Goal: Task Accomplishment & Management: Complete application form

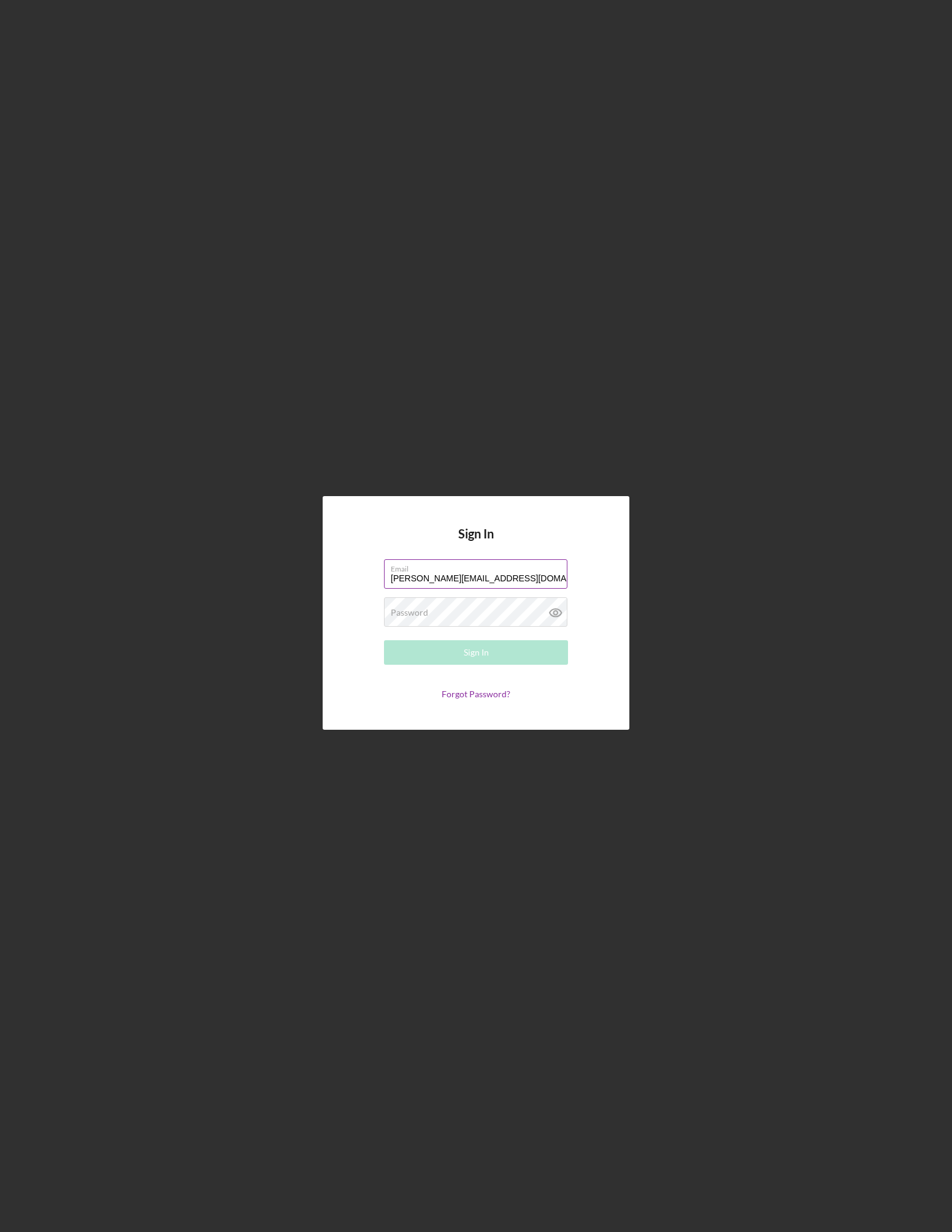
type input "[PERSON_NAME][EMAIL_ADDRESS][DOMAIN_NAME]"
click at [442, 666] on form "Email [PERSON_NAME][EMAIL_ADDRESS][DOMAIN_NAME] Password Sign In Forgot Passwor…" at bounding box center [475, 629] width 245 height 140
click at [441, 660] on button "Sign In" at bounding box center [476, 653] width 184 height 25
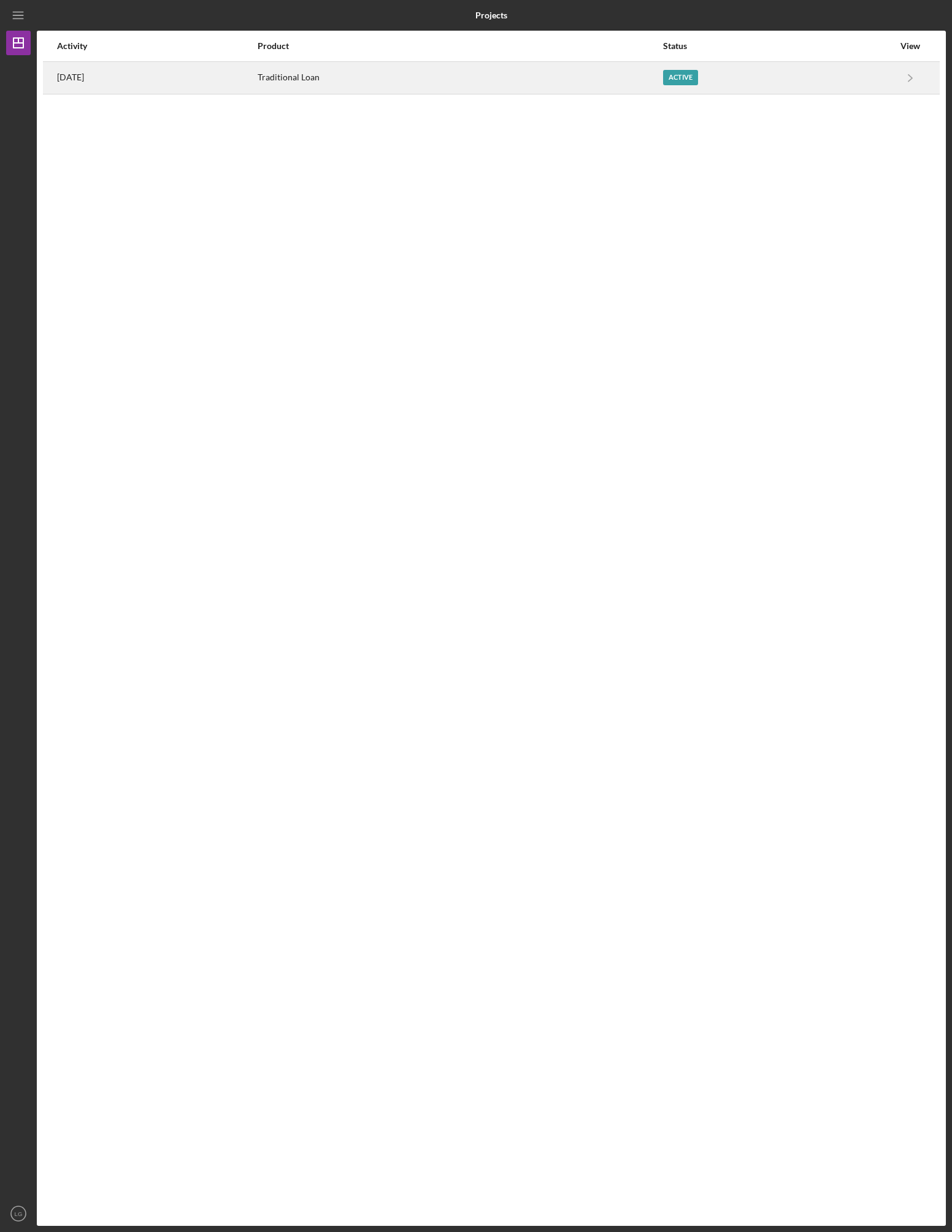
click at [605, 80] on div "Traditional Loan" at bounding box center [460, 78] width 404 height 31
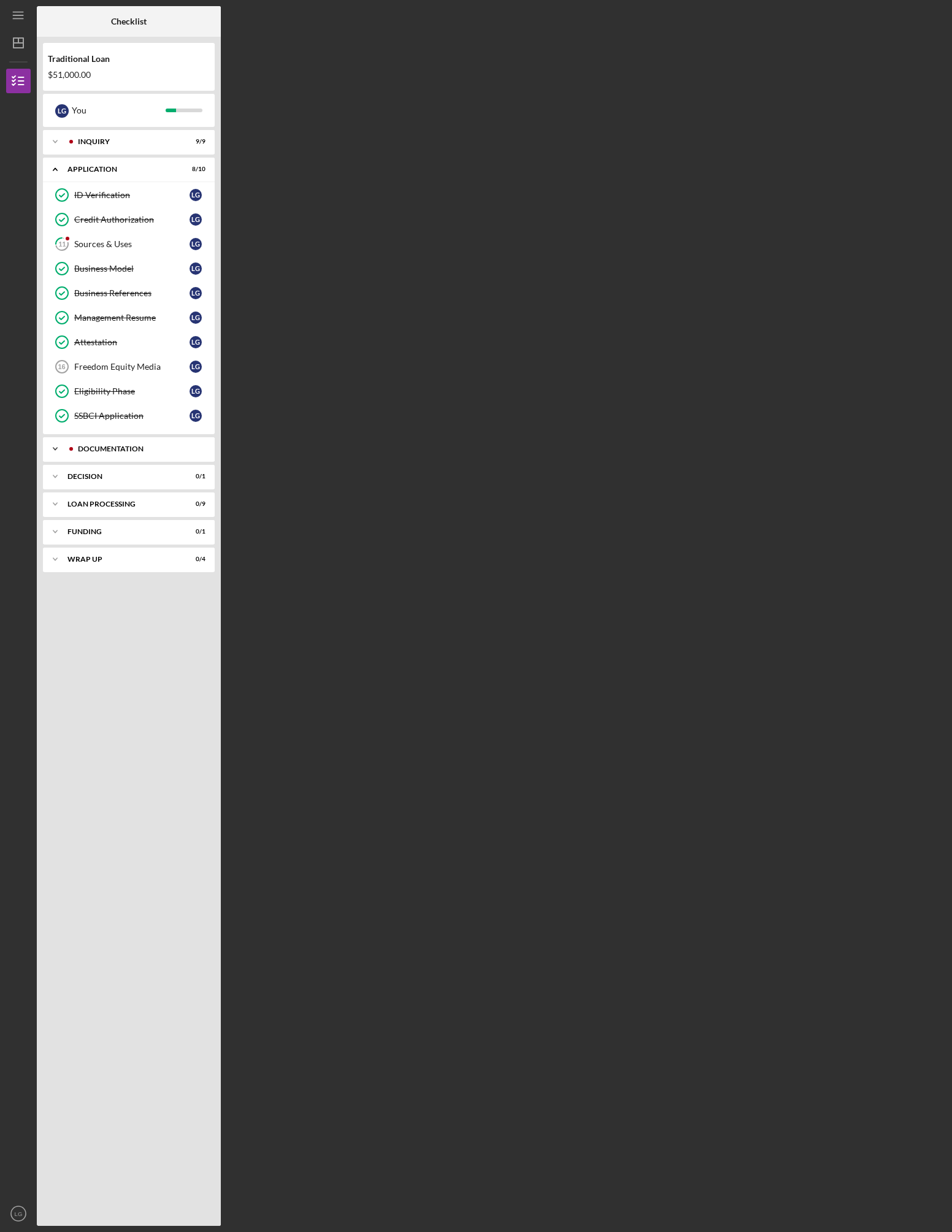
click at [128, 452] on div "Documentation" at bounding box center [139, 449] width 122 height 8
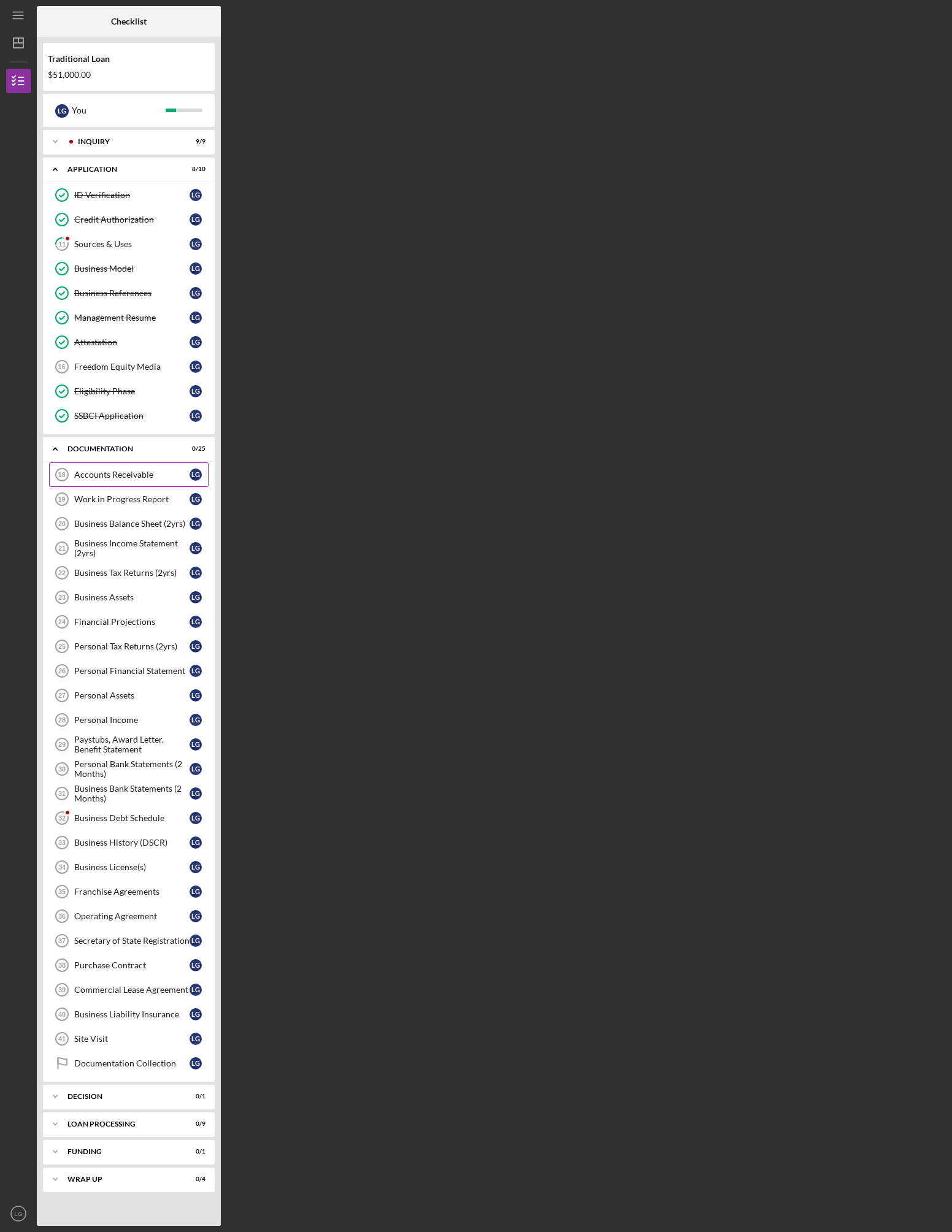
click at [124, 473] on div "Accounts Receivable" at bounding box center [132, 475] width 115 height 10
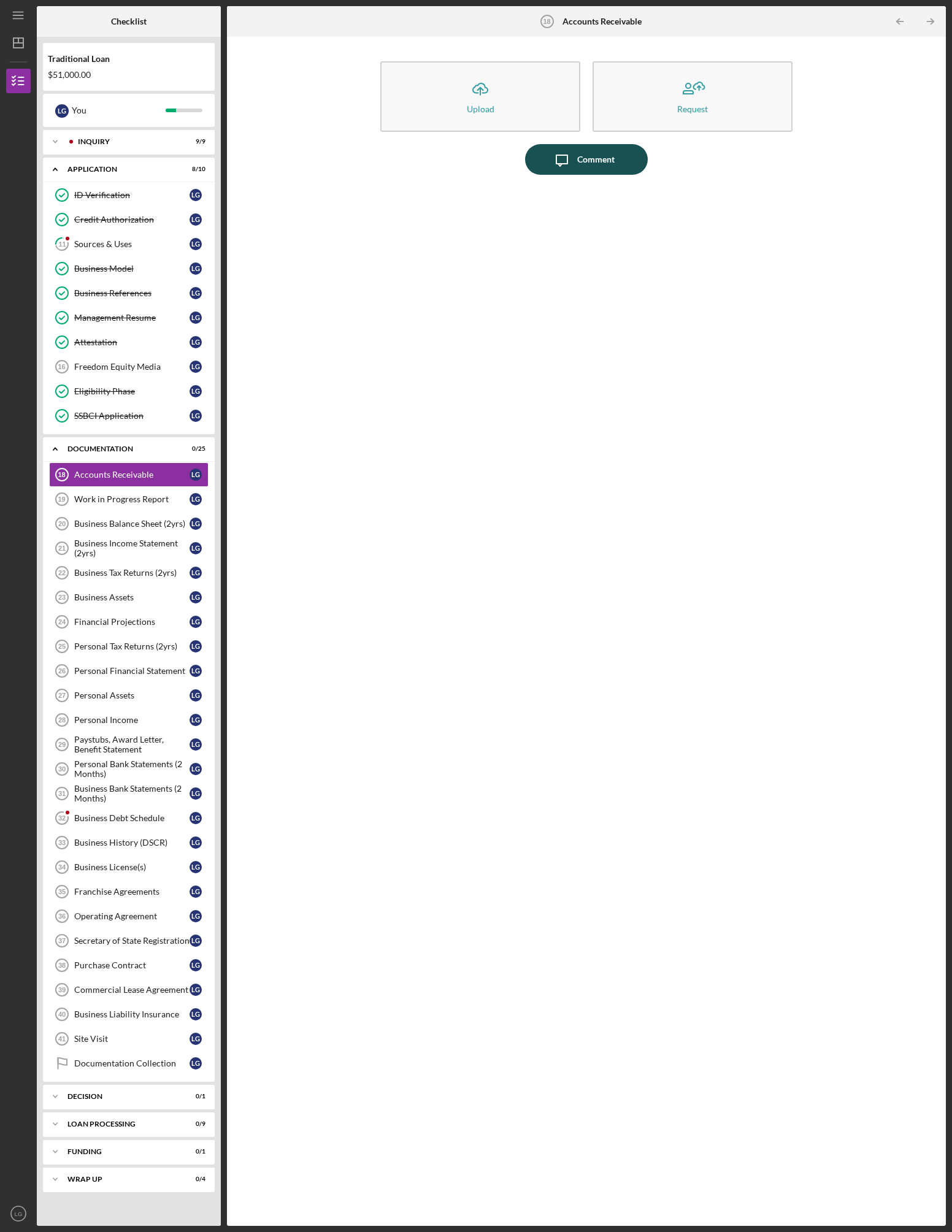
click at [569, 160] on icon "Icon/Message" at bounding box center [562, 160] width 31 height 31
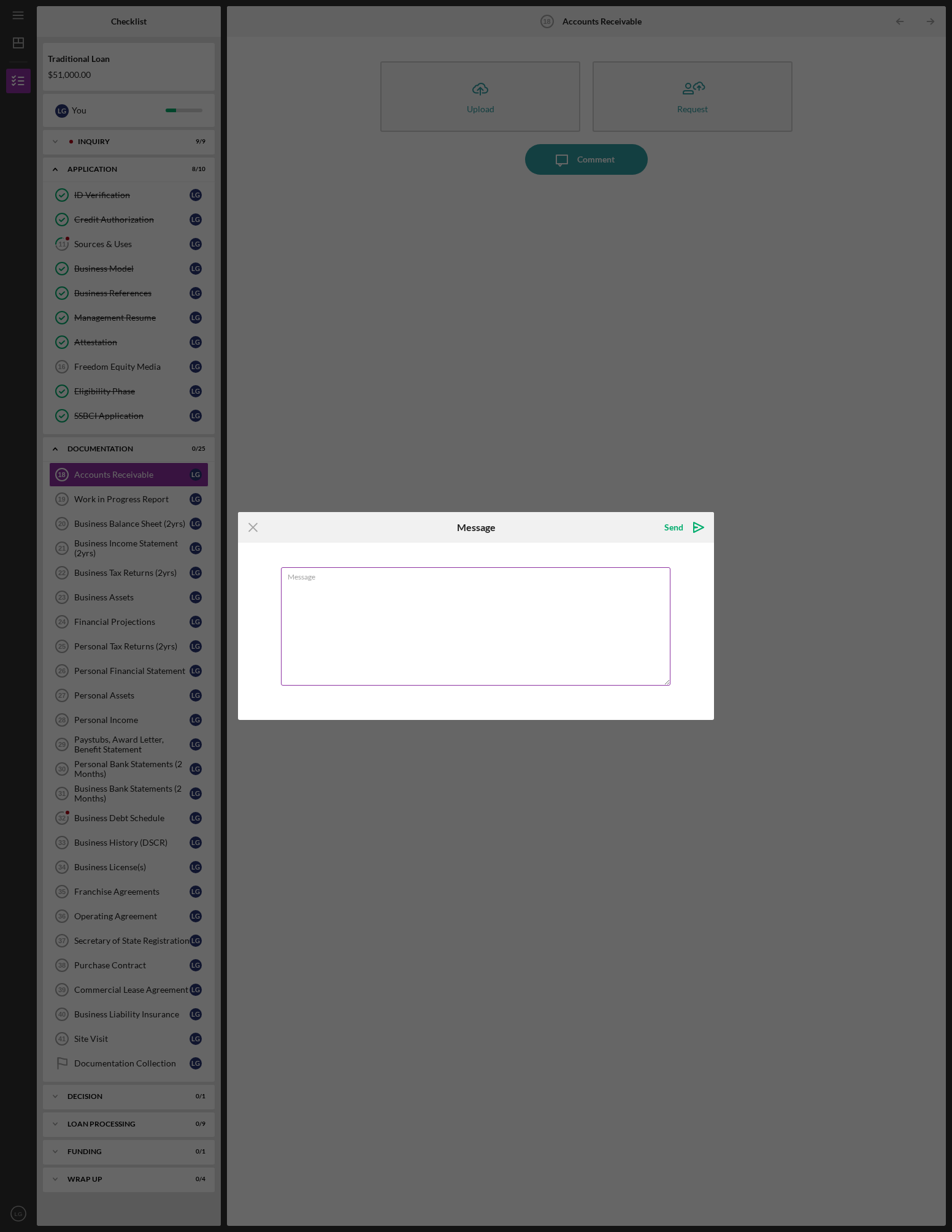
click at [426, 615] on textarea "Message" at bounding box center [476, 627] width 390 height 119
type textarea "T"
drag, startPoint x: 591, startPoint y: 592, endPoint x: 270, endPoint y: 581, distance: 321.2
click at [270, 581] on div "Message Our books are kept on a cash basis. There is no accounts receivable rep…" at bounding box center [475, 631] width 476 height 177
click at [612, 595] on textarea "Our books are kept on a cash basis. There is no accounts receivable report." at bounding box center [476, 627] width 390 height 119
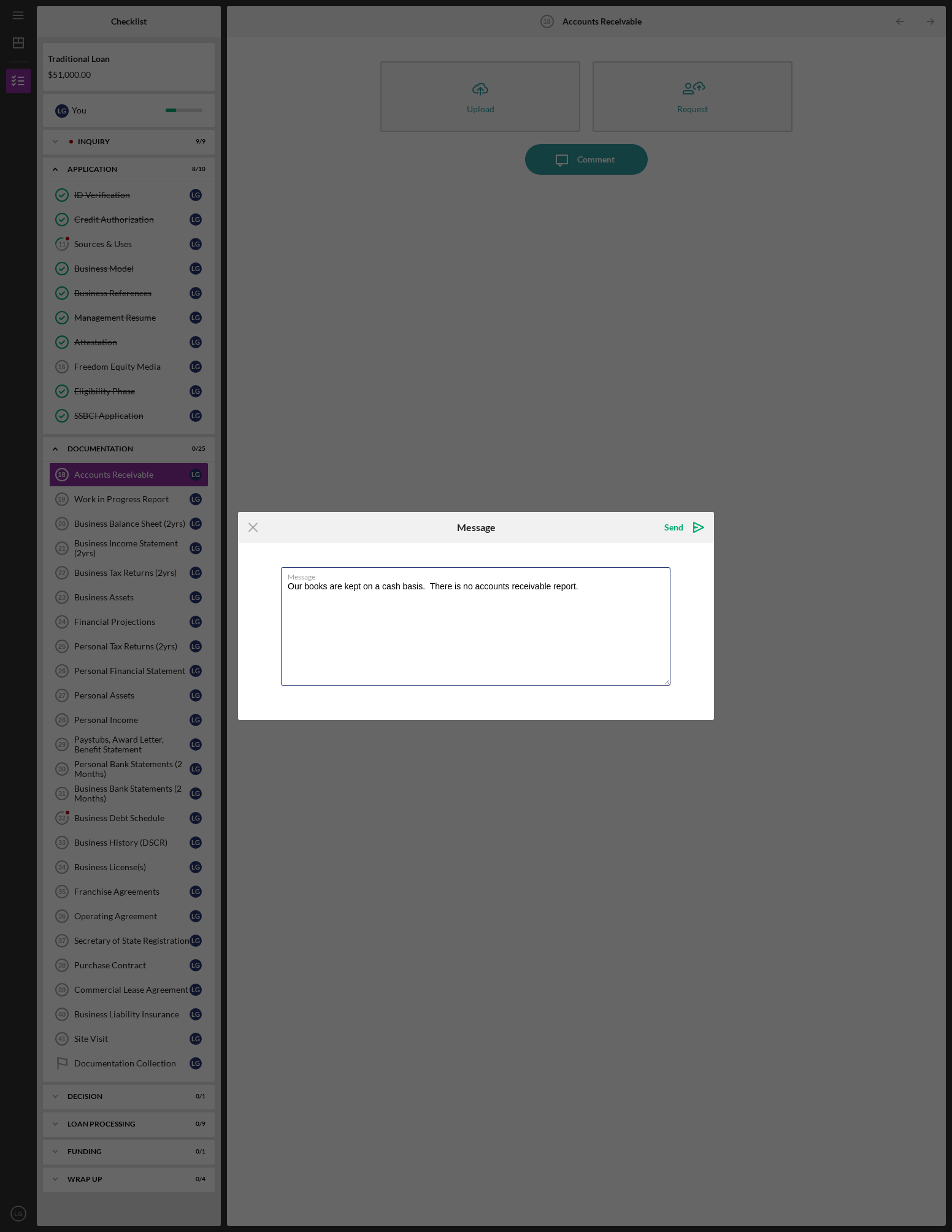
drag, startPoint x: 619, startPoint y: 594, endPoint x: 270, endPoint y: 563, distance: 350.4
click at [270, 563] on div "Message Our books are kept on a cash basis. There is no accounts receivable rep…" at bounding box center [475, 631] width 476 height 177
paste textarea "We use cash basis accounting for our financial reporting. This means that reven…"
type textarea "We use cash basis accounting for our financial reporting. This means that reven…"
click at [683, 525] on icon "Icon/icon-invite-send" at bounding box center [699, 527] width 31 height 31
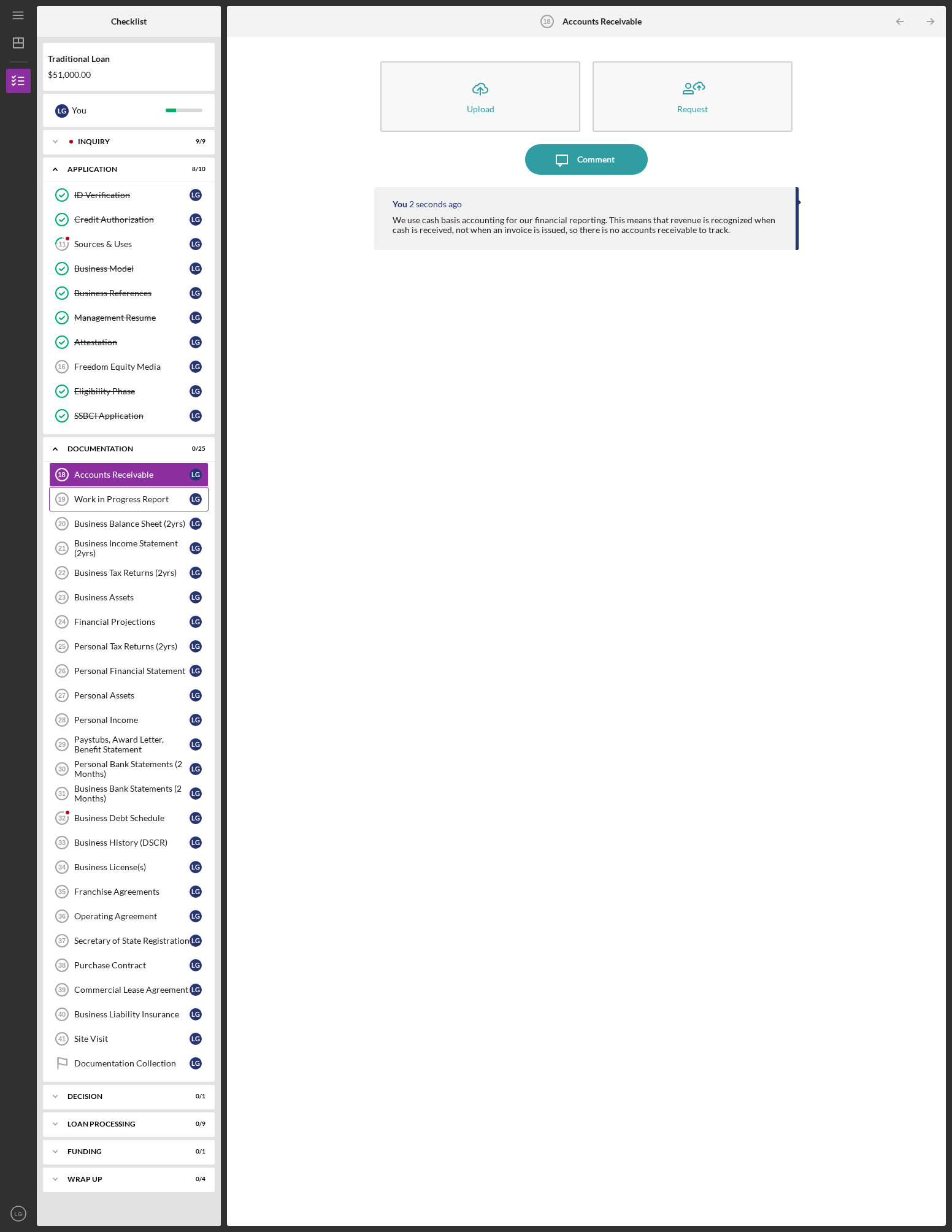
click at [136, 502] on div "Work in Progress Report" at bounding box center [132, 499] width 115 height 10
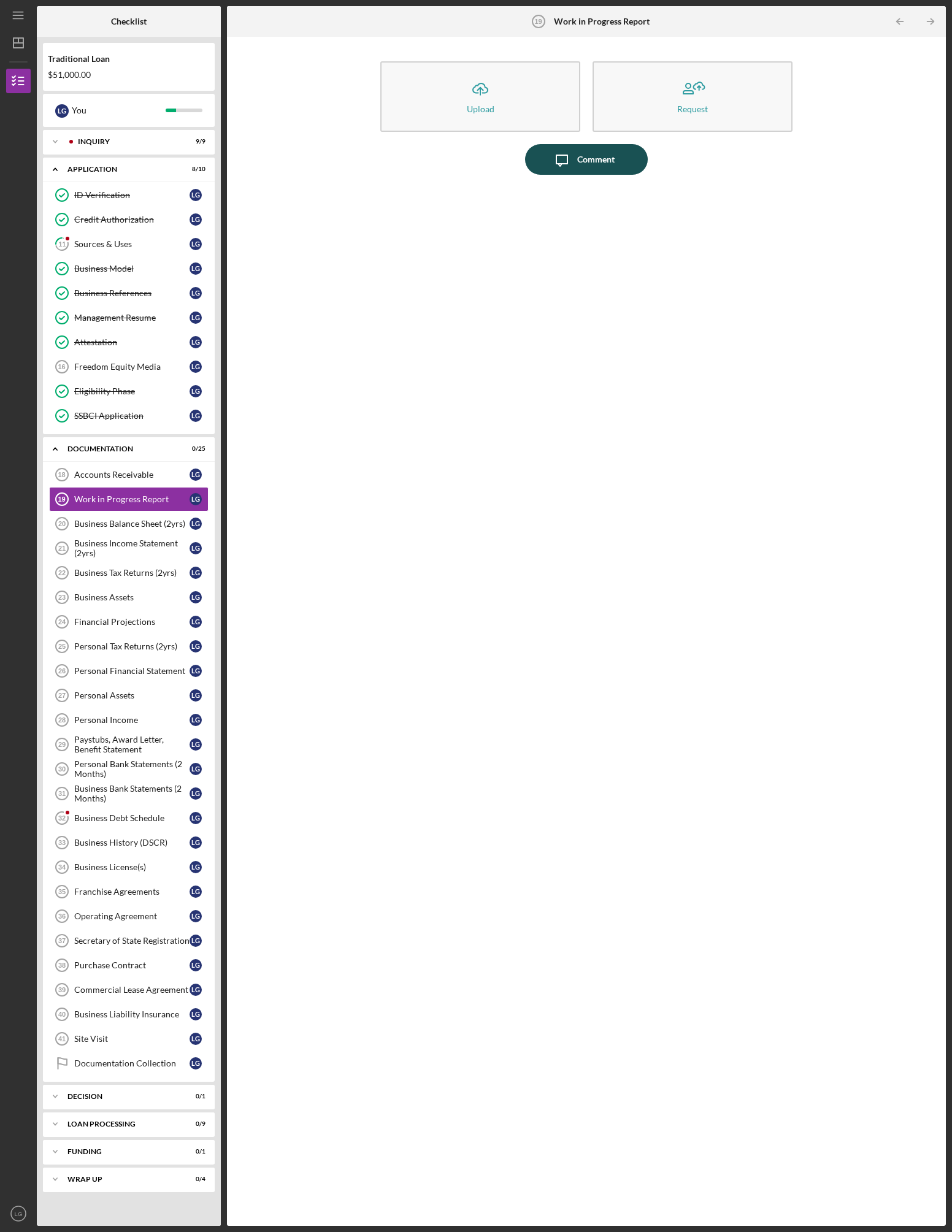
click at [592, 161] on div "Comment" at bounding box center [595, 160] width 37 height 31
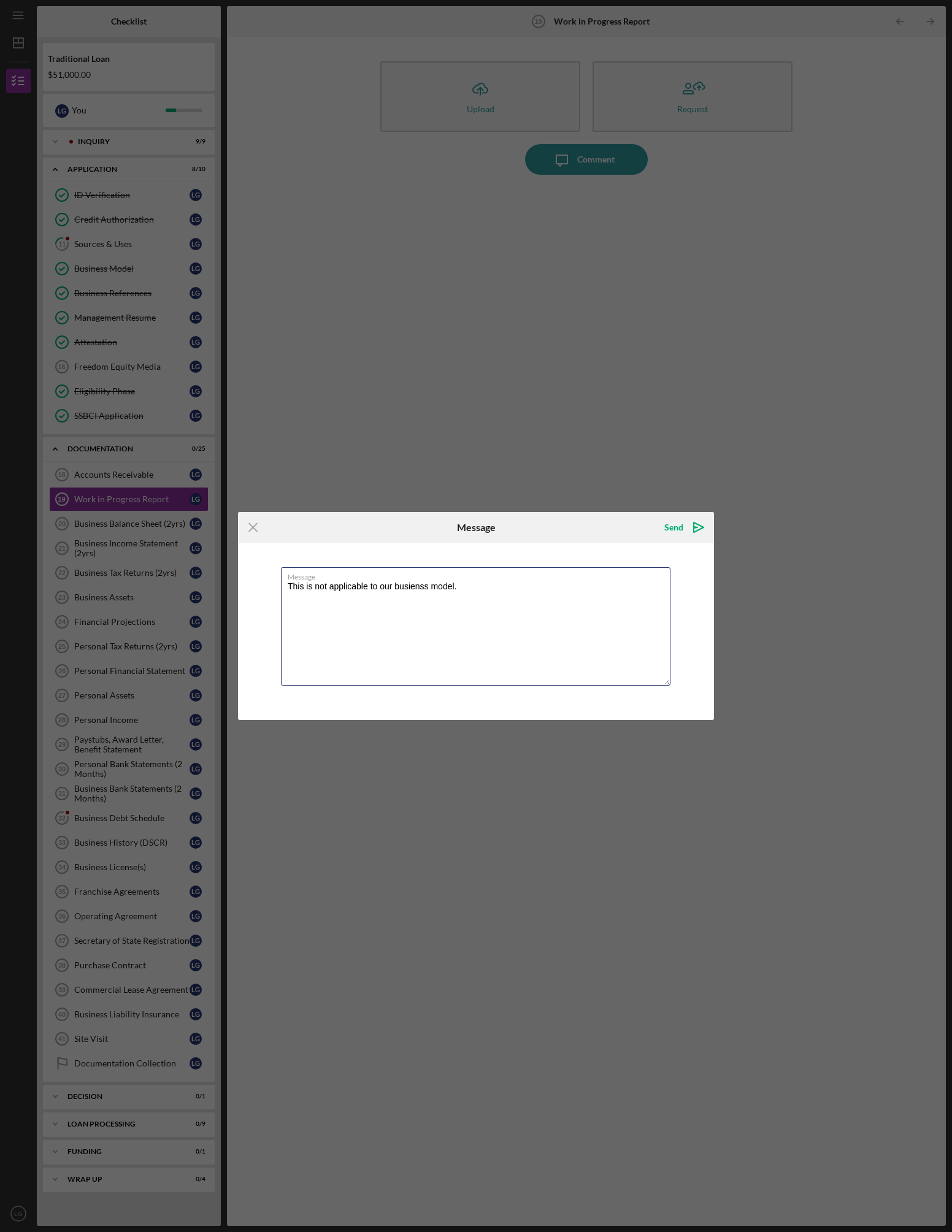
drag, startPoint x: 496, startPoint y: 601, endPoint x: 265, endPoint y: 576, distance: 232.3
click at [265, 576] on div "Message This is not applicable to our busienss model." at bounding box center [475, 631] width 476 height 177
click at [410, 599] on textarea "This is not applicable to our busienss model." at bounding box center [476, 627] width 390 height 119
click at [477, 586] on textarea "This is not applicable to our business model." at bounding box center [476, 627] width 390 height 119
type textarea "This is not applicable to our business model (our restaurants do not have a WIP…"
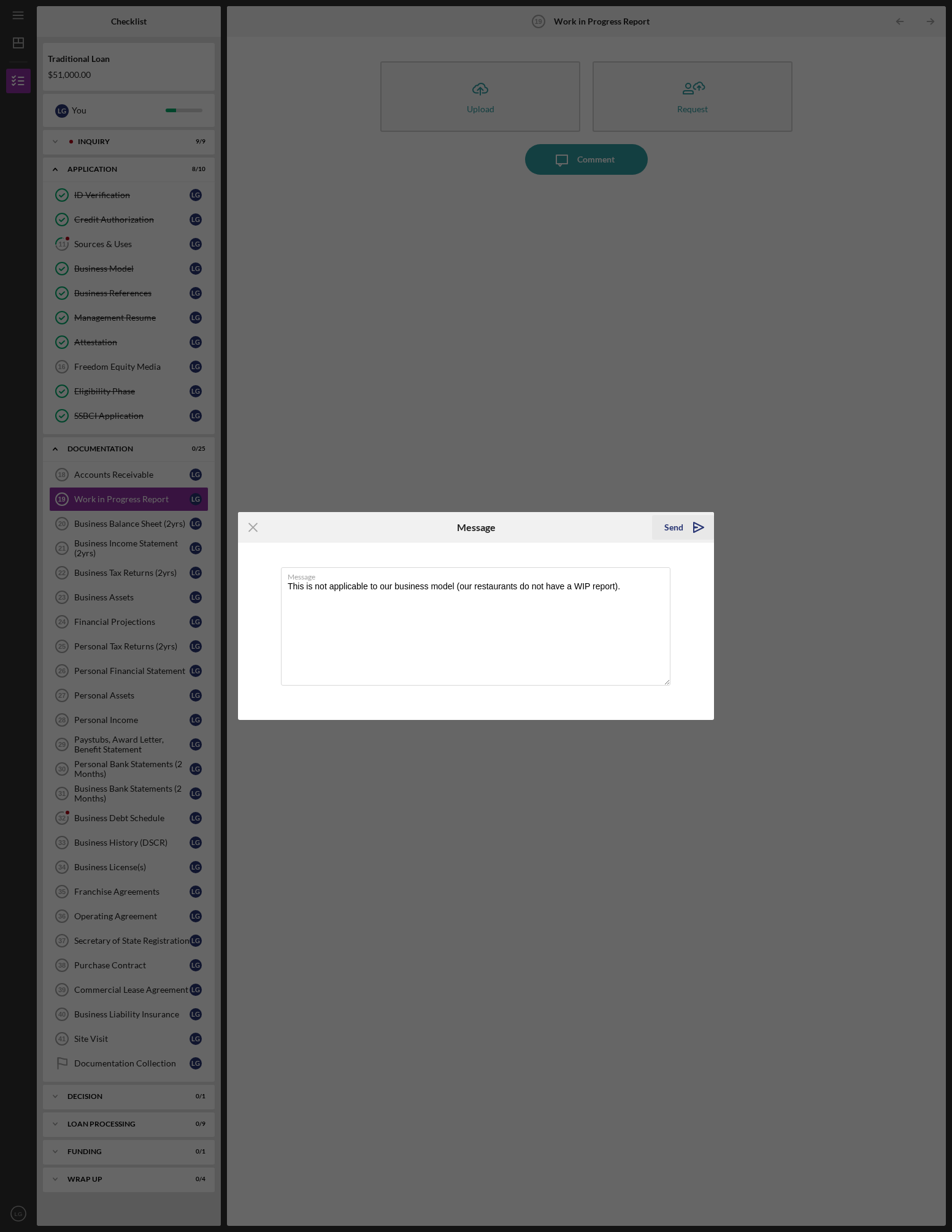
click at [685, 531] on icon "Icon/icon-invite-send" at bounding box center [699, 527] width 31 height 31
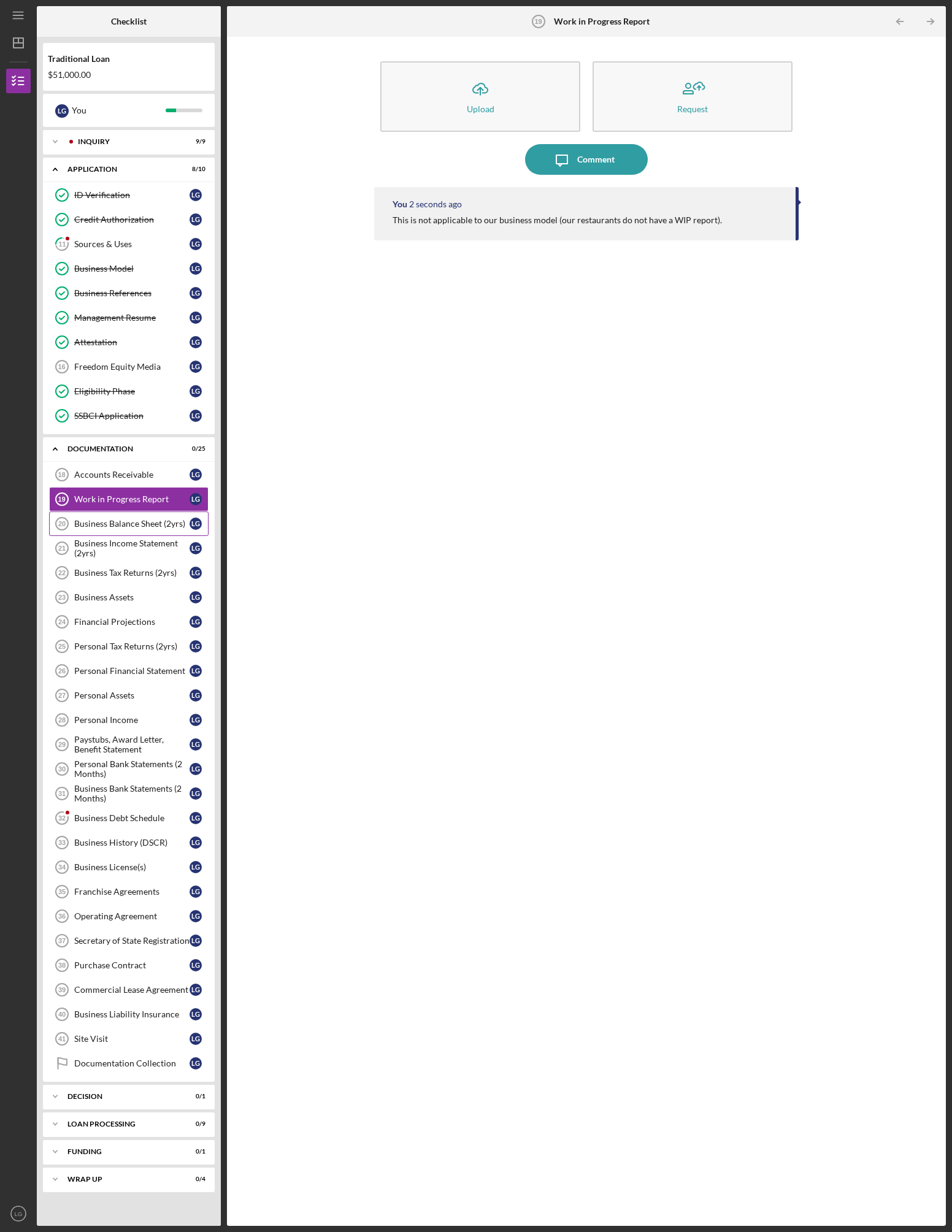
click at [150, 525] on div "Business Balance Sheet (2yrs)" at bounding box center [132, 524] width 115 height 10
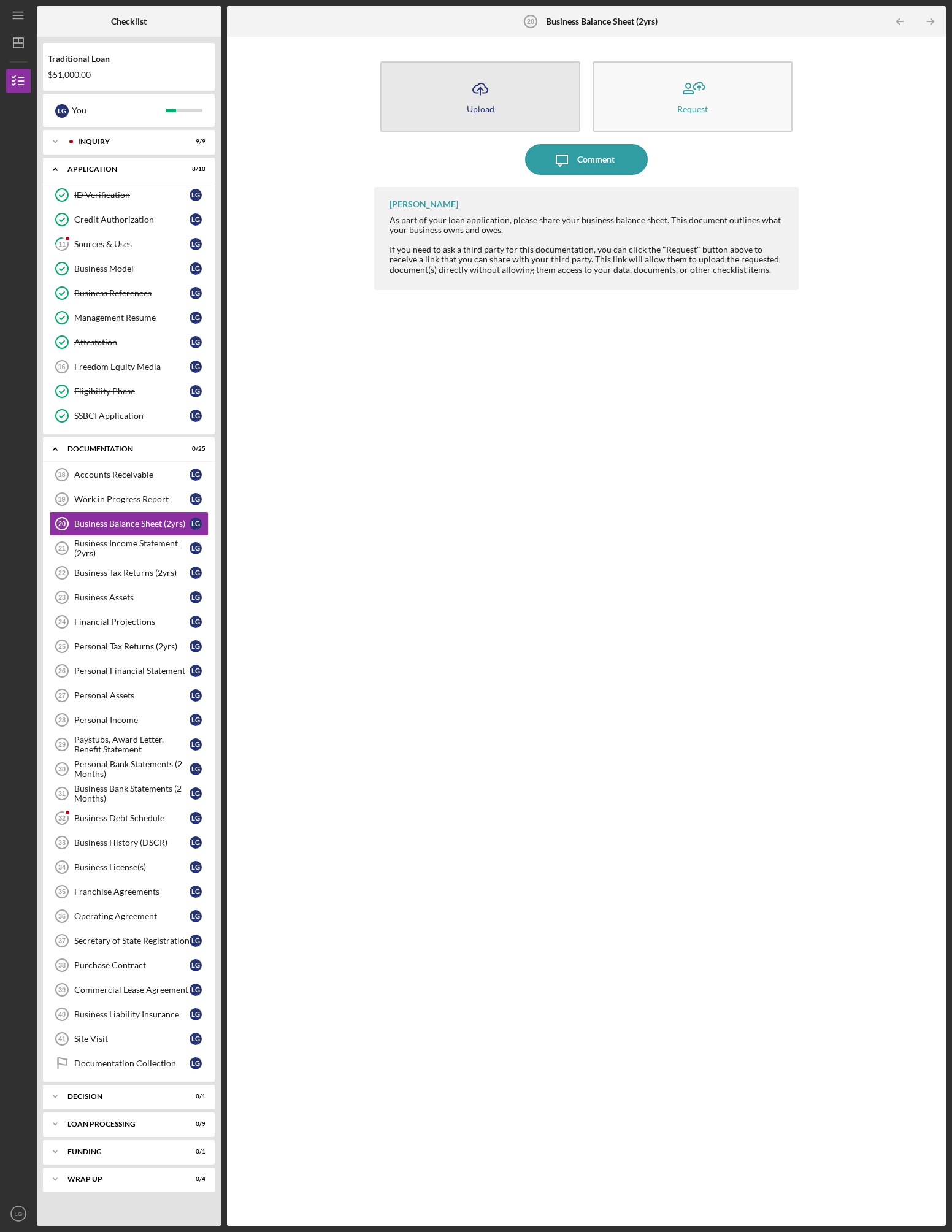
click at [478, 96] on icon "Icon/Upload" at bounding box center [480, 89] width 31 height 31
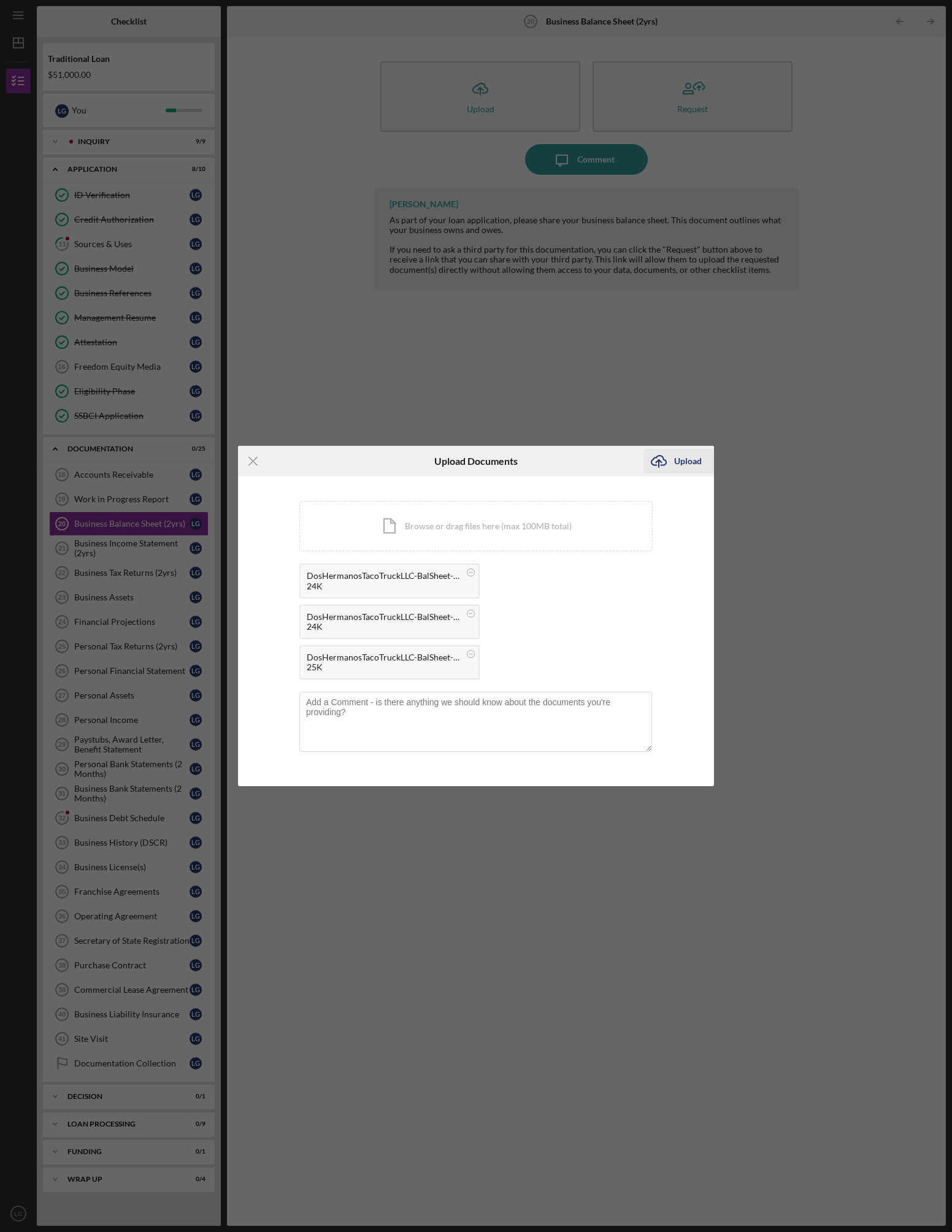
click at [690, 463] on div "Upload" at bounding box center [688, 461] width 28 height 25
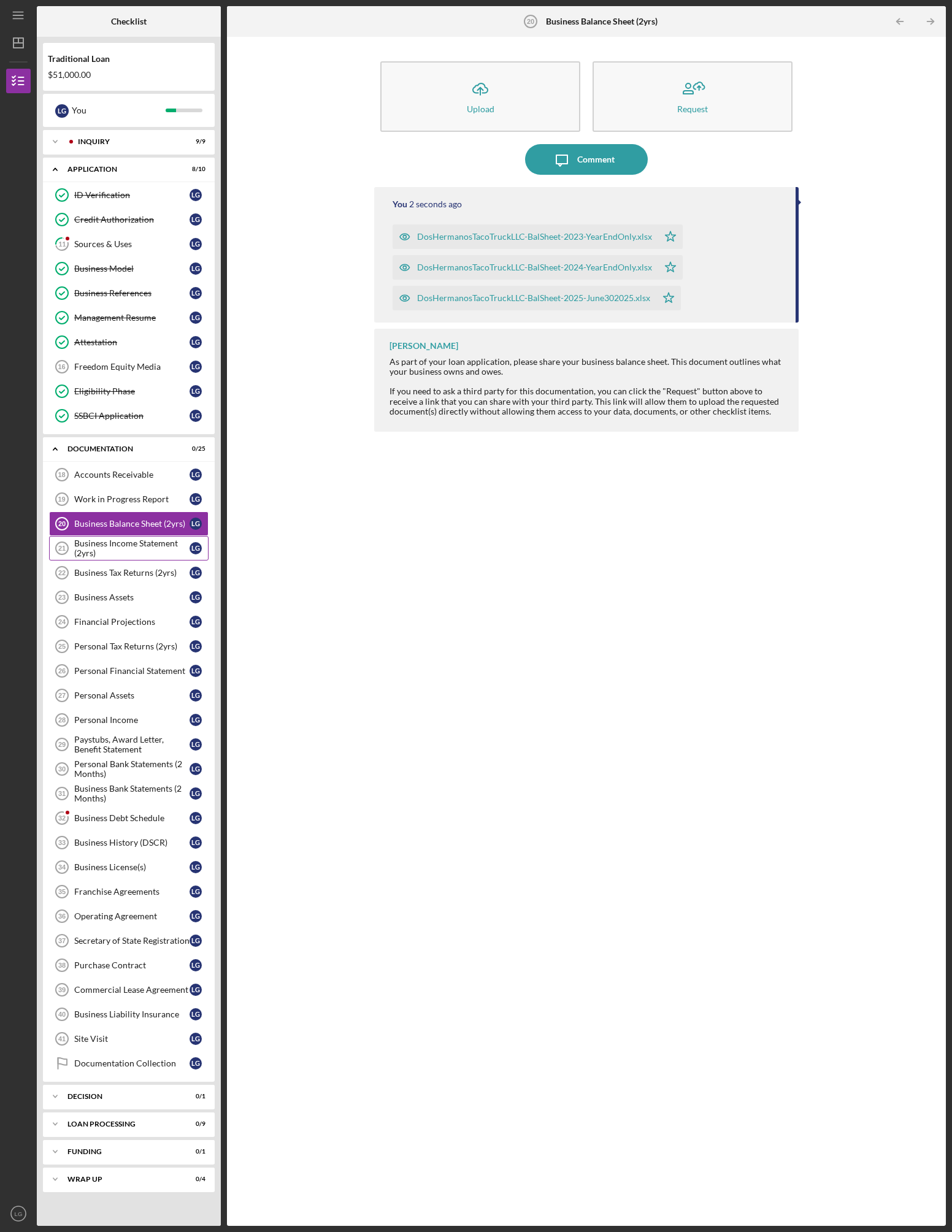
click at [139, 547] on div "Business Income Statement (2yrs)" at bounding box center [132, 548] width 115 height 20
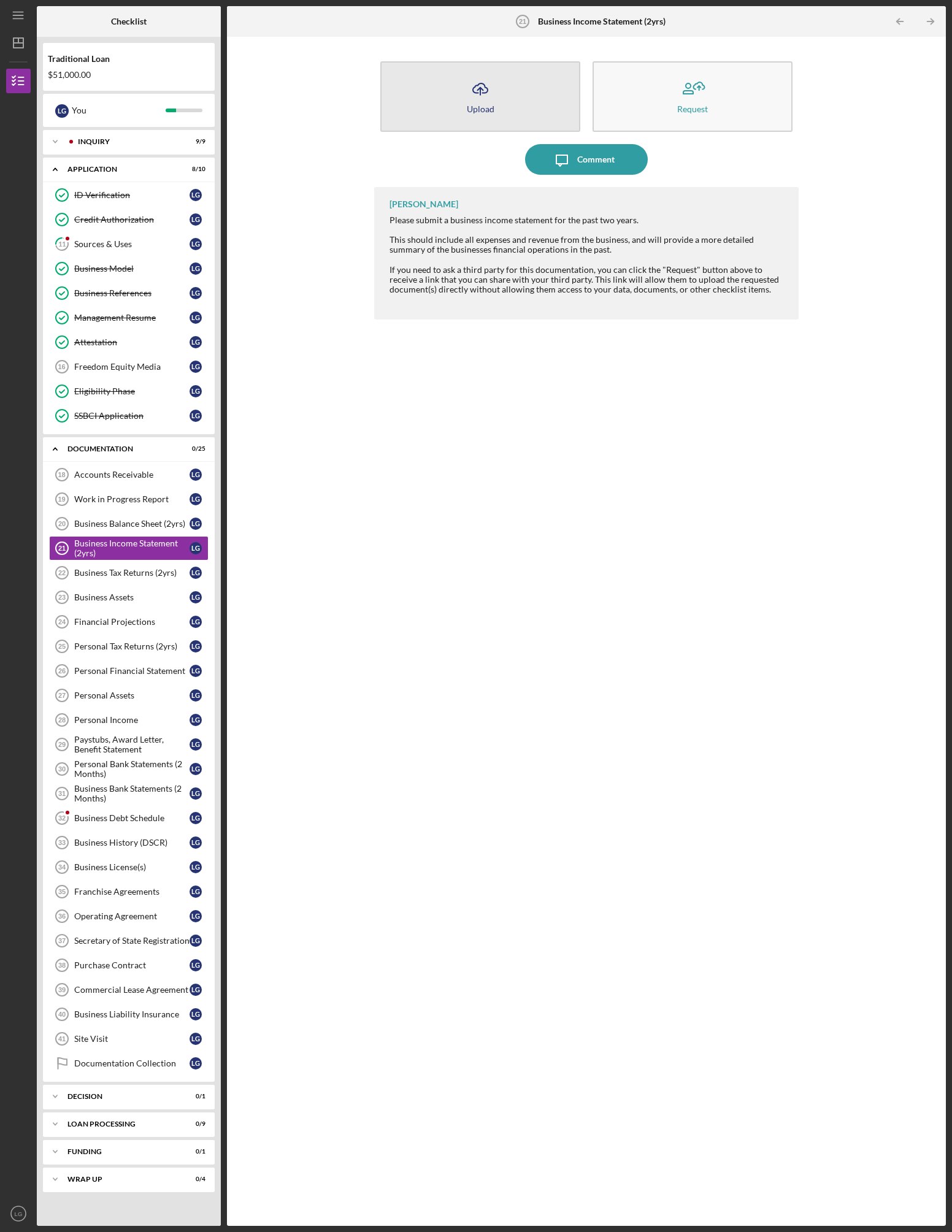
click at [483, 105] on div "Upload" at bounding box center [480, 108] width 28 height 9
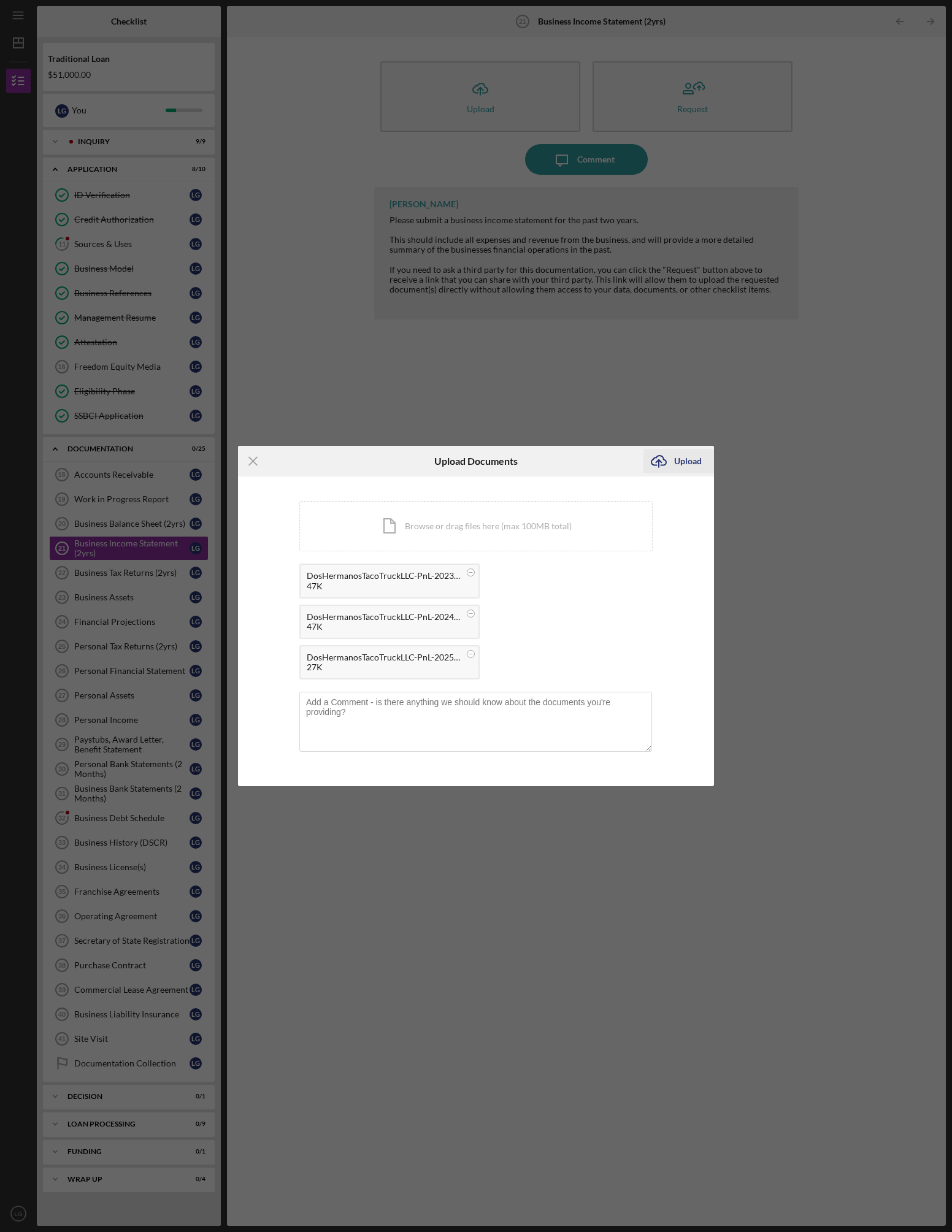
click at [688, 462] on div "Upload" at bounding box center [688, 461] width 28 height 25
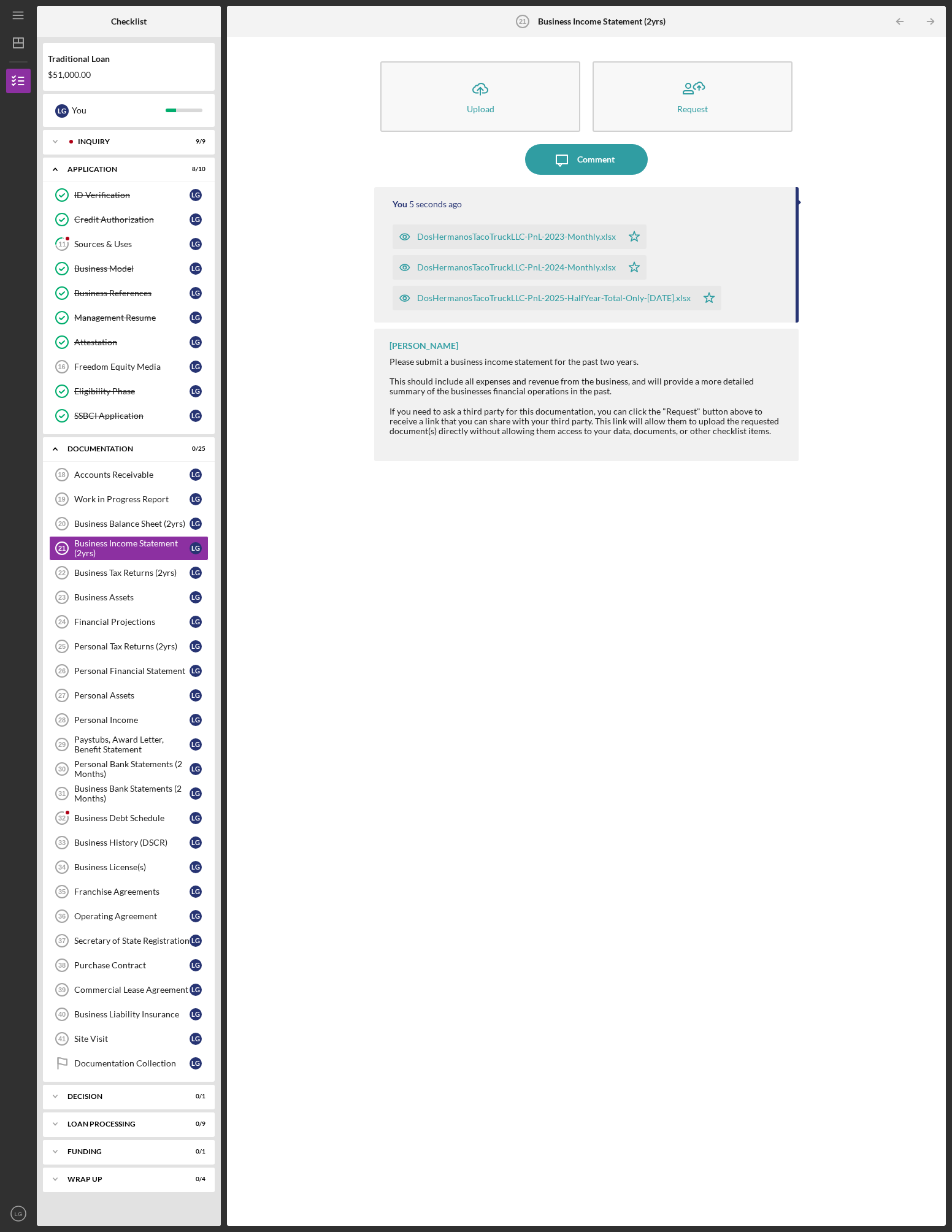
click at [444, 675] on div "You 5 seconds ago DosHermanosTacoTruckLLC-PnL-2023-Monthly.xlsx Icon/Star DosHe…" at bounding box center [586, 697] width 424 height 1021
click at [92, 573] on div "Business Tax Returns (2yrs)" at bounding box center [132, 573] width 115 height 10
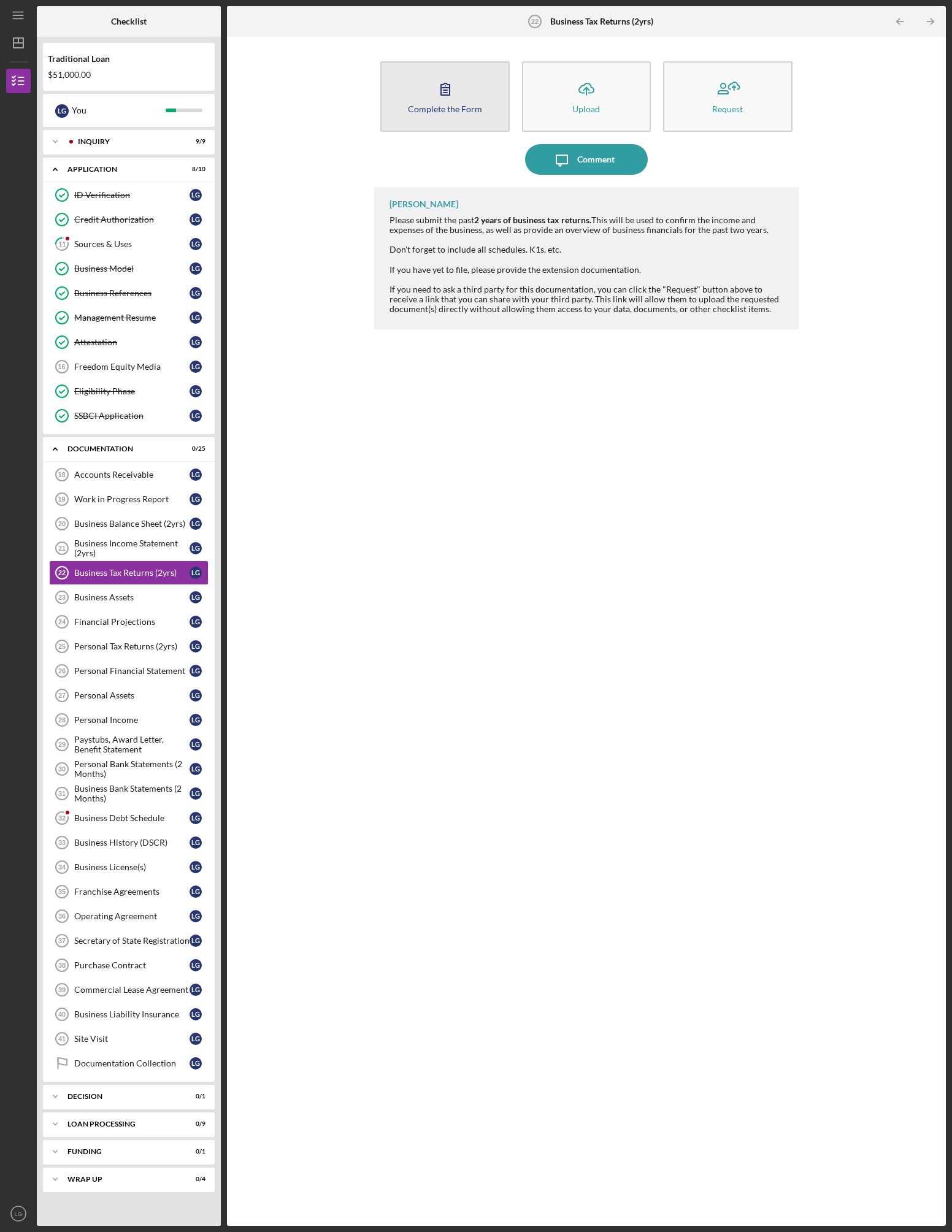
click at [441, 92] on icon "button" at bounding box center [445, 89] width 9 height 11
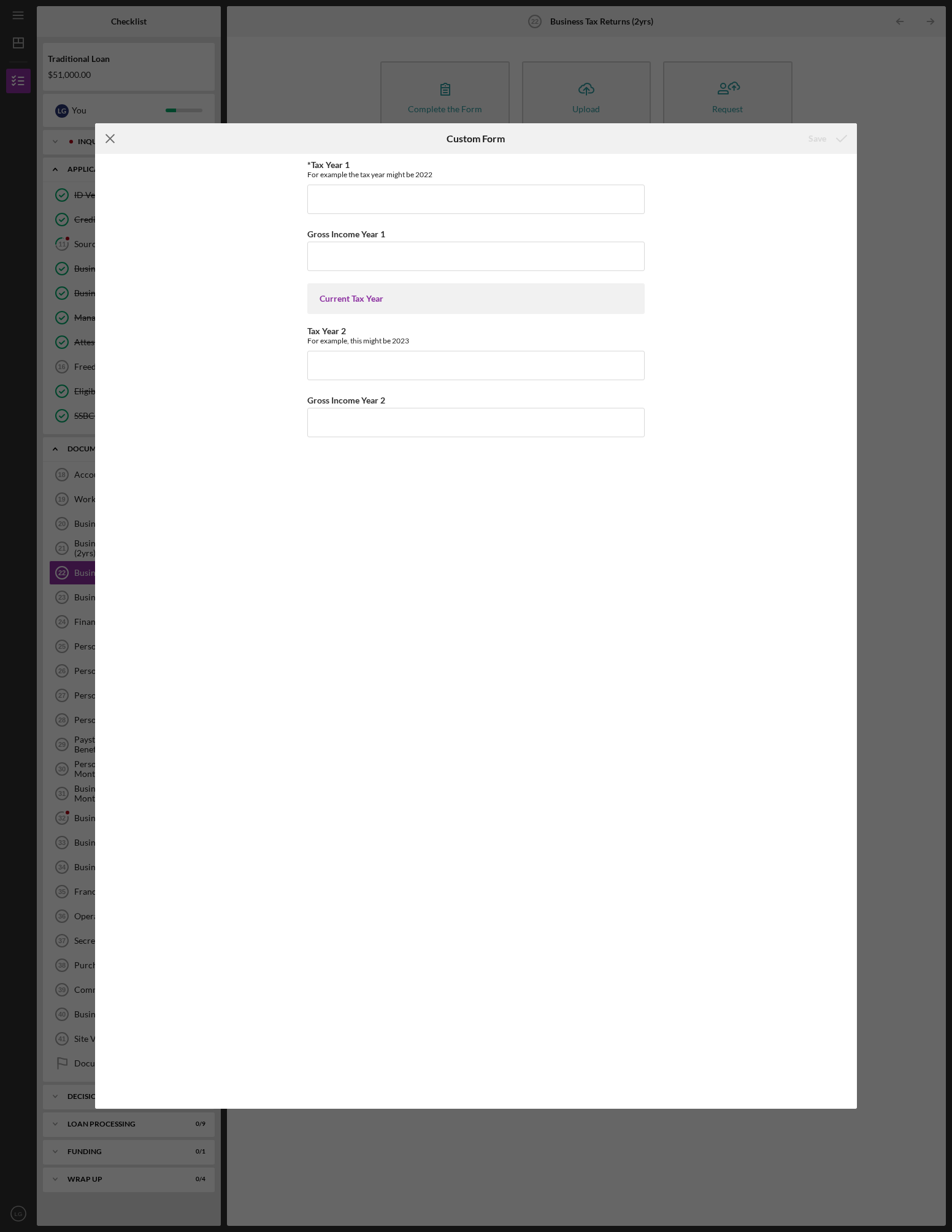
click at [108, 140] on line at bounding box center [110, 139] width 8 height 8
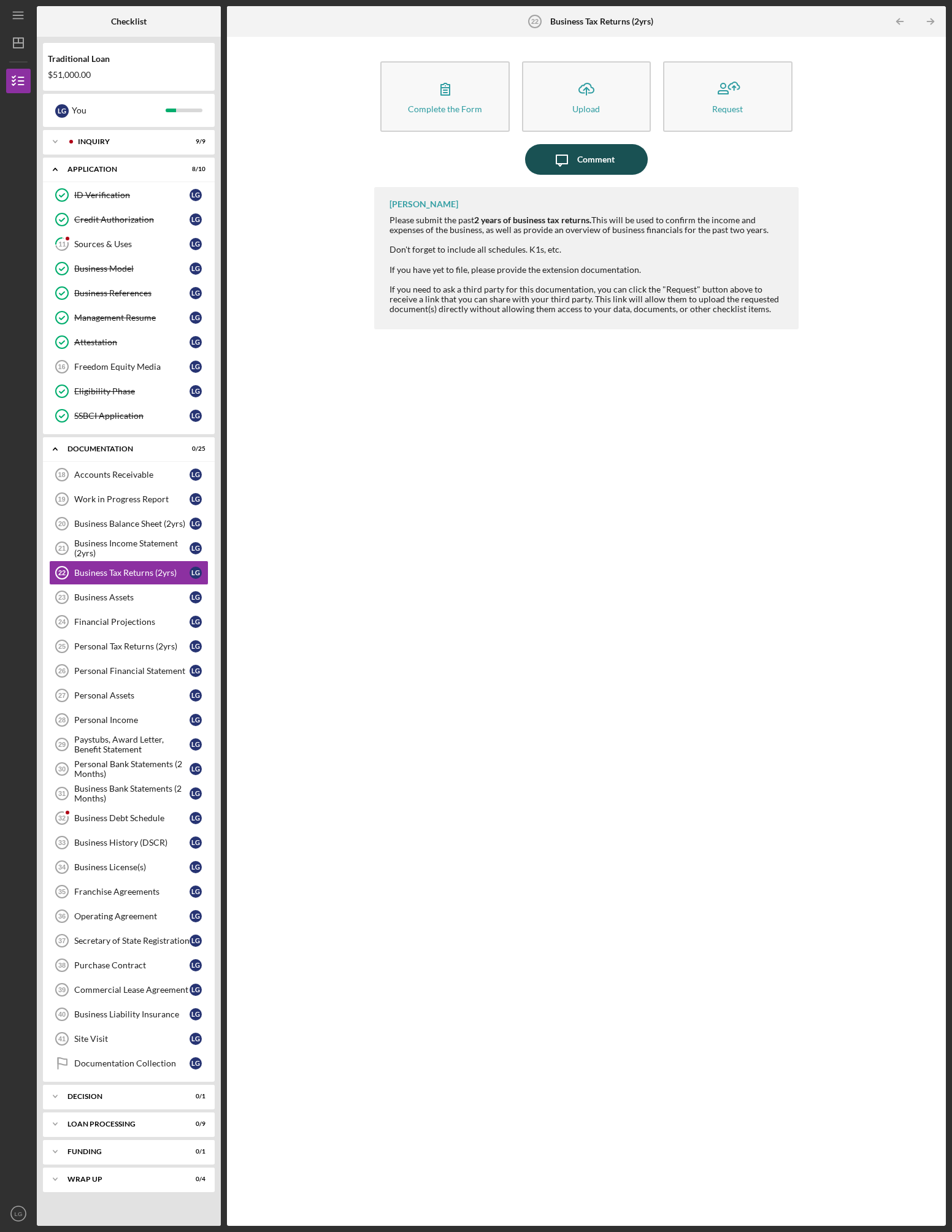
click at [572, 158] on icon "Icon/Message" at bounding box center [562, 160] width 31 height 31
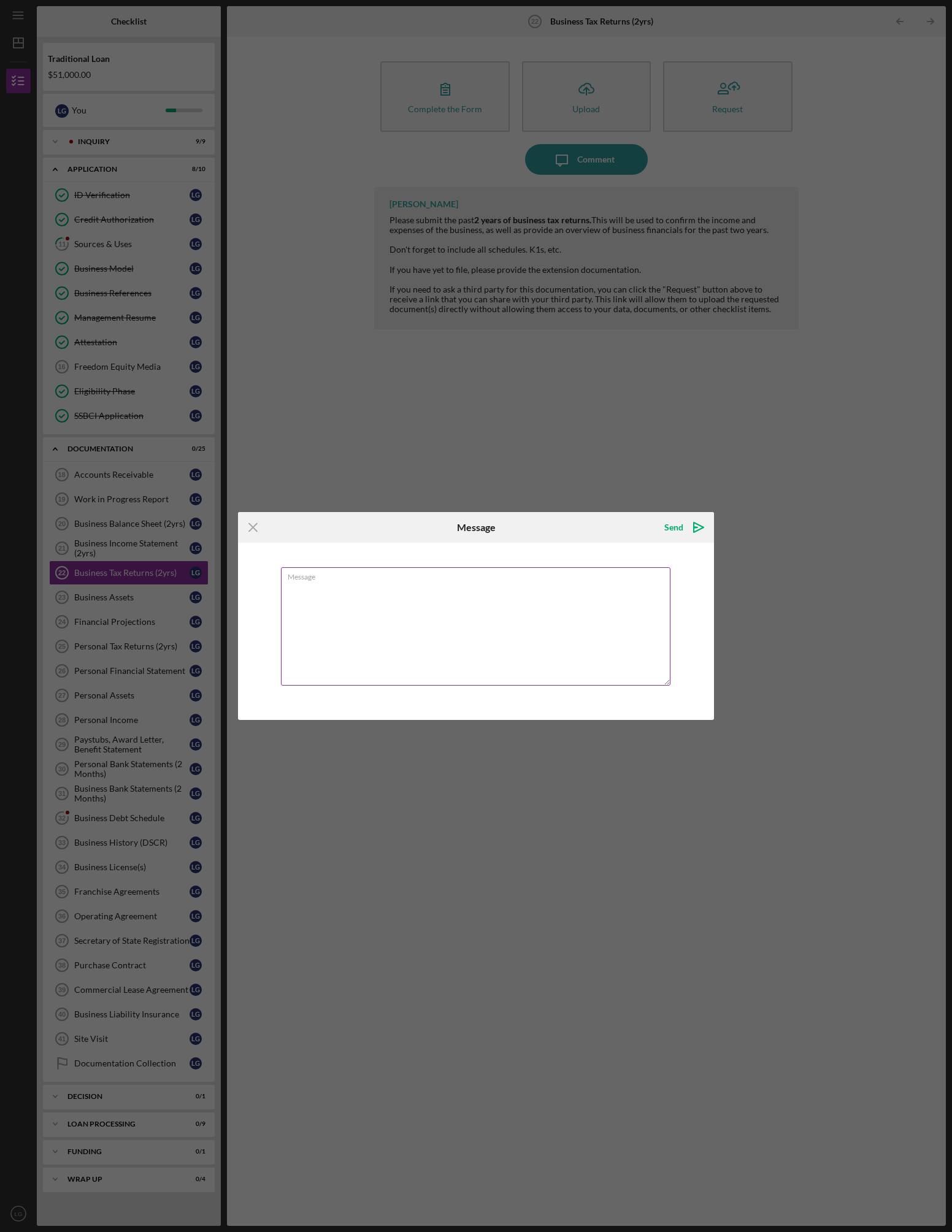
drag, startPoint x: 427, startPoint y: 634, endPoint x: 421, endPoint y: 631, distance: 6.7
click at [422, 635] on textarea "Message" at bounding box center [476, 627] width 390 height 119
type textarea "[PERSON_NAME] owns 100% of all entities. The business income and expenses flow …"
click at [683, 522] on icon "Icon/icon-invite-send" at bounding box center [699, 527] width 31 height 31
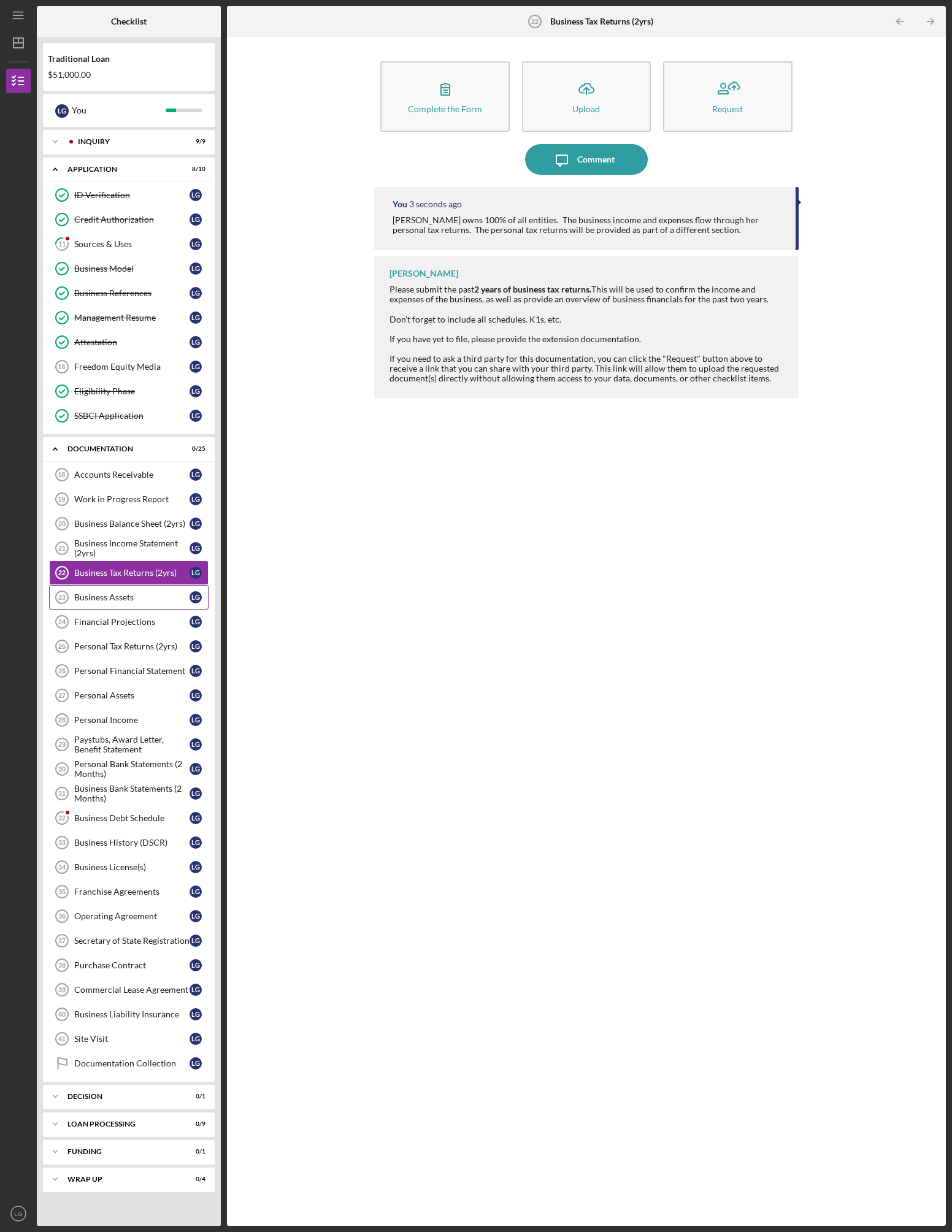
click at [148, 598] on div "Business Assets" at bounding box center [132, 598] width 115 height 10
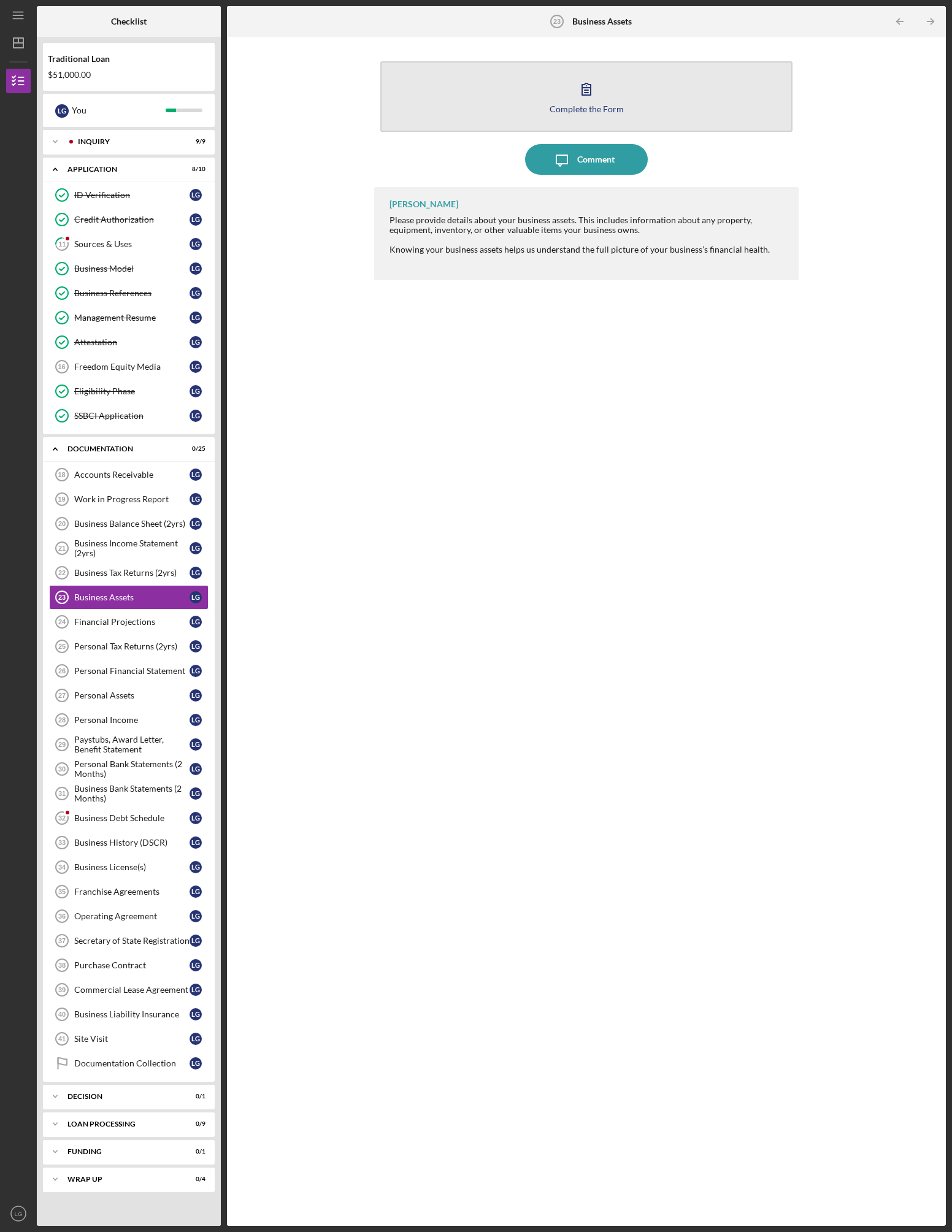
click at [588, 82] on icon "button" at bounding box center [586, 89] width 31 height 31
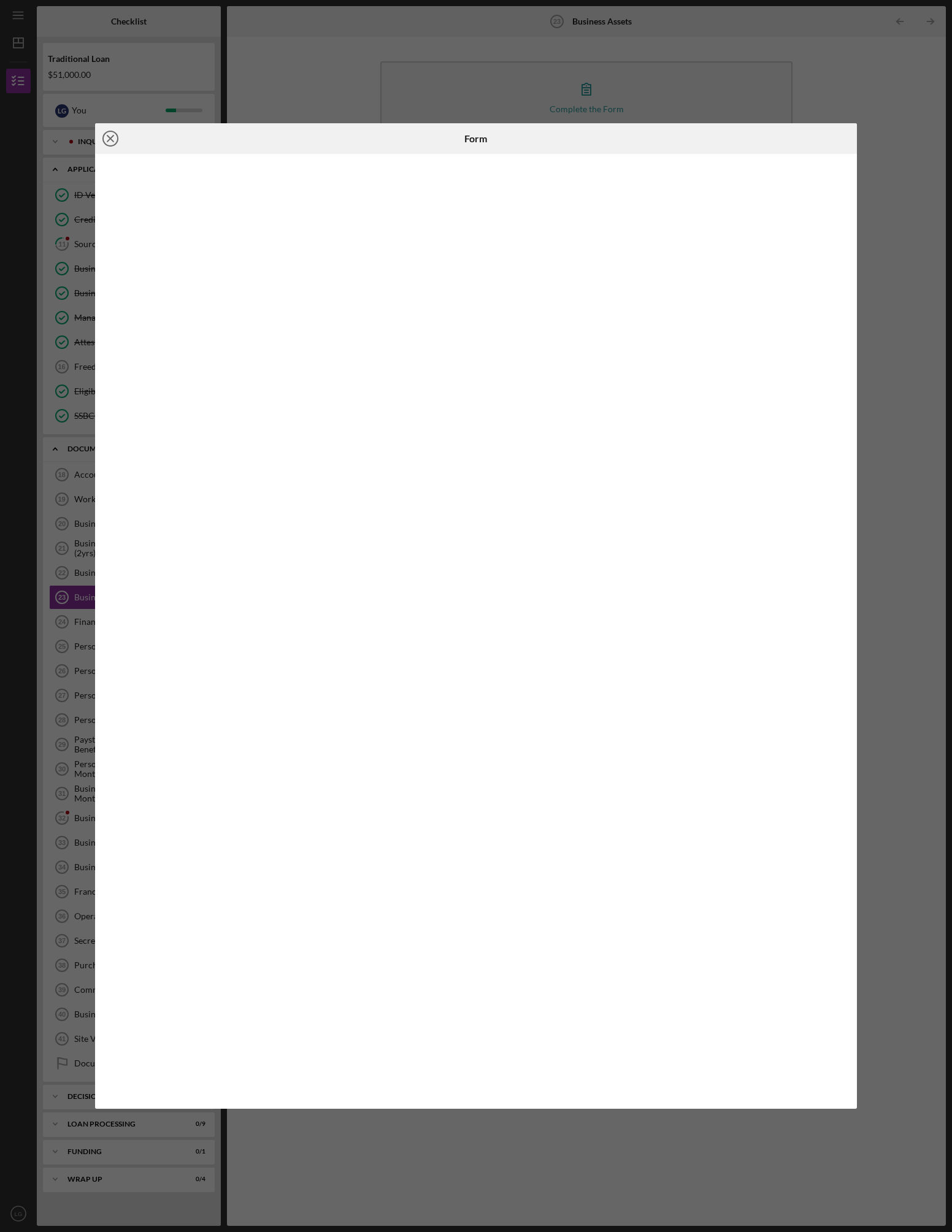
click at [110, 136] on icon "Icon/Close" at bounding box center [110, 139] width 31 height 31
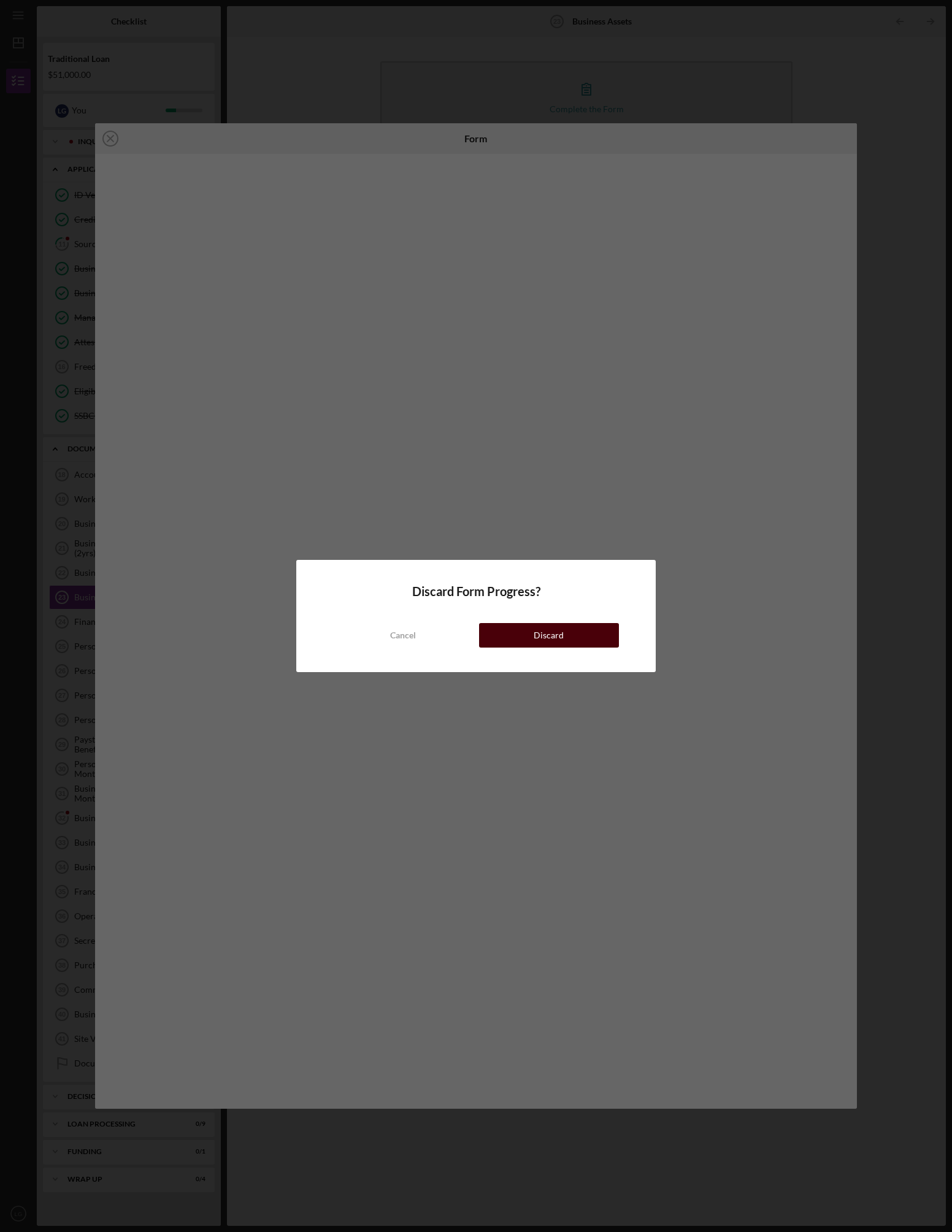
click at [542, 641] on div "Discard" at bounding box center [549, 635] width 30 height 25
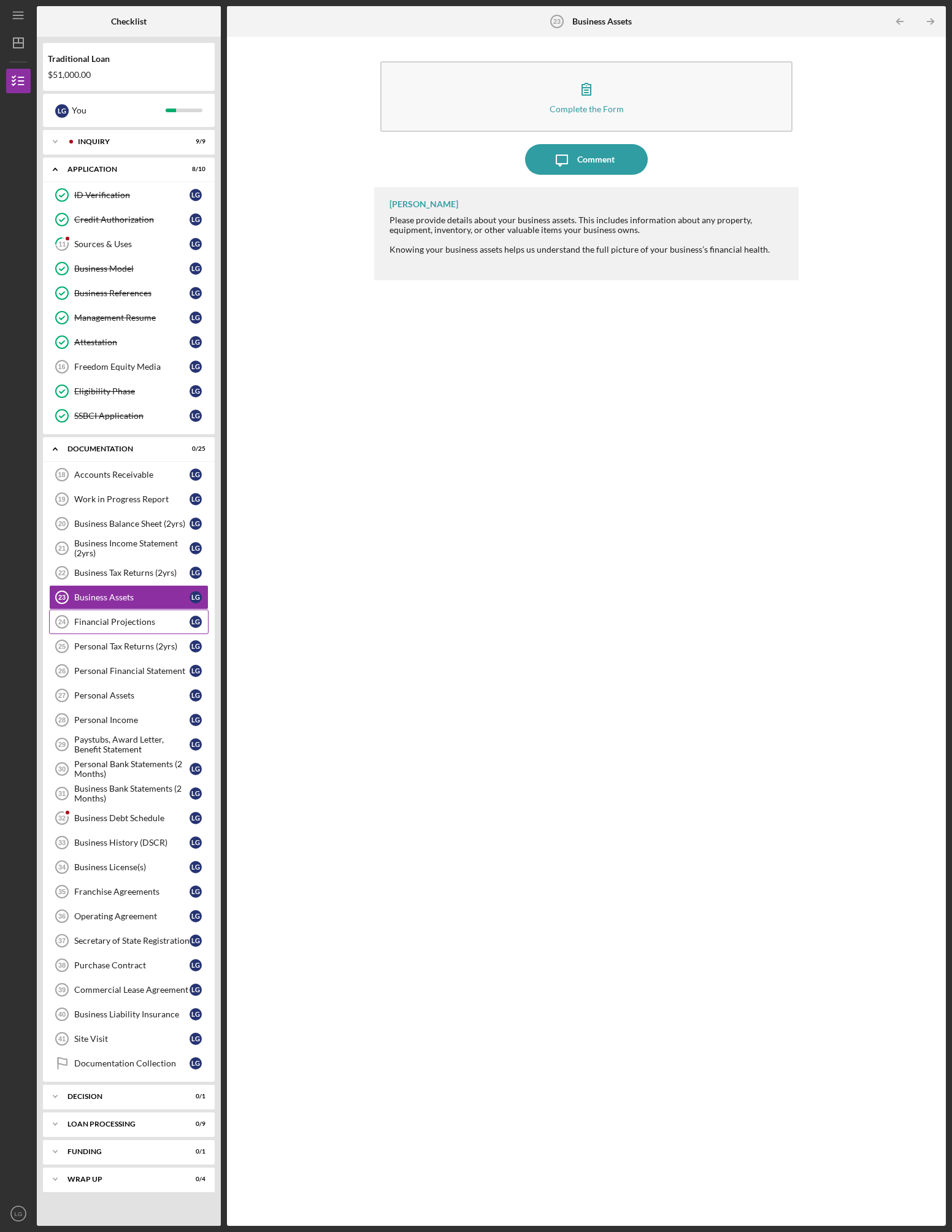
click at [121, 619] on div "Financial Projections" at bounding box center [132, 622] width 115 height 10
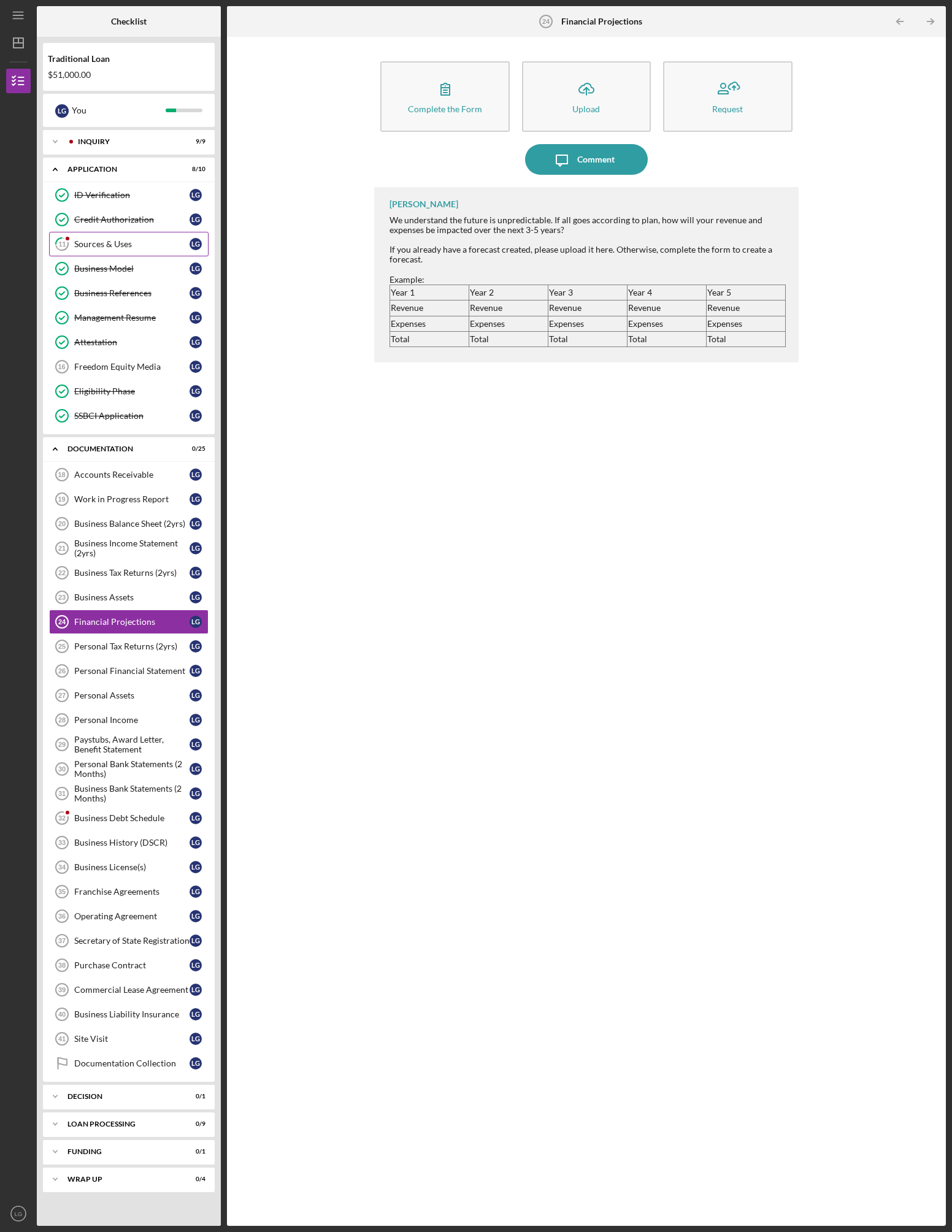
click at [115, 242] on div "Sources & Uses" at bounding box center [132, 244] width 115 height 10
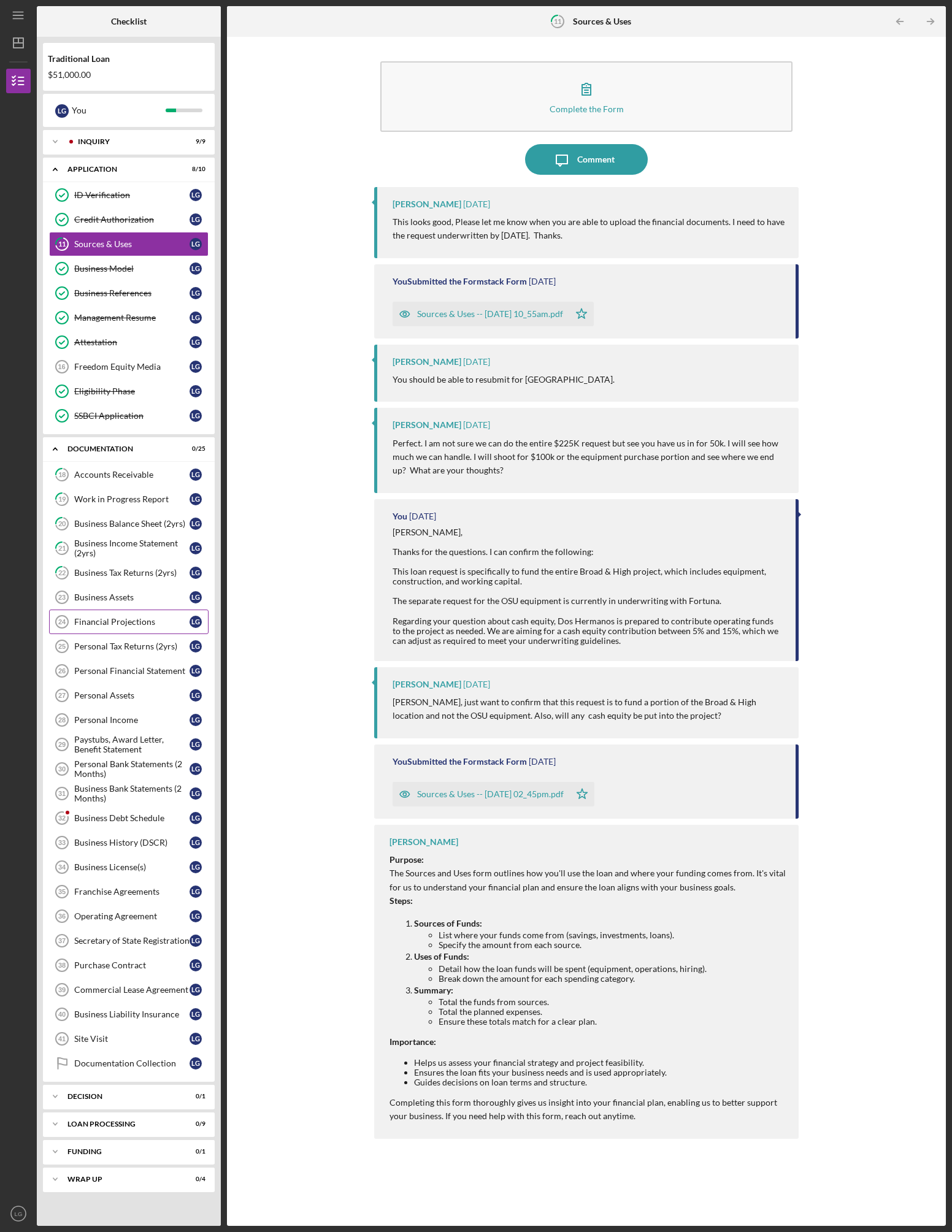
click at [129, 622] on div "Financial Projections" at bounding box center [132, 622] width 115 height 10
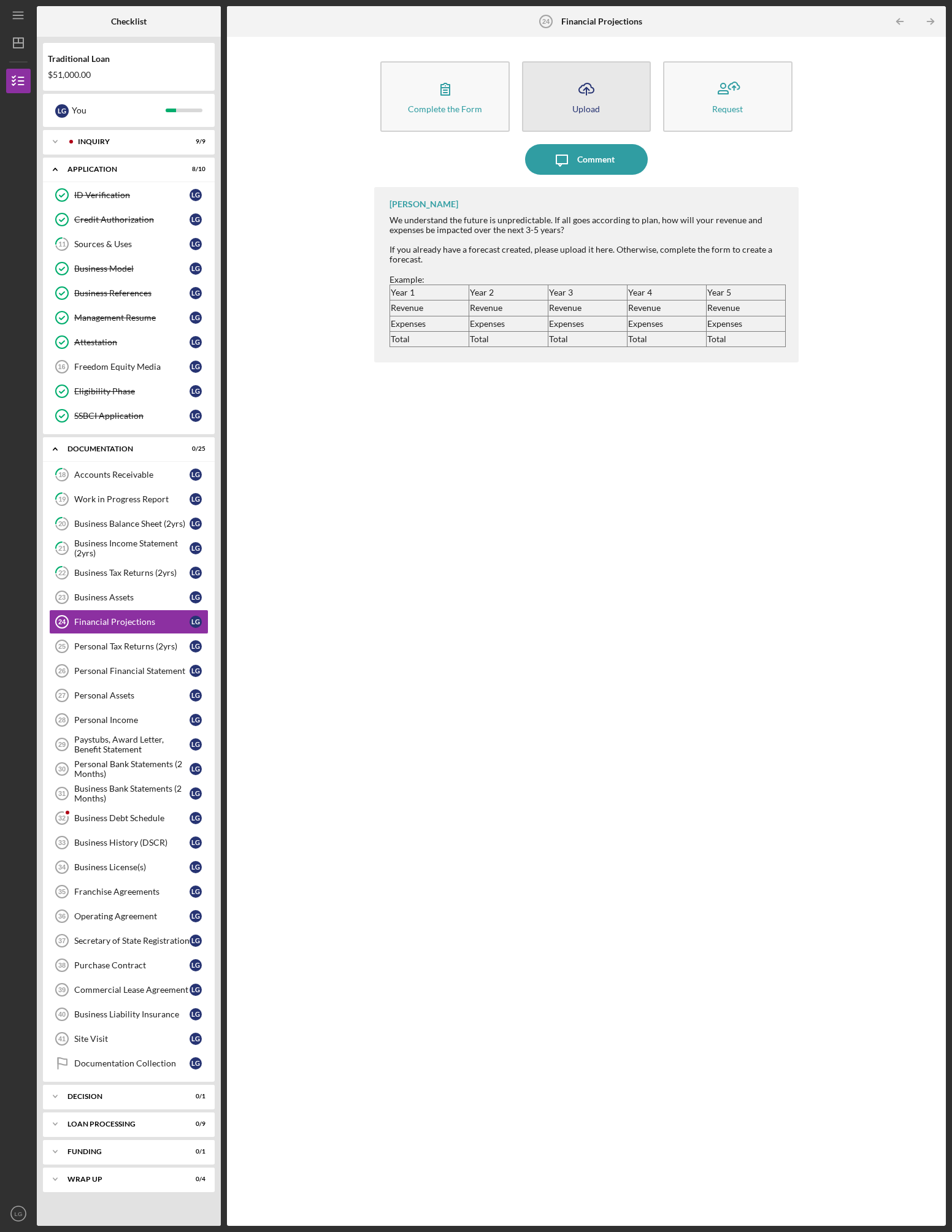
click at [589, 78] on icon "Icon/Upload" at bounding box center [586, 89] width 31 height 31
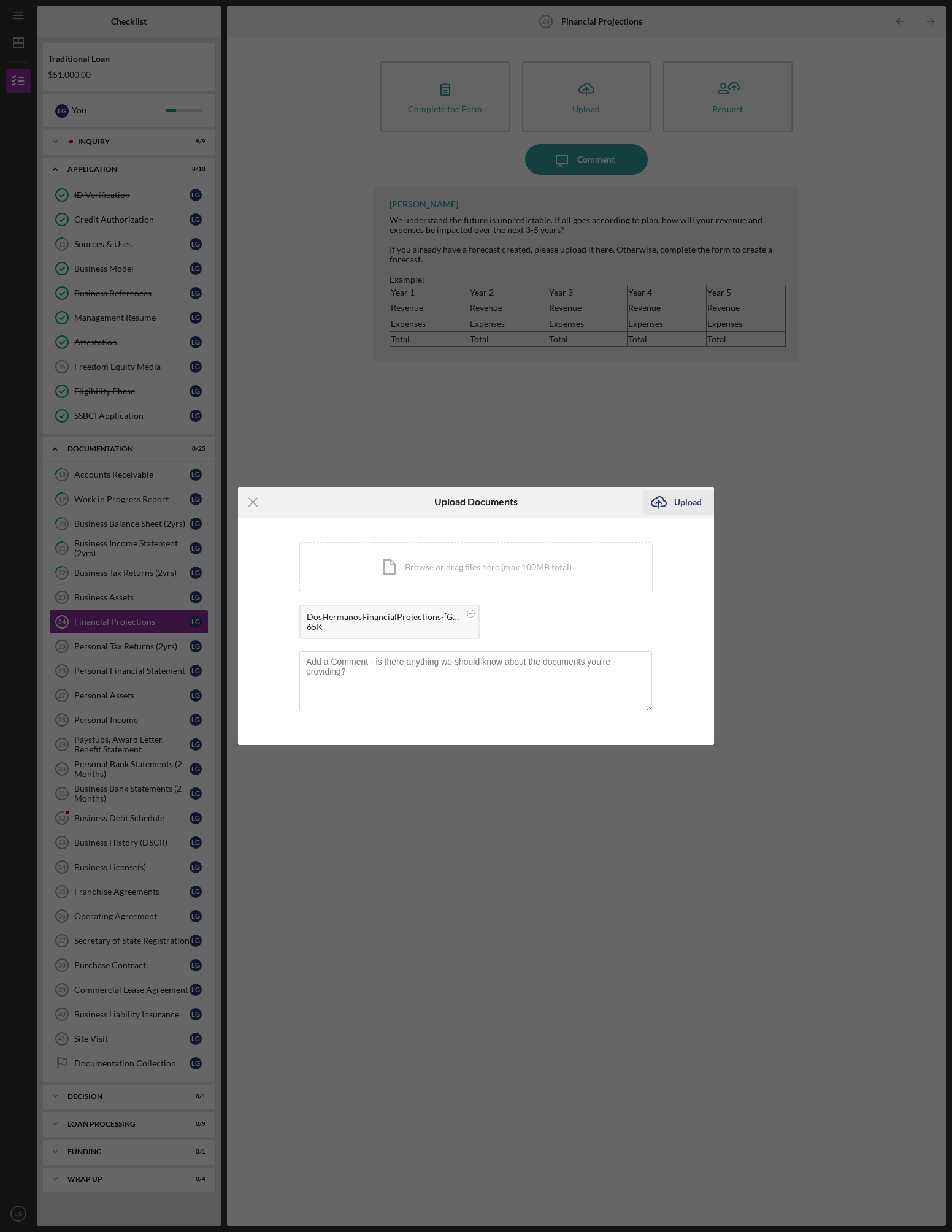
click at [682, 497] on div "Upload" at bounding box center [688, 502] width 28 height 25
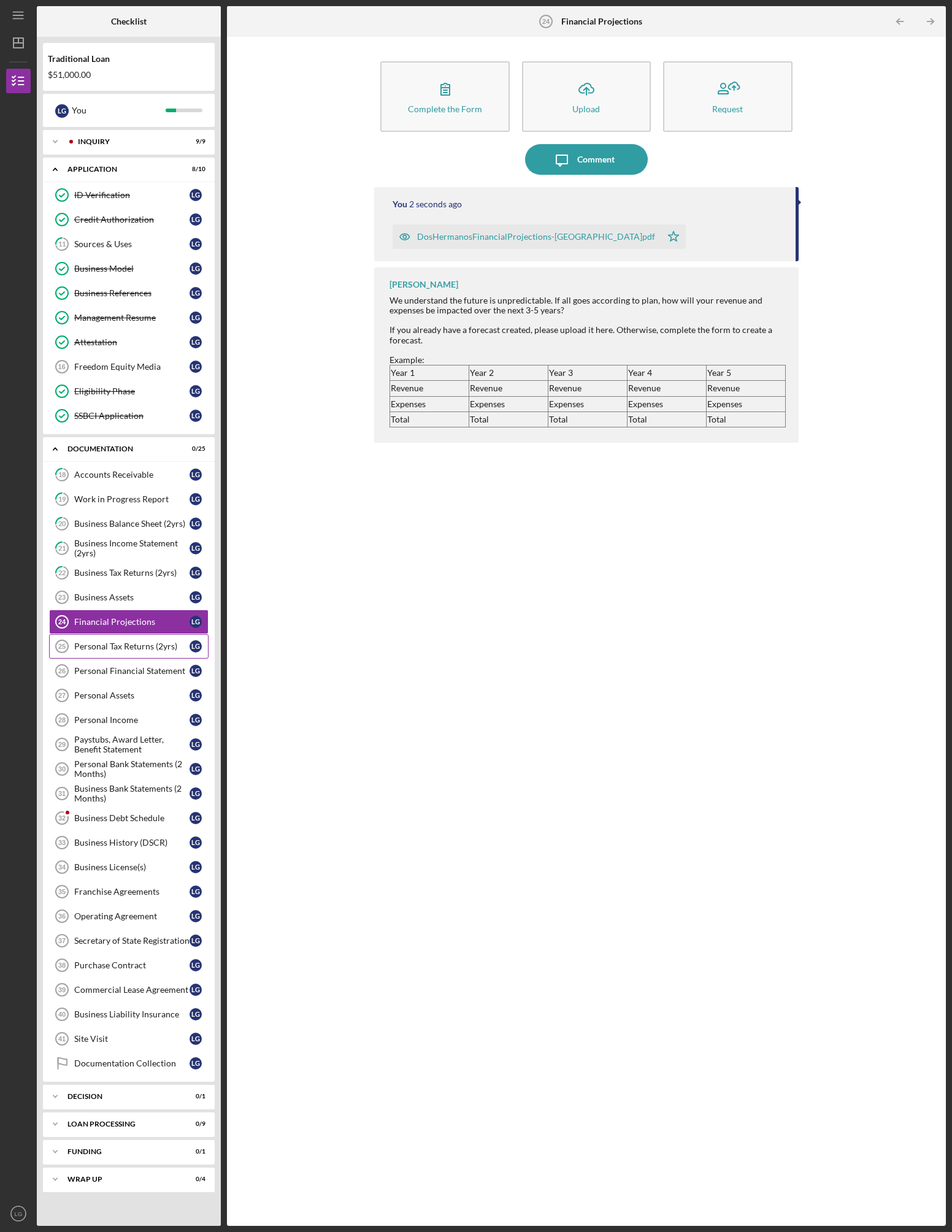
click at [105, 646] on div "Personal Tax Returns (2yrs)" at bounding box center [132, 647] width 115 height 10
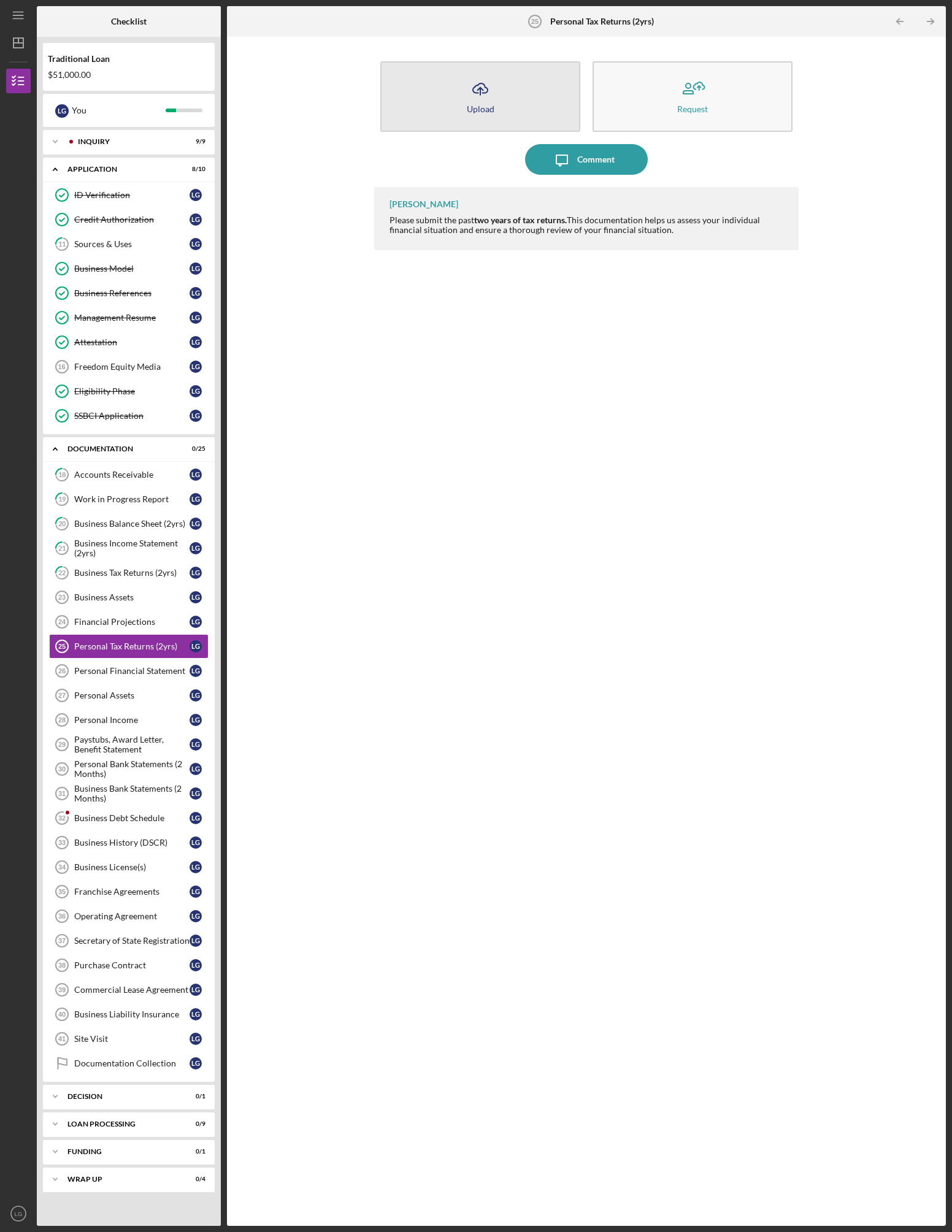
click at [473, 104] on div "Upload" at bounding box center [480, 108] width 28 height 9
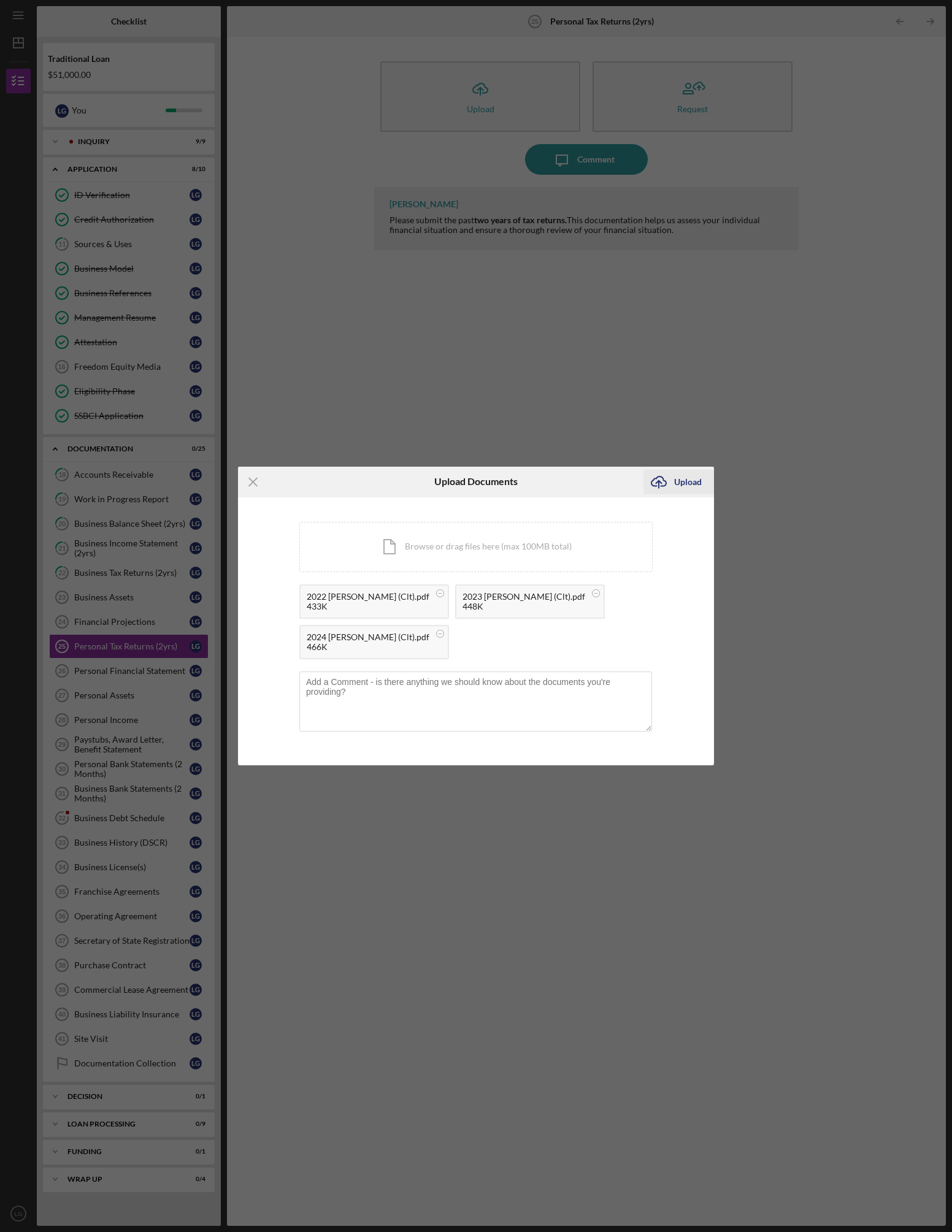
click at [668, 482] on icon "Icon/Upload" at bounding box center [658, 482] width 31 height 31
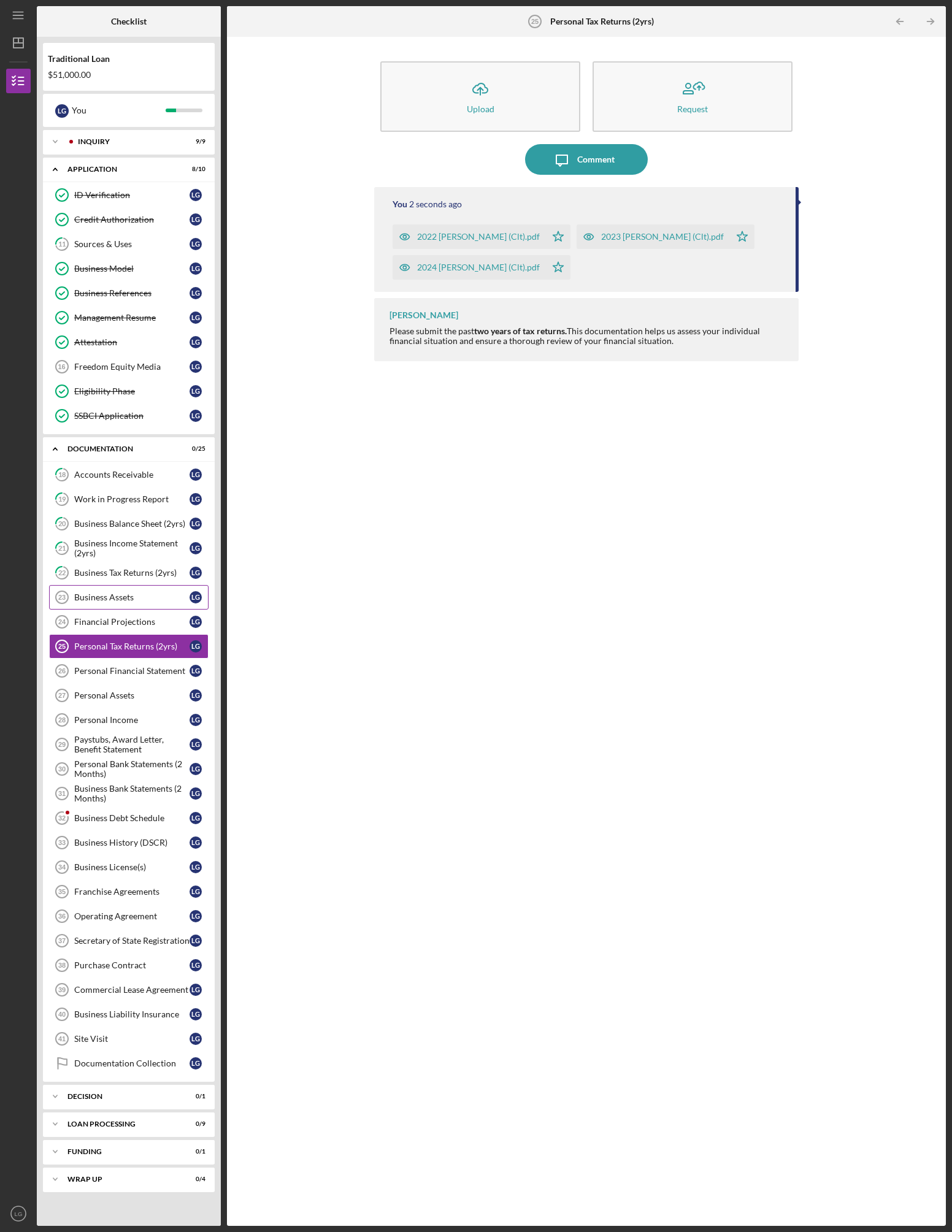
click at [119, 595] on div "Business Assets" at bounding box center [132, 598] width 115 height 10
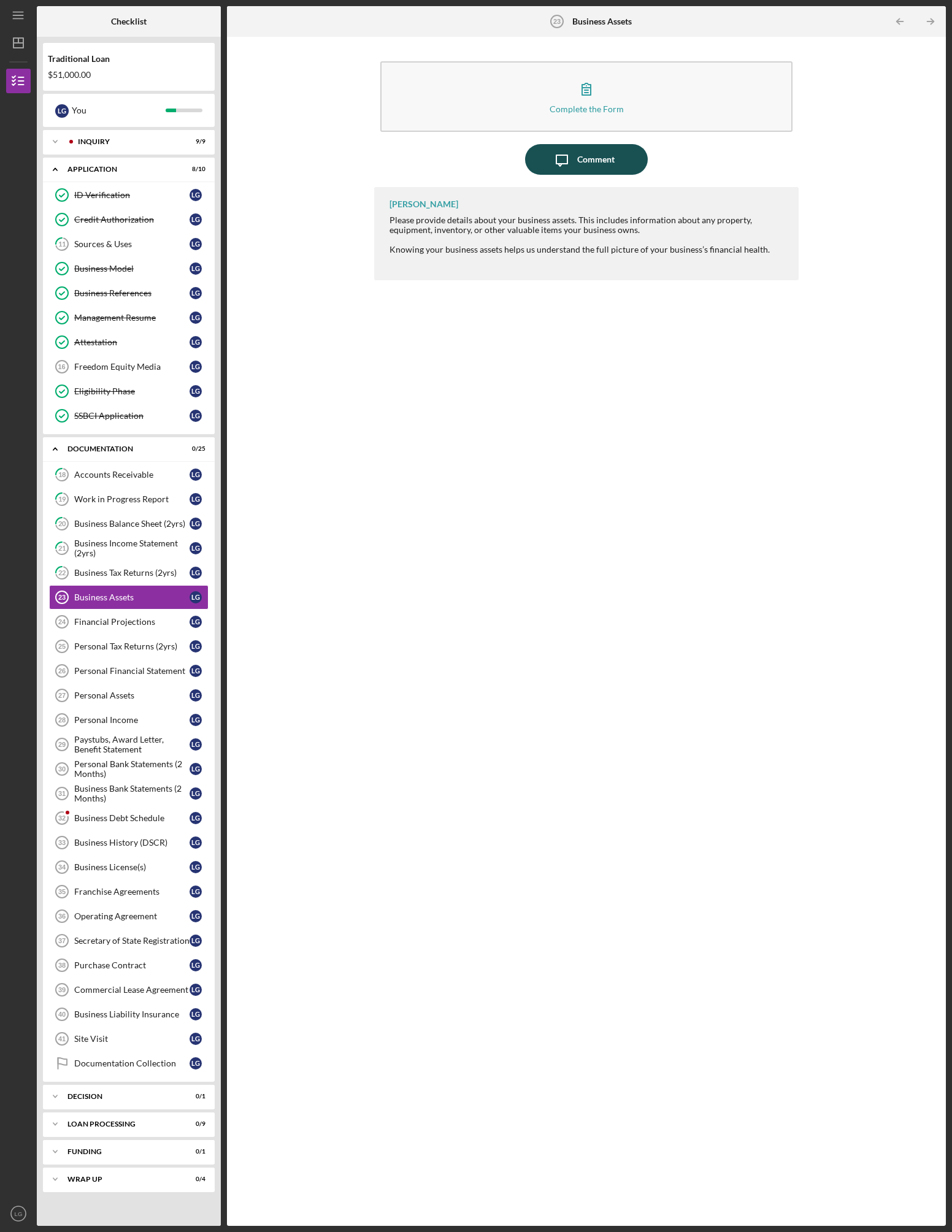
click at [575, 164] on icon "Icon/Message" at bounding box center [562, 160] width 31 height 31
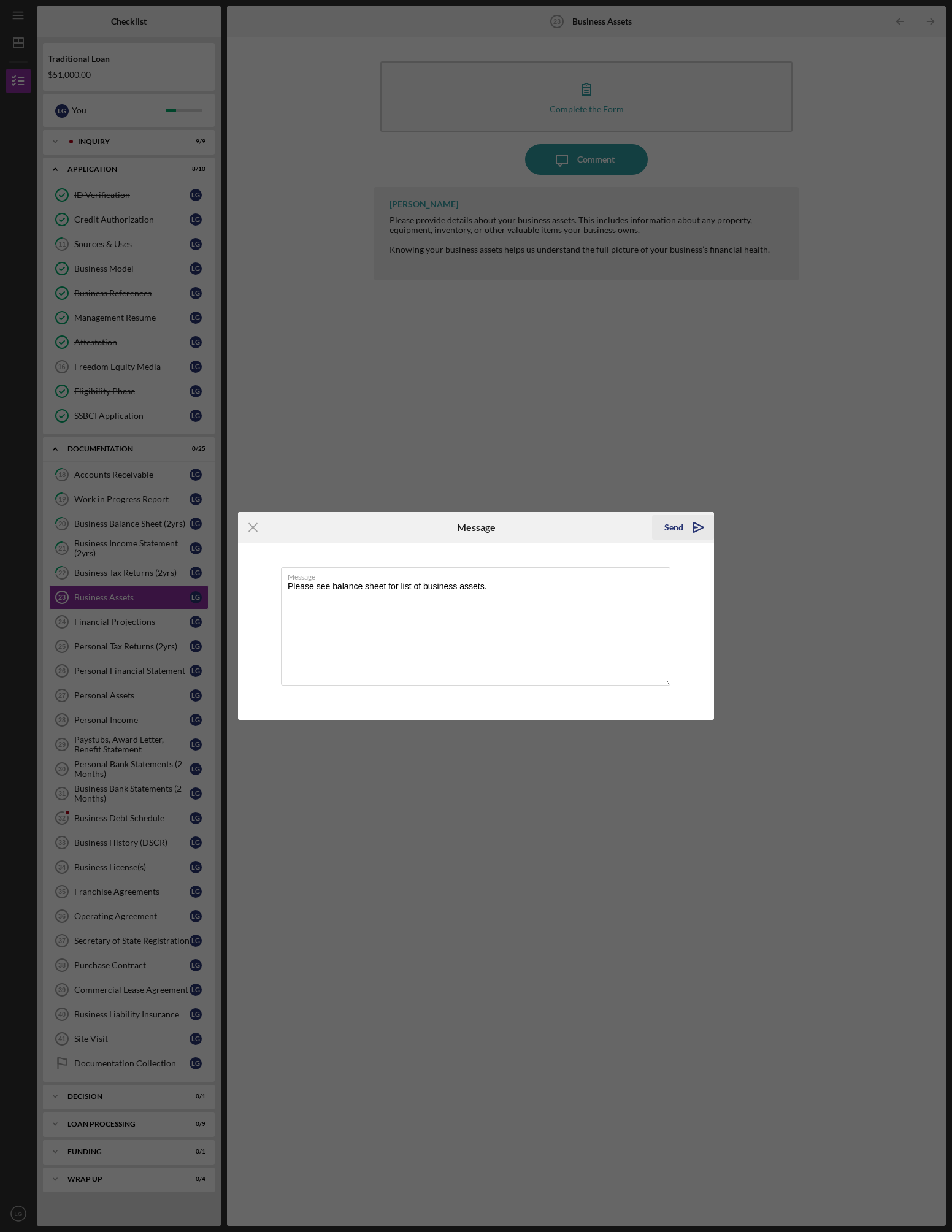
type textarea "Please see balance sheet for list of business assets."
click at [680, 524] on div "Send" at bounding box center [674, 527] width 19 height 25
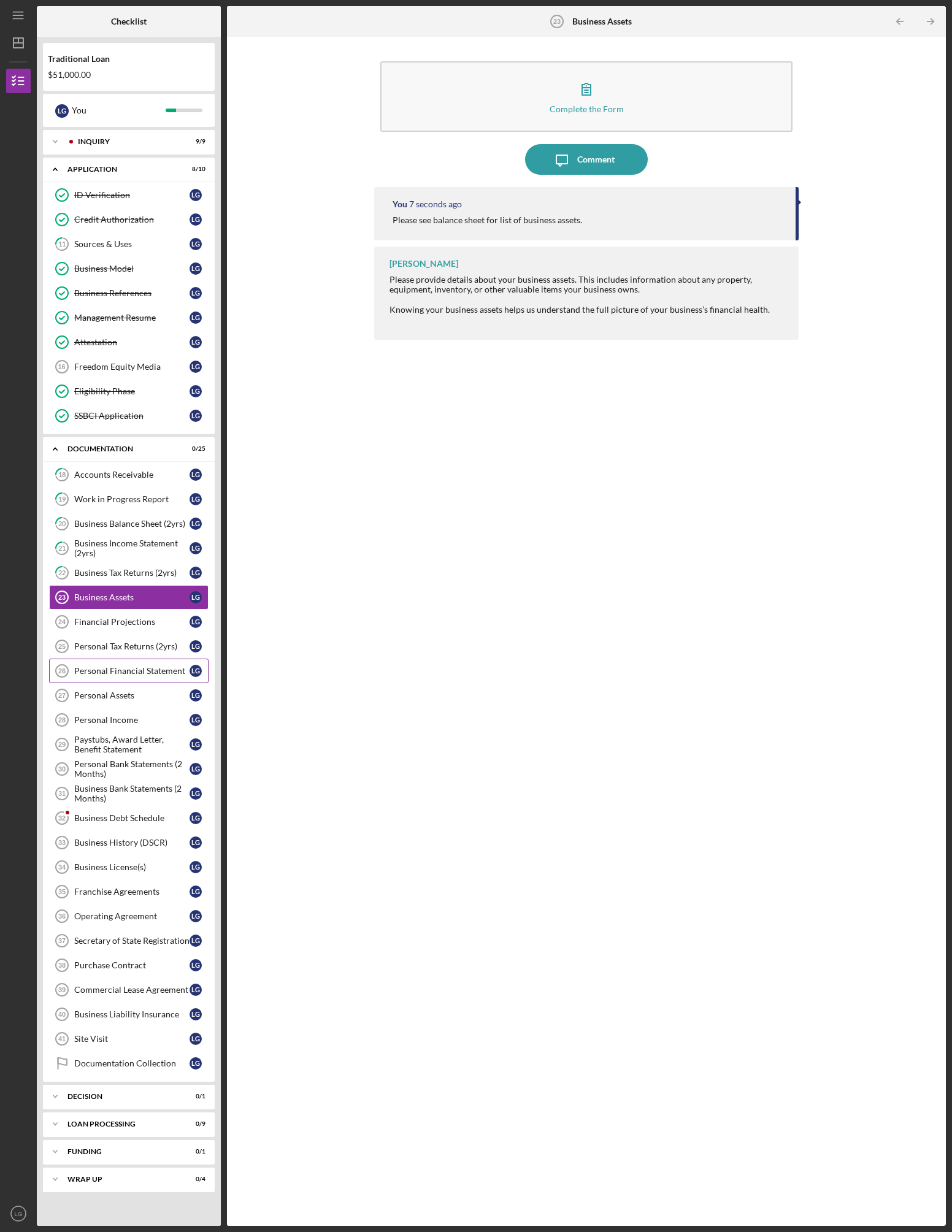
click at [117, 668] on div "Personal Financial Statement" at bounding box center [132, 671] width 115 height 10
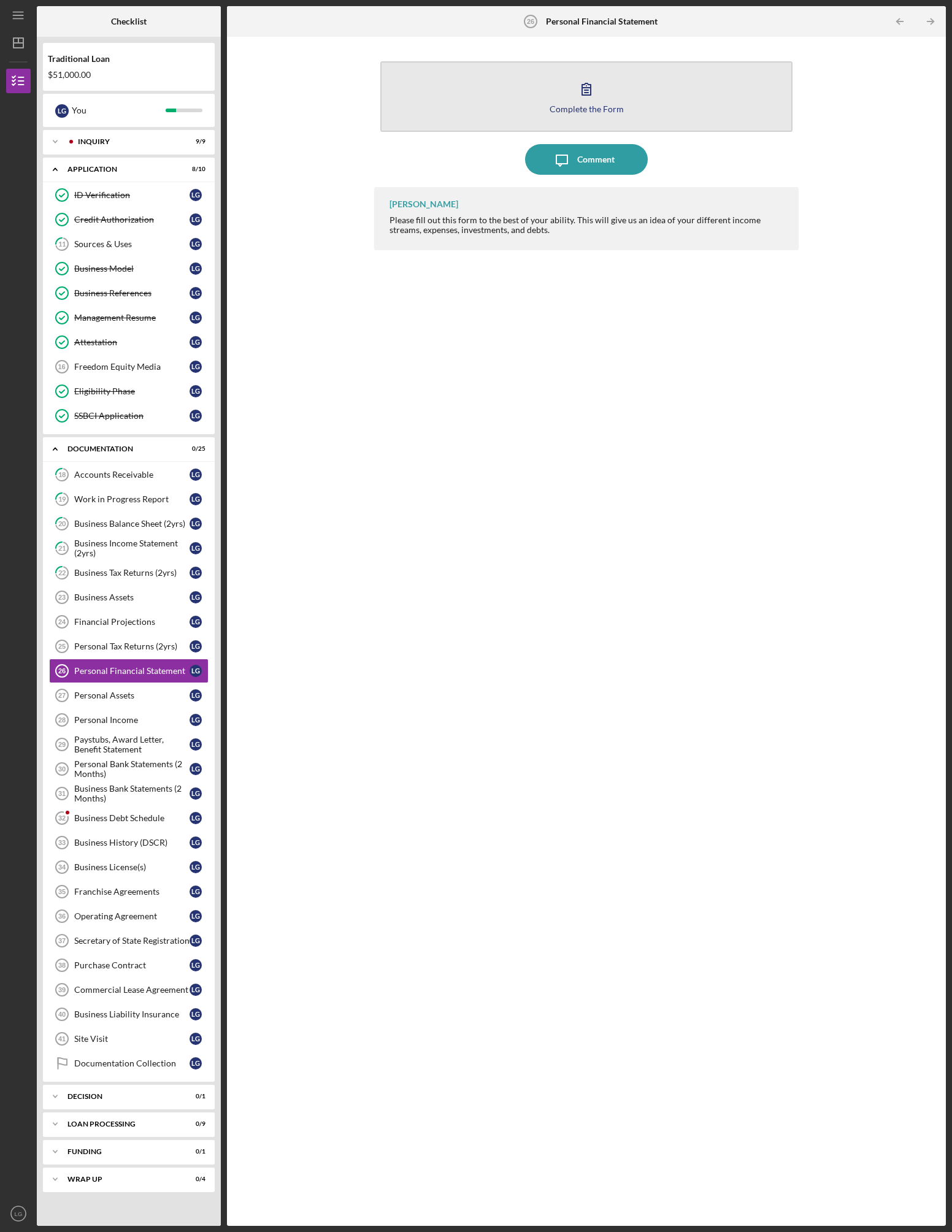
click at [591, 98] on icon "button" at bounding box center [586, 89] width 31 height 31
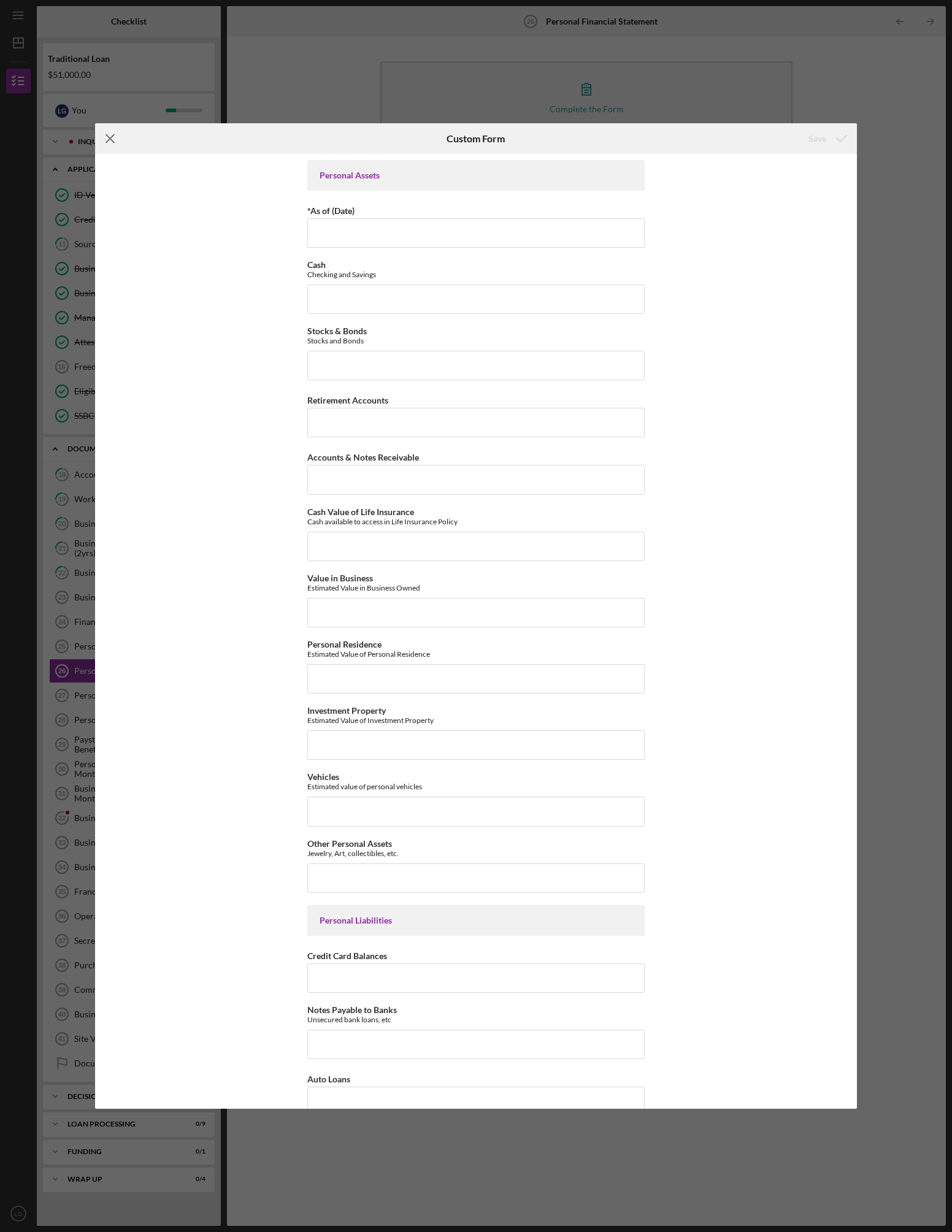
click at [109, 136] on icon "Icon/Menu Close" at bounding box center [110, 139] width 31 height 31
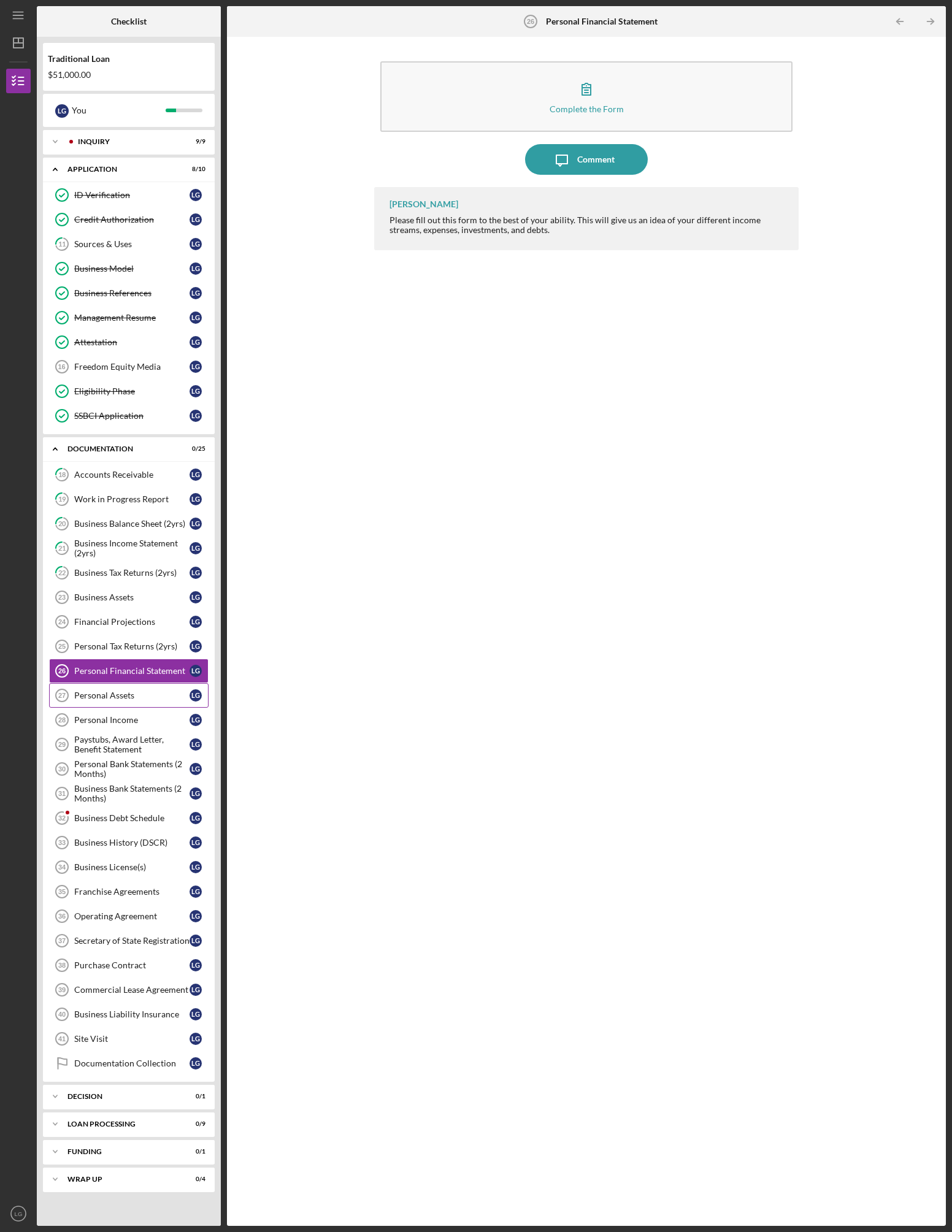
click at [123, 697] on div "Personal Assets" at bounding box center [132, 695] width 115 height 10
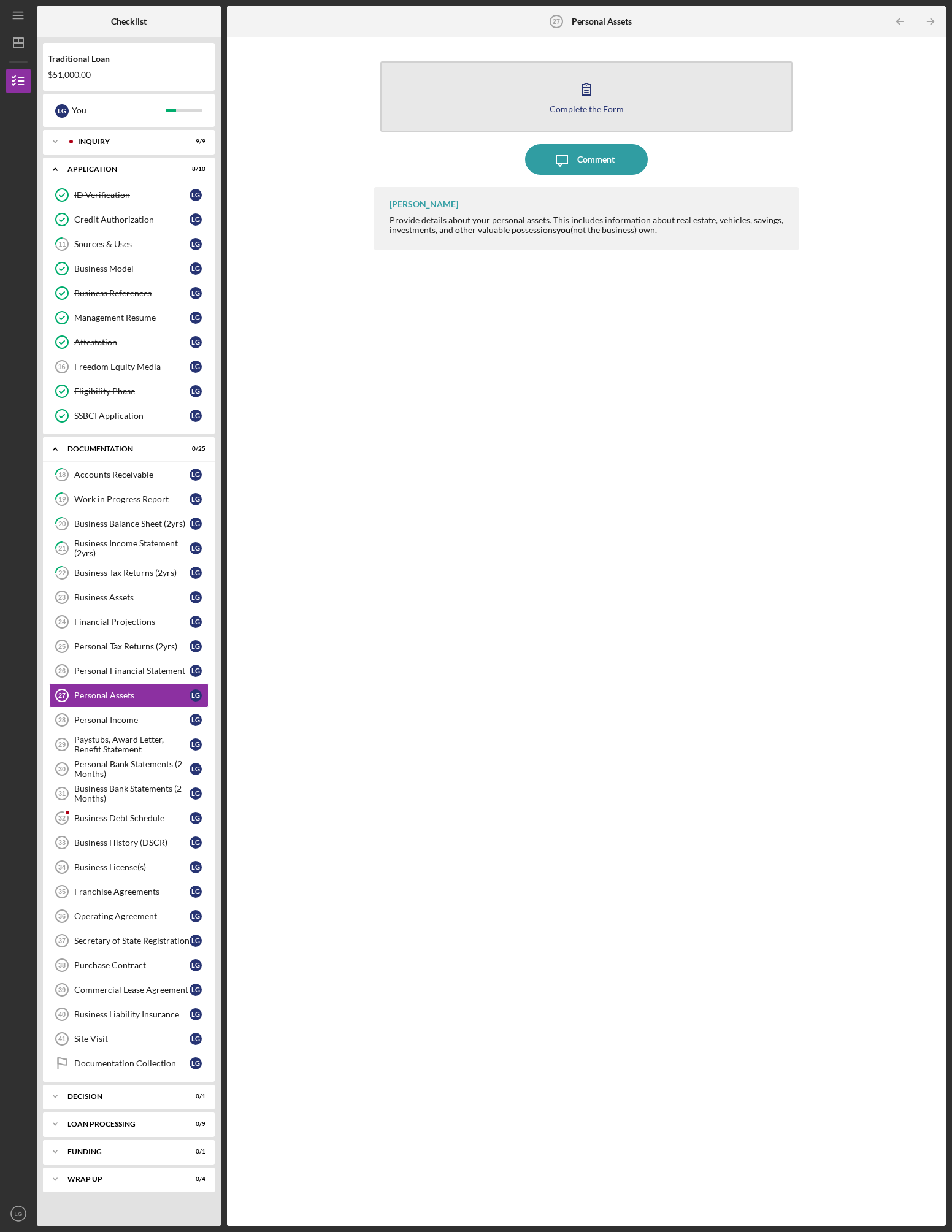
click at [529, 93] on button "Complete the Form Form" at bounding box center [586, 96] width 412 height 71
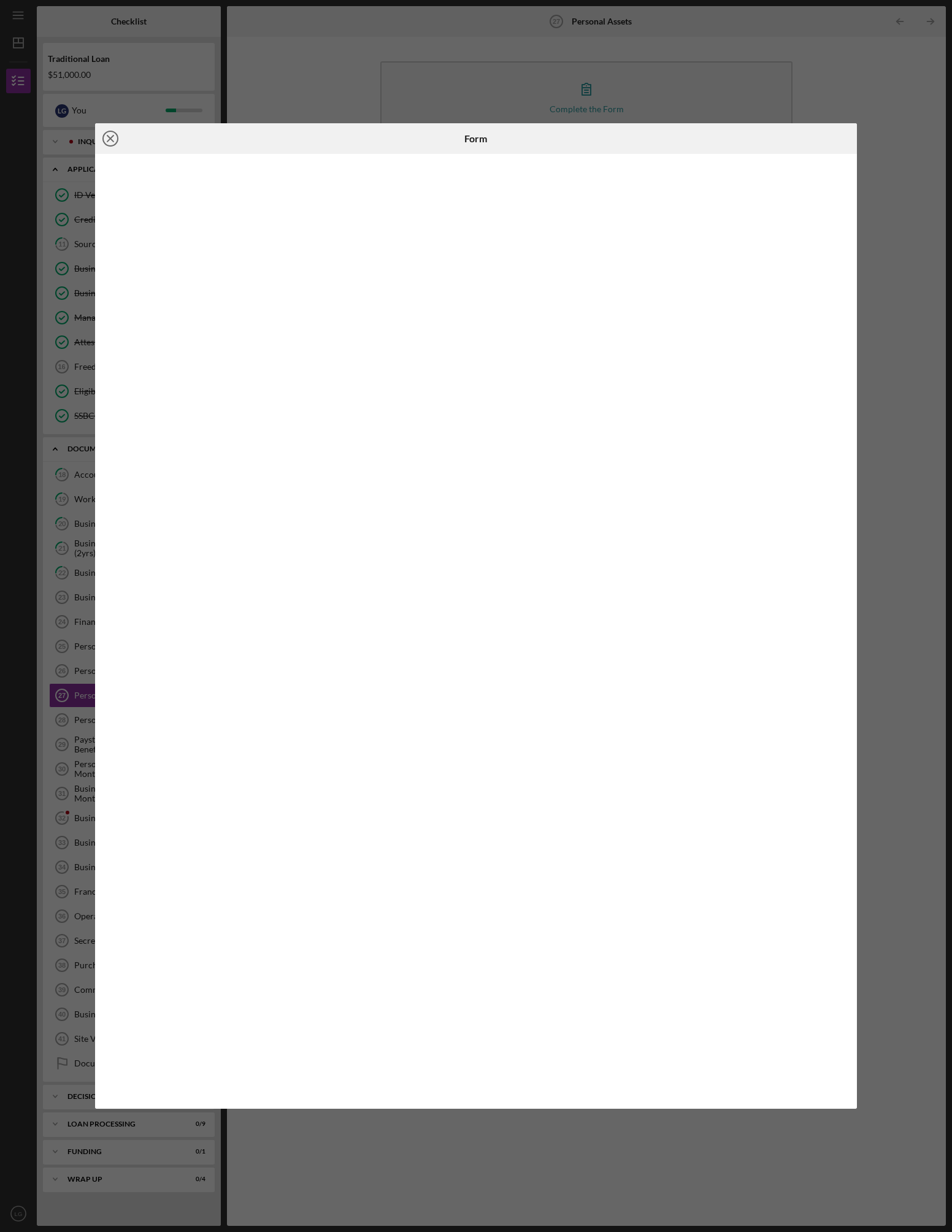
click at [111, 135] on icon "Icon/Close" at bounding box center [110, 139] width 31 height 31
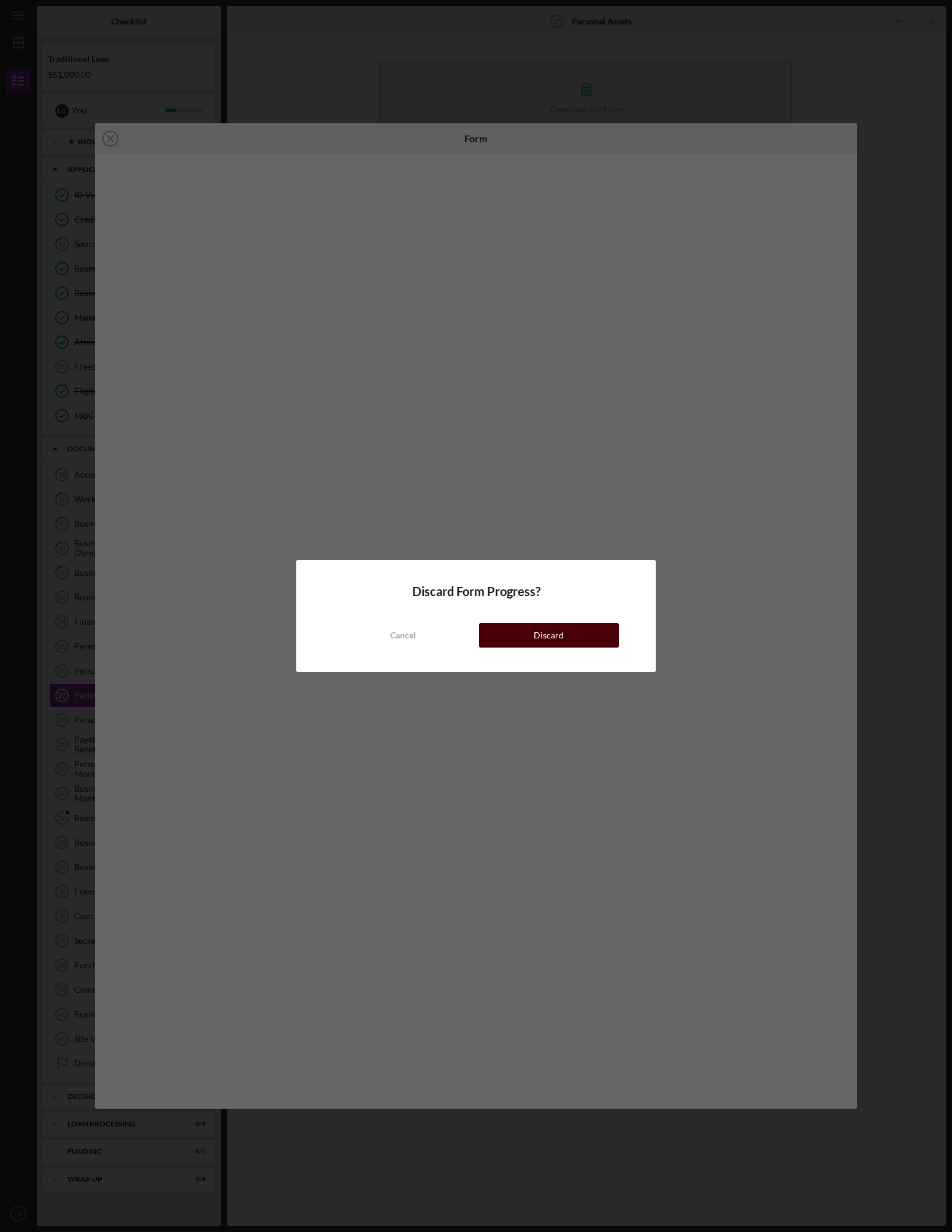
click at [552, 637] on div "Discard" at bounding box center [549, 635] width 30 height 25
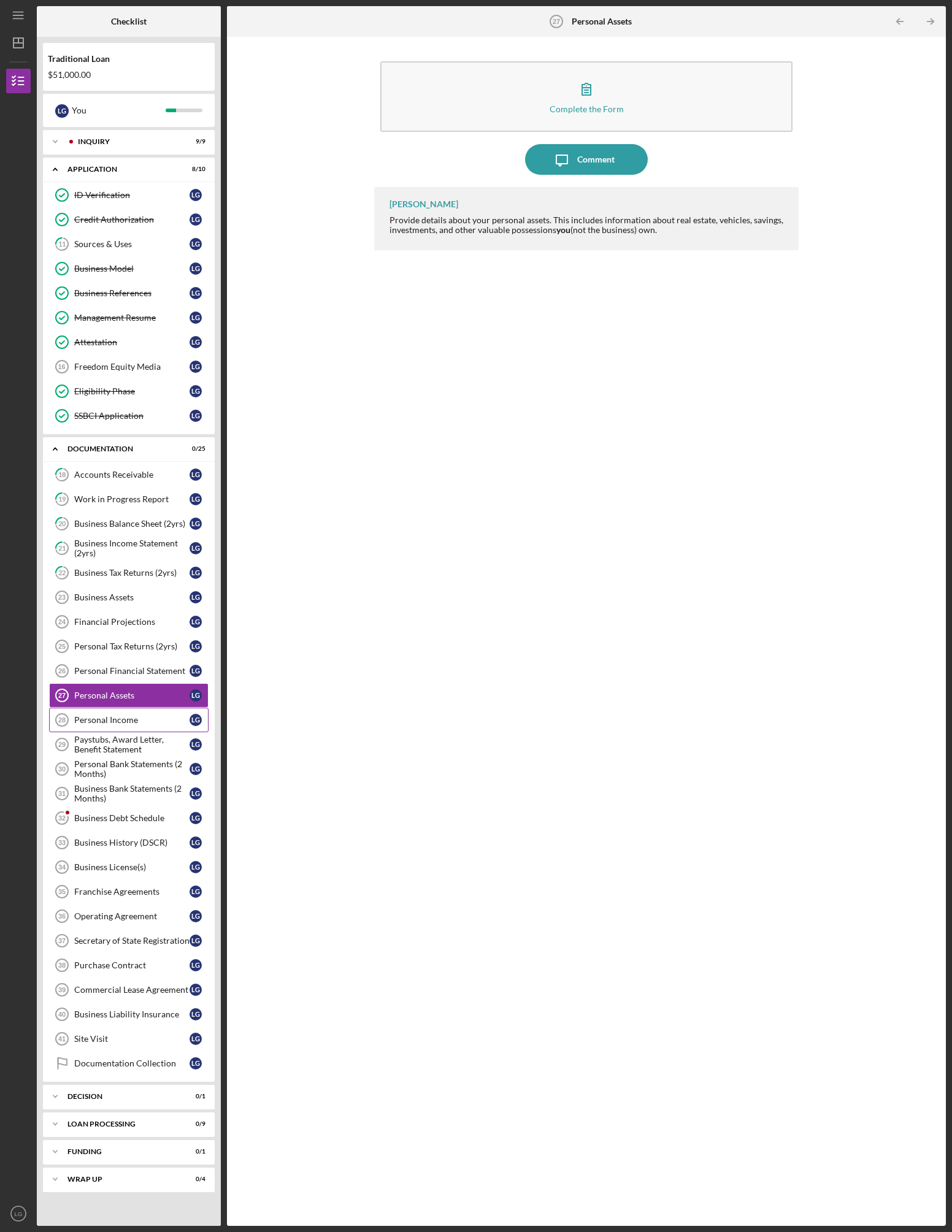
click at [127, 722] on div "Personal Income" at bounding box center [132, 720] width 115 height 10
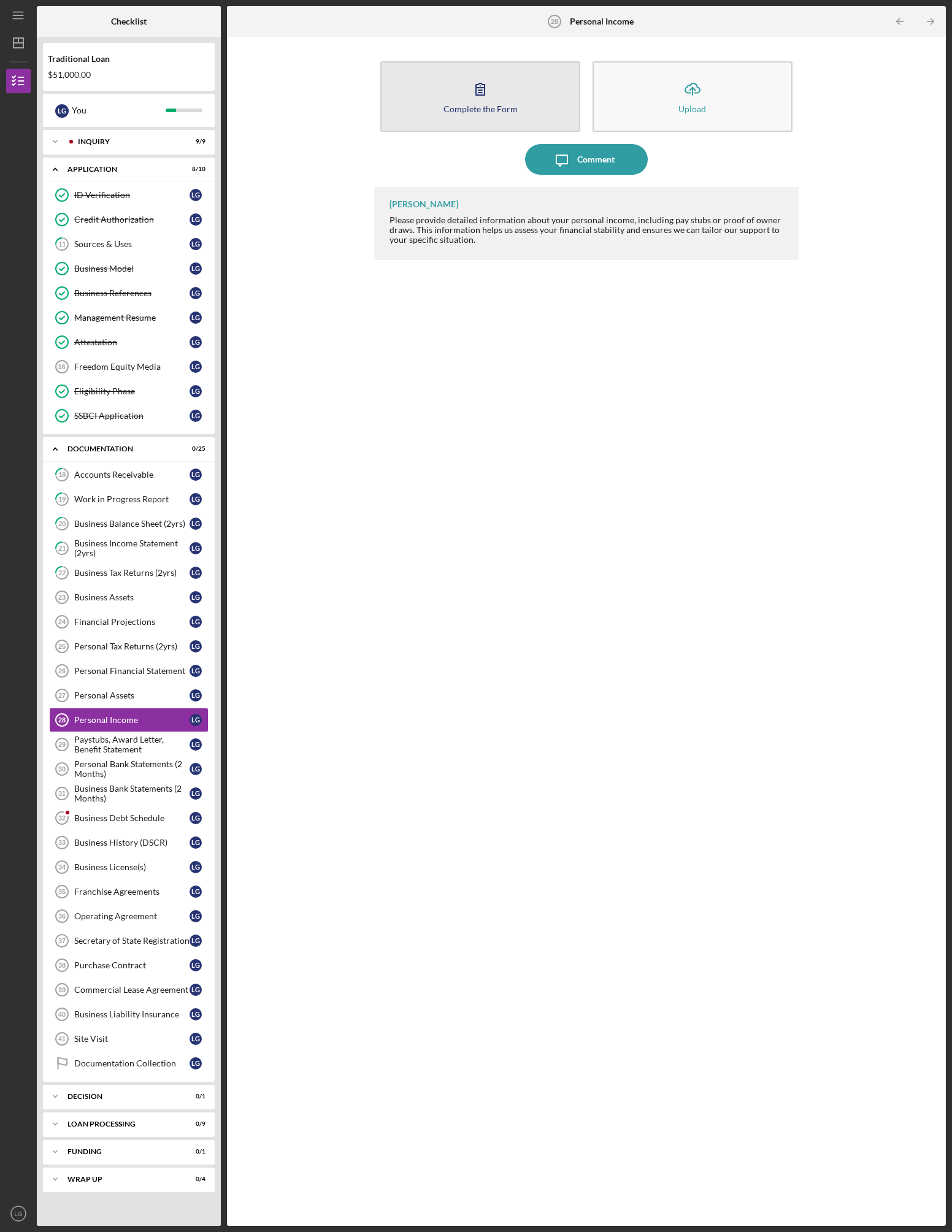
click at [465, 104] on div "Complete the Form" at bounding box center [480, 108] width 74 height 9
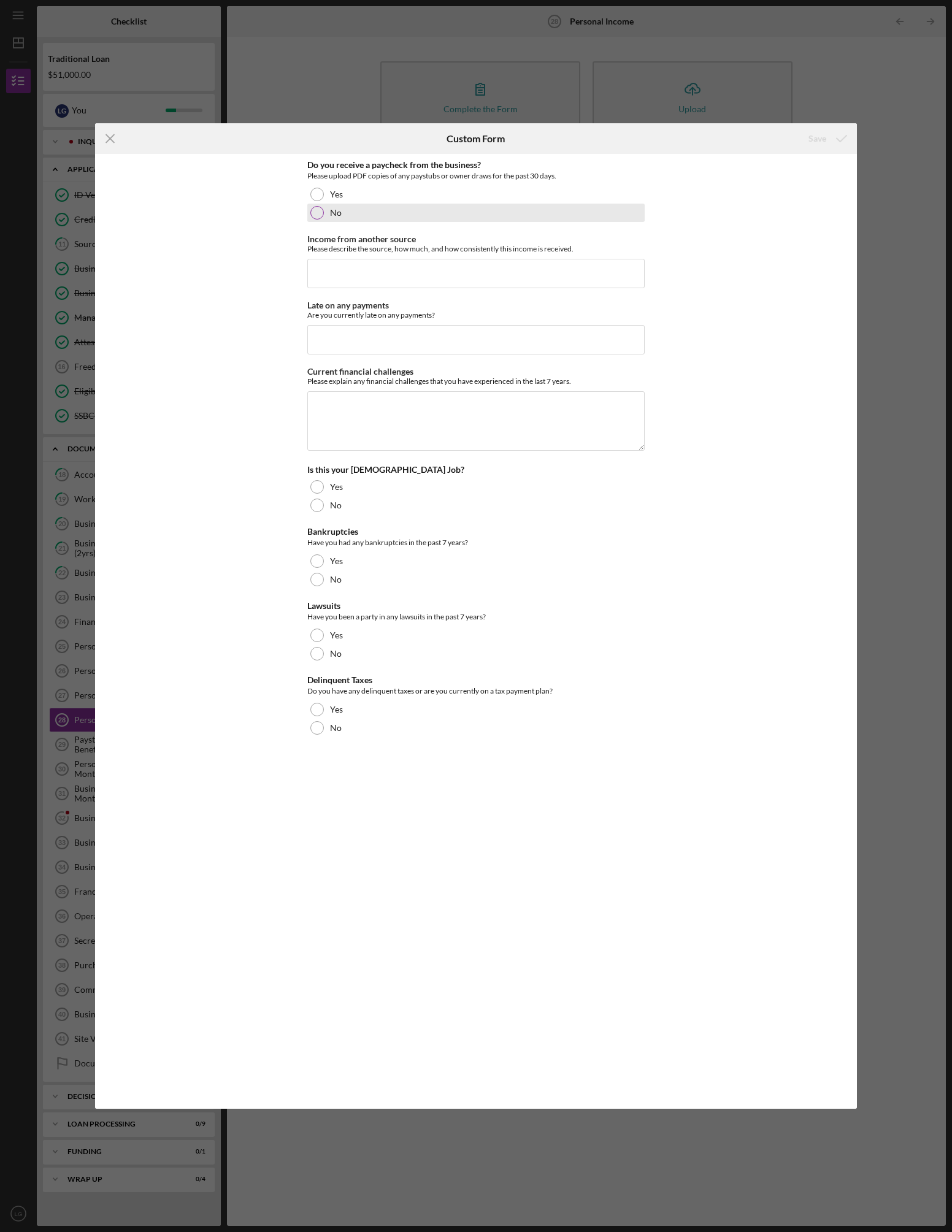
click at [316, 211] on div at bounding box center [316, 212] width 13 height 13
click at [340, 269] on input "Income from another source" at bounding box center [475, 274] width 337 height 30
click at [427, 341] on input "Late on any payments" at bounding box center [475, 340] width 337 height 30
click at [412, 409] on textarea "Current financial challenges" at bounding box center [475, 421] width 337 height 59
click at [324, 485] on div "Yes" at bounding box center [475, 487] width 337 height 18
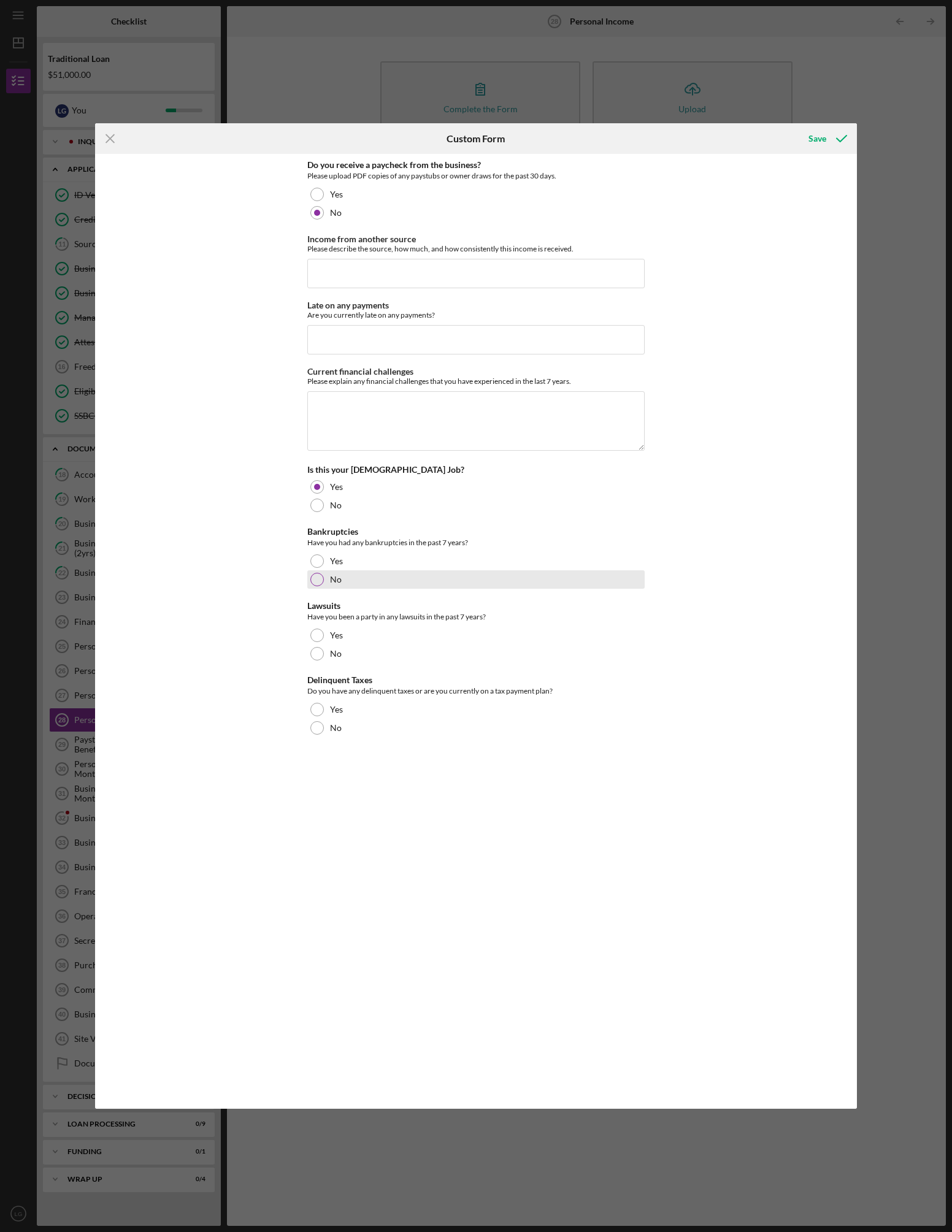
click at [319, 580] on div at bounding box center [316, 579] width 13 height 13
click at [318, 653] on div at bounding box center [316, 653] width 13 height 13
click at [318, 720] on div "No" at bounding box center [475, 728] width 337 height 18
click at [397, 267] on input "Income from another source" at bounding box center [475, 274] width 337 height 30
type input "Distributions from Dos Hermanos Taco Truck - $5000/month"
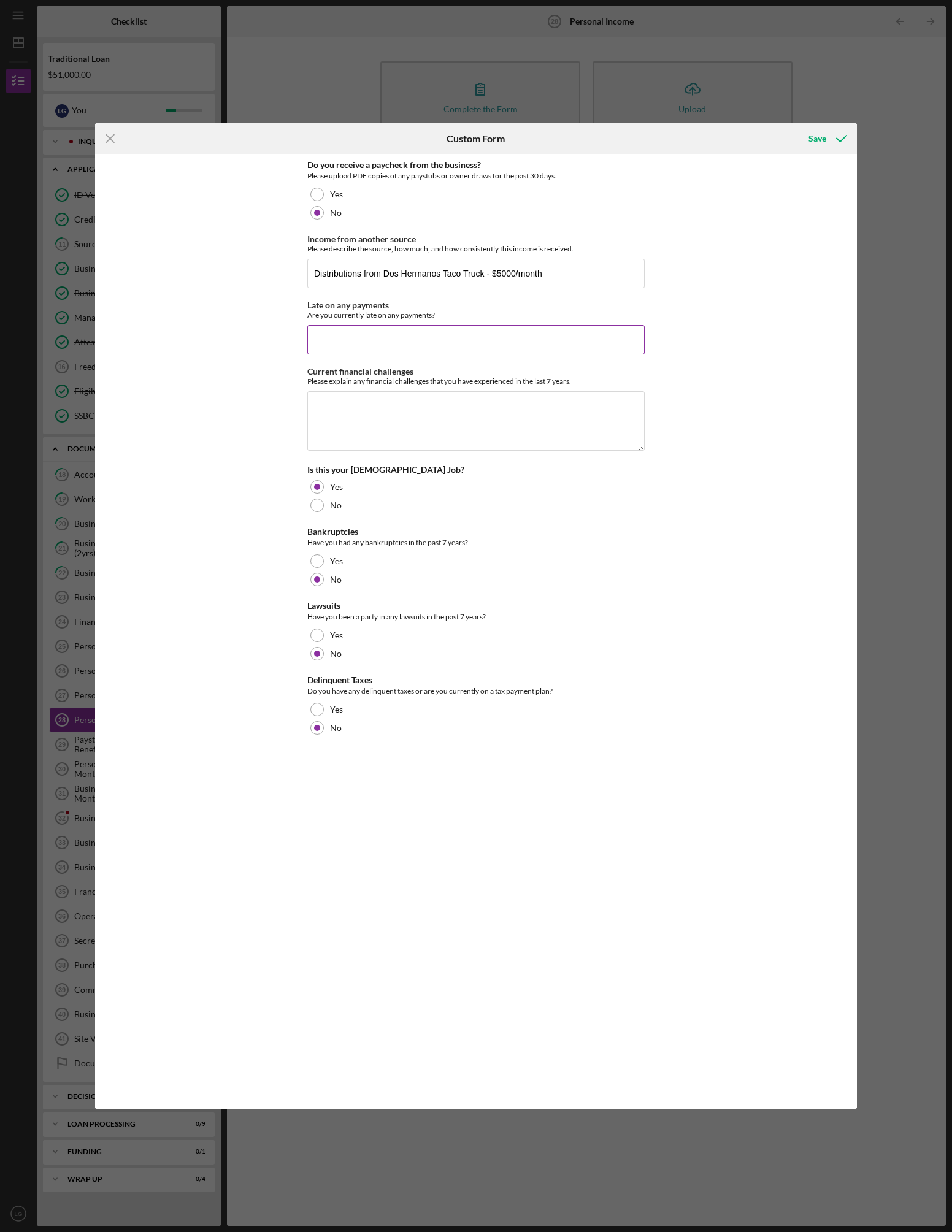
click at [400, 335] on input "Late on any payments" at bounding box center [475, 340] width 337 height 30
type input "n"
type input "One credit card bill was late in August. It has been paid."
click at [379, 410] on textarea "Current financial challenges" at bounding box center [475, 421] width 337 height 59
type textarea "R"
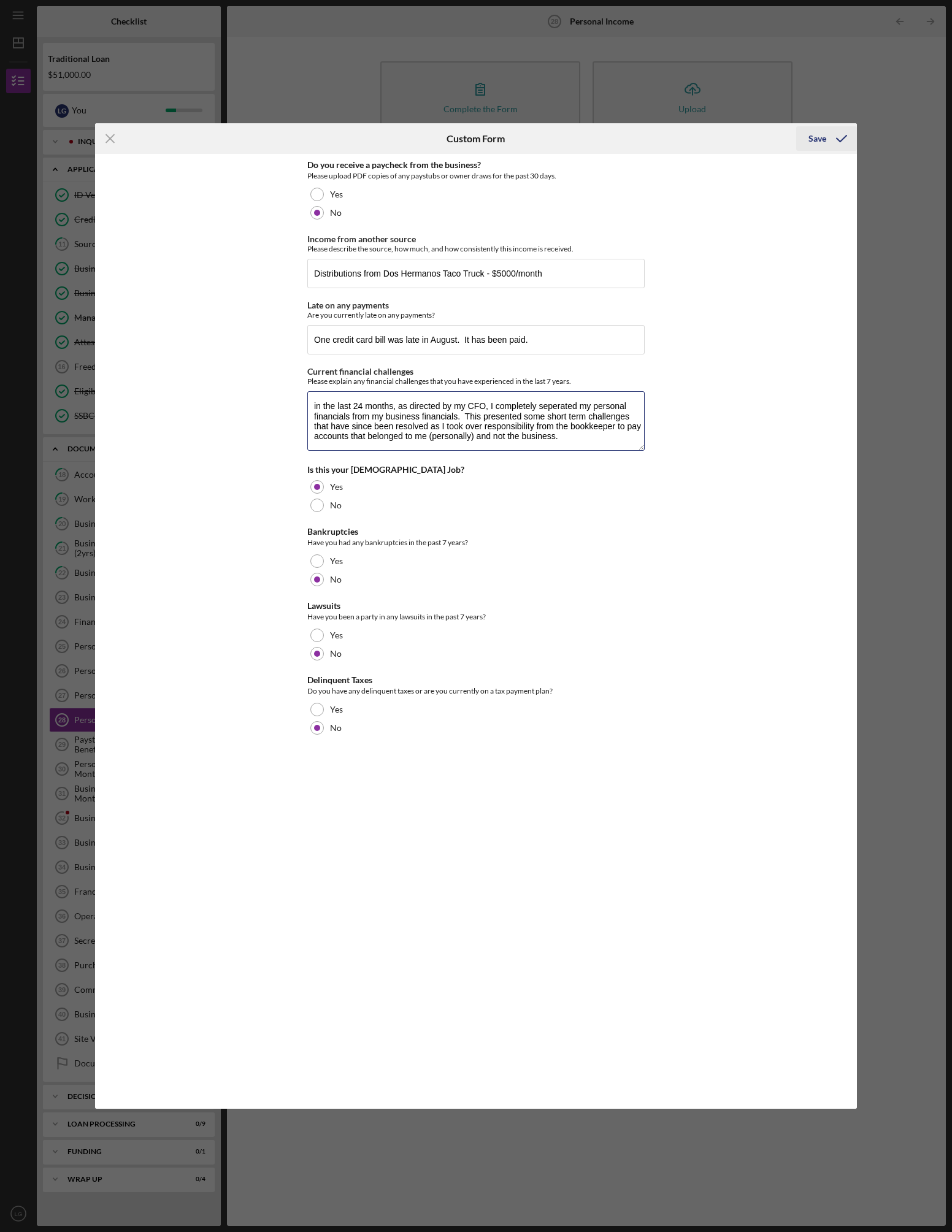
type textarea "in the last 24 months, as directed by my CFO, I completely seperated my persona…"
click at [816, 134] on div "Save" at bounding box center [817, 138] width 18 height 25
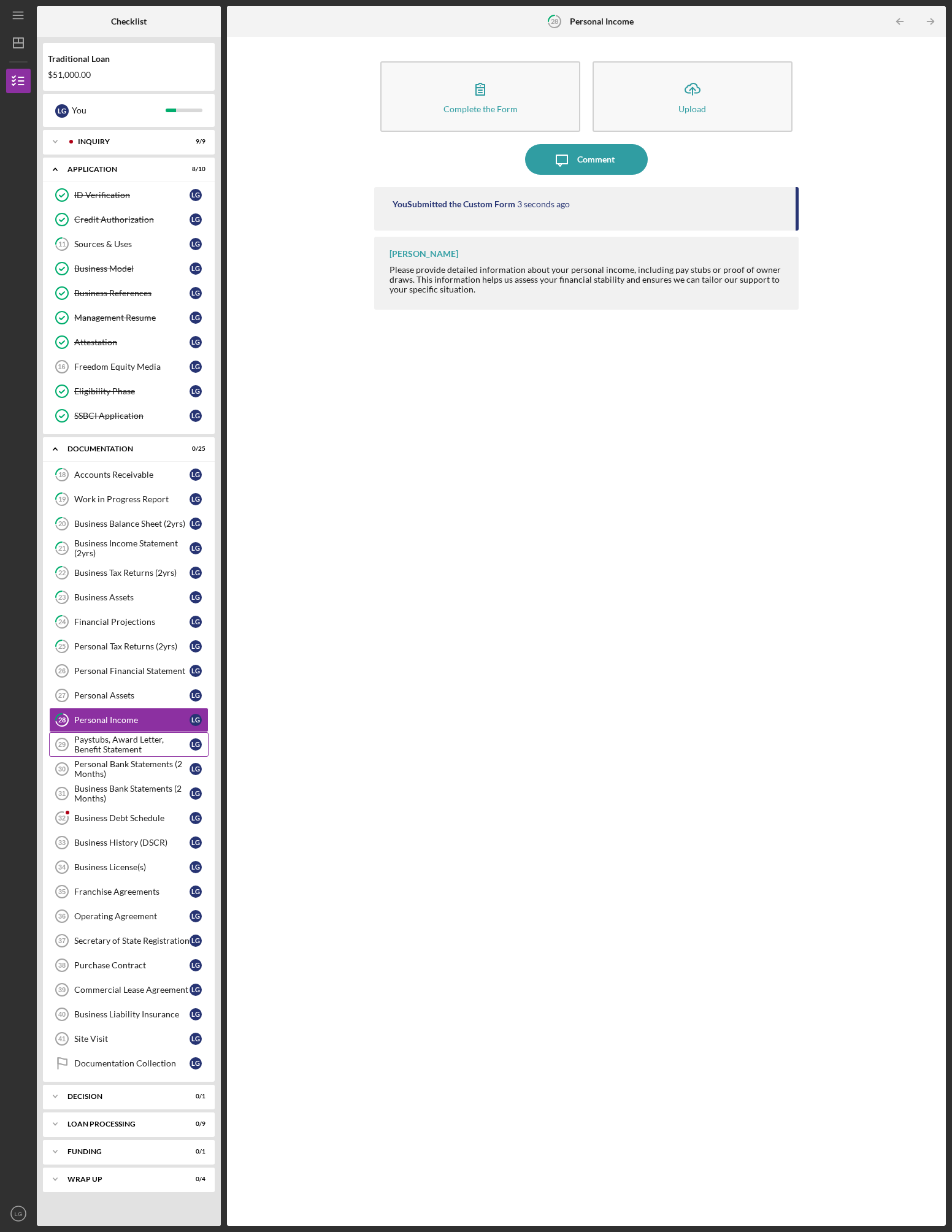
click at [145, 750] on div "Paystubs, Award Letter, Benefit Statement" at bounding box center [132, 744] width 115 height 20
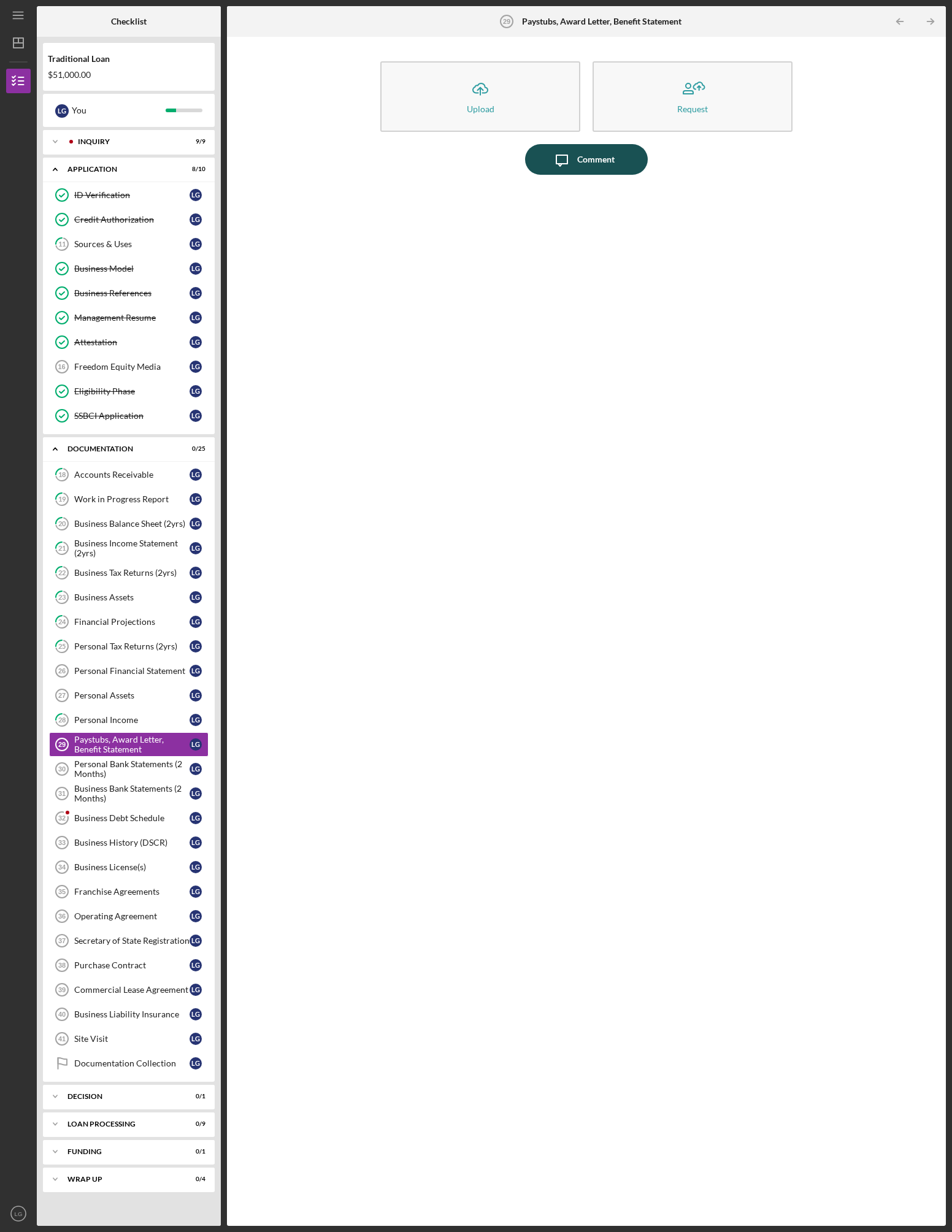
click at [596, 165] on div "Comment" at bounding box center [595, 160] width 37 height 31
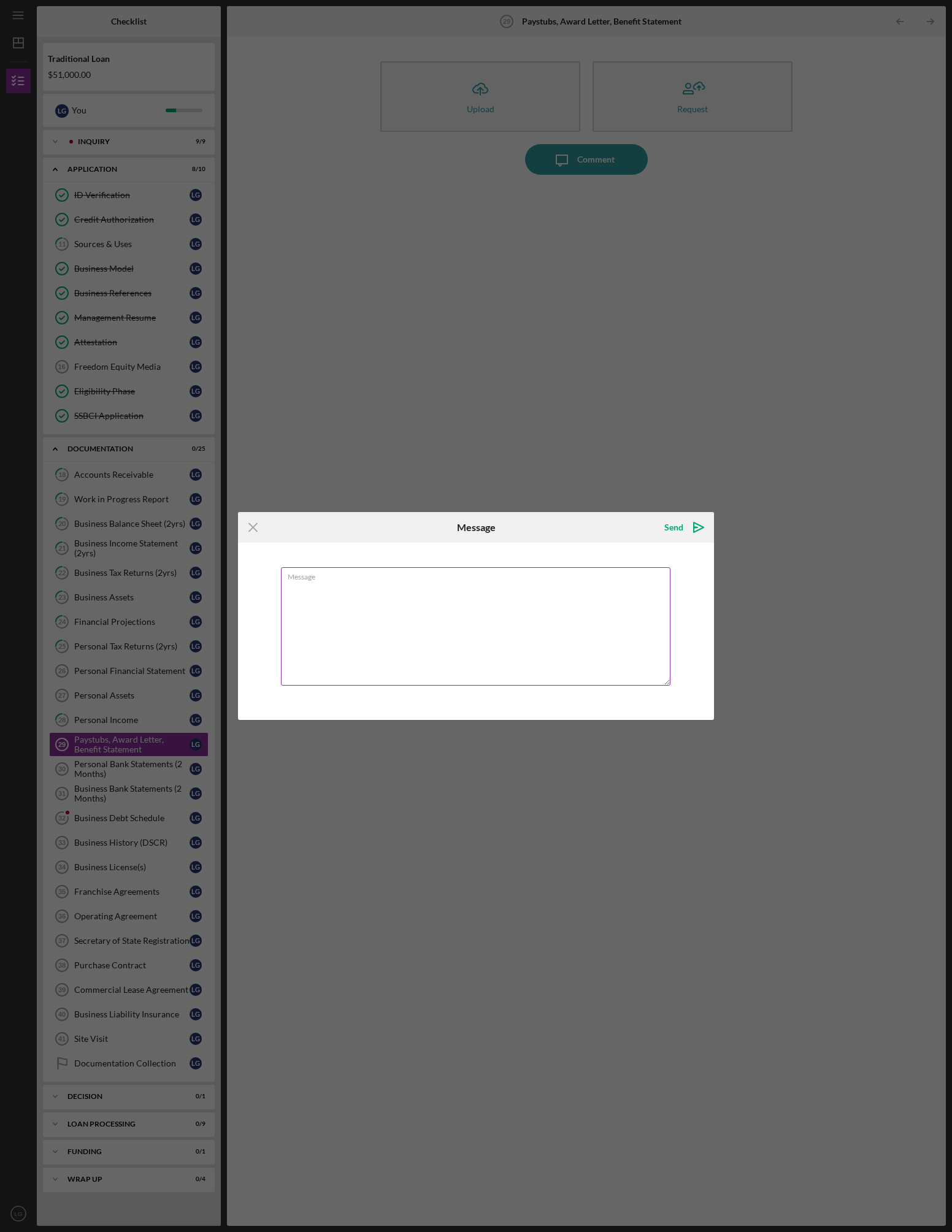
click at [410, 617] on textarea "Message" at bounding box center [476, 627] width 390 height 119
type textarea "Not Applicable."
click at [683, 530] on icon "Icon/icon-invite-send" at bounding box center [699, 527] width 31 height 31
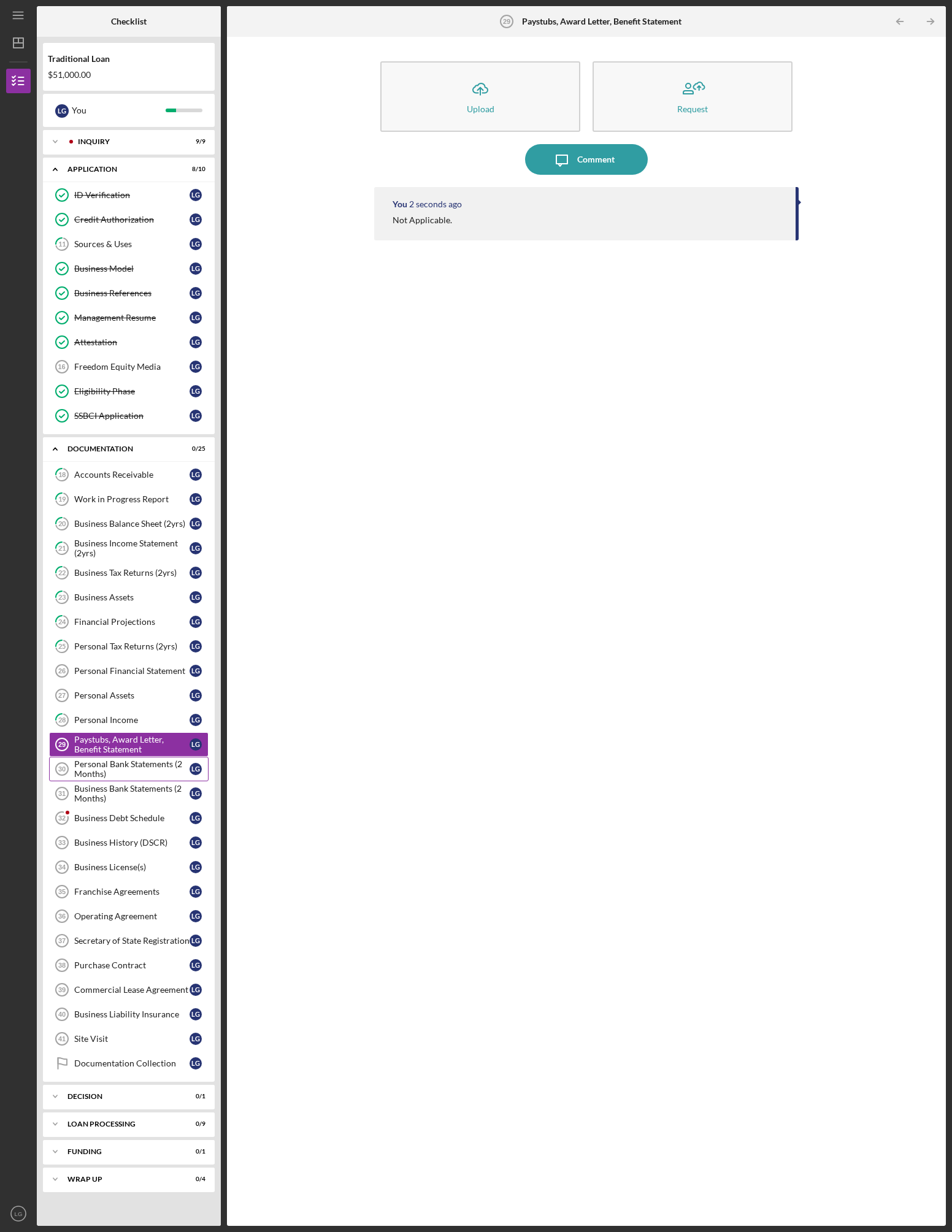
click at [118, 773] on div "Personal Bank Statements (2 Months)" at bounding box center [132, 769] width 115 height 20
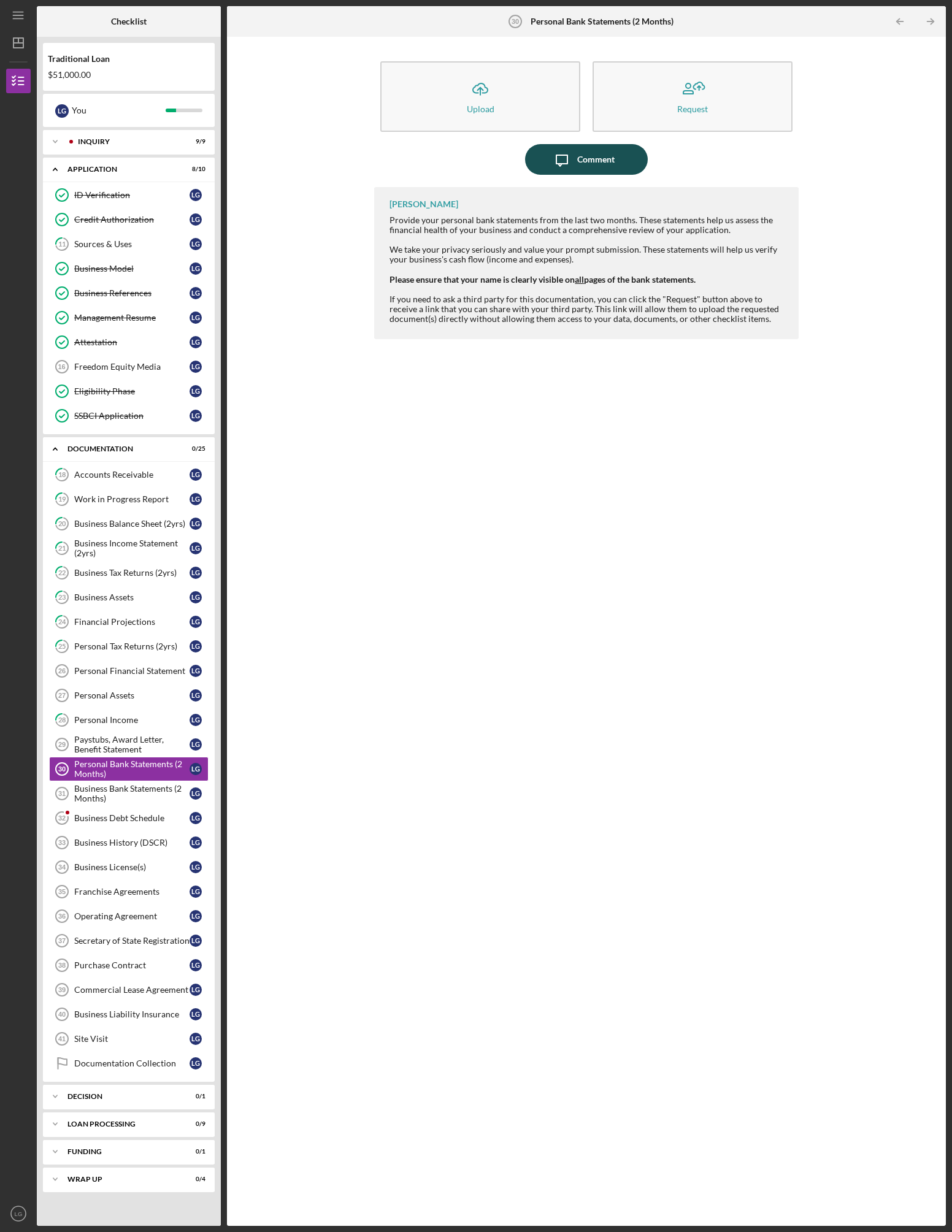
click at [585, 154] on div "Comment" at bounding box center [595, 160] width 37 height 31
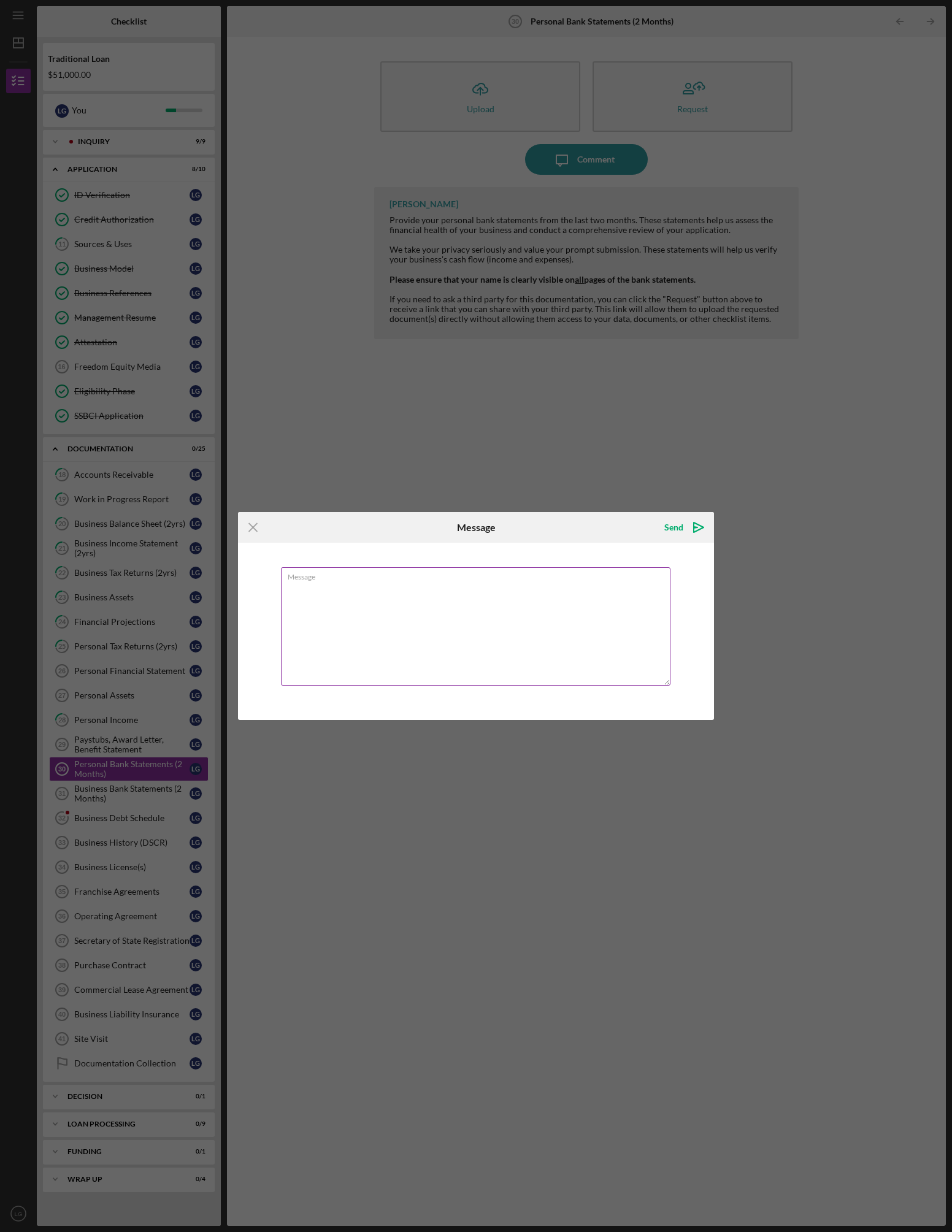
click at [480, 624] on textarea "Message" at bounding box center [476, 627] width 390 height 119
type textarea "This request is in process. I ([PERSON_NAME]) do not have access to [PERSON_NAM…"
click at [675, 522] on div "Send" at bounding box center [674, 527] width 19 height 25
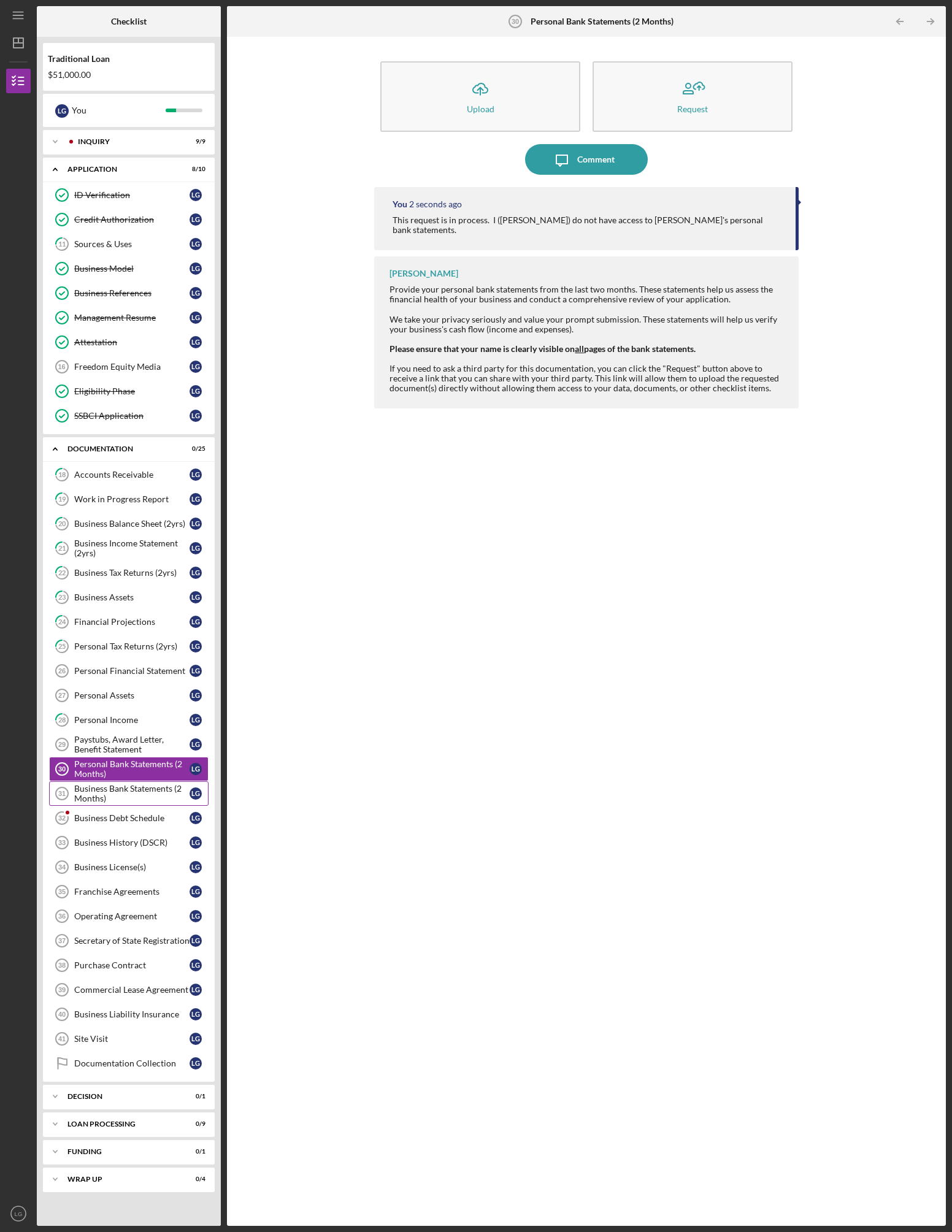
click at [137, 792] on div "Business Bank Statements (2 Months)" at bounding box center [132, 793] width 115 height 20
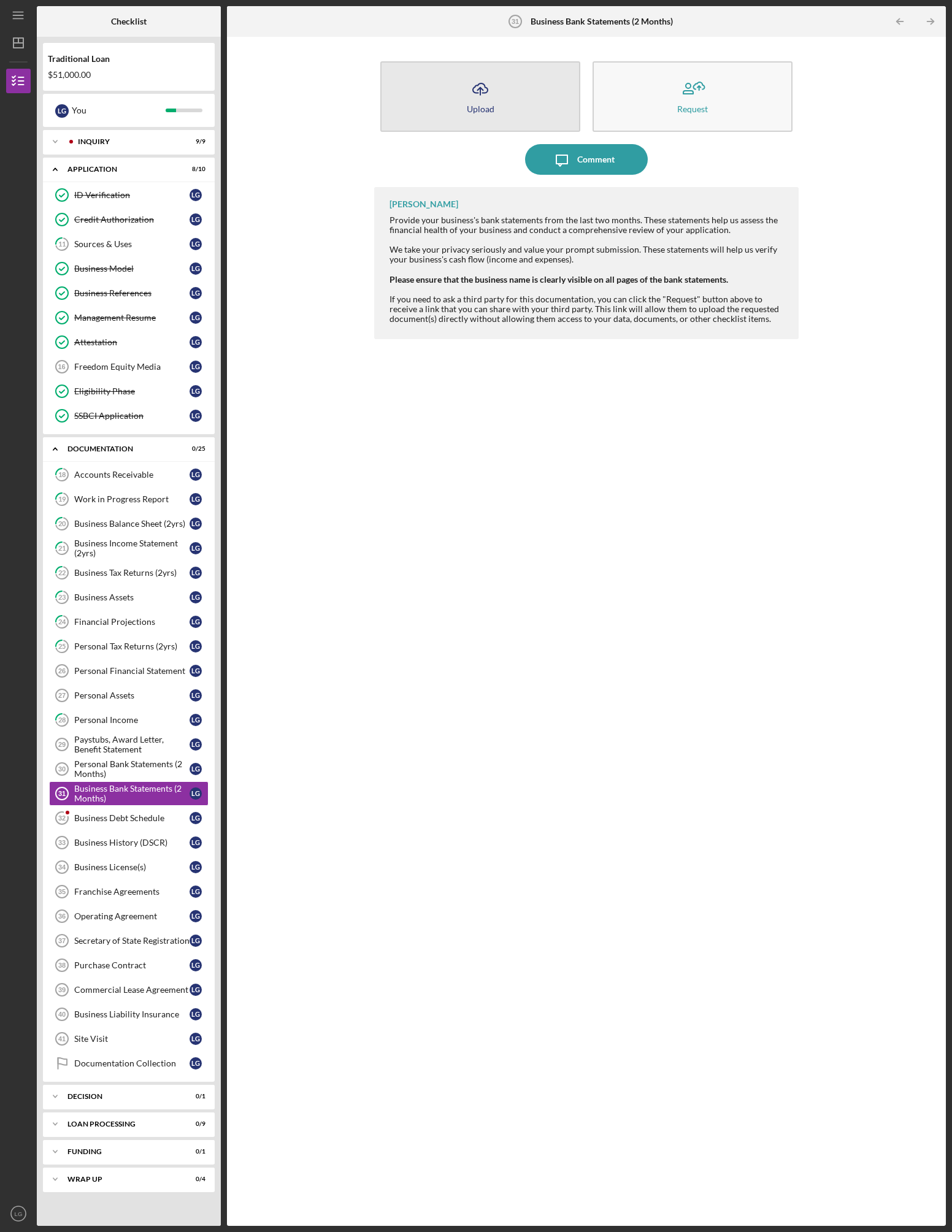
click at [513, 95] on button "Icon/Upload Upload" at bounding box center [480, 96] width 200 height 71
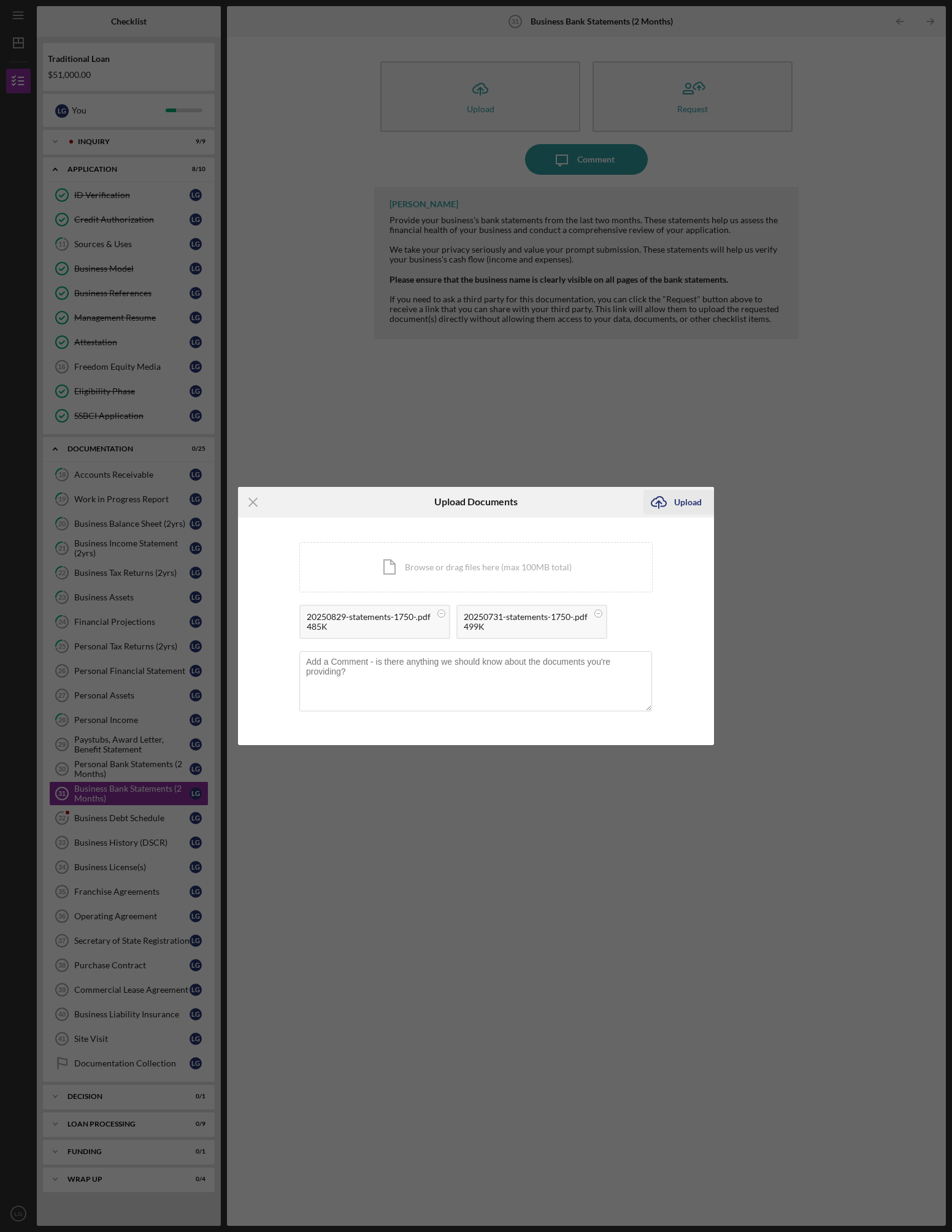
click at [690, 504] on div "Upload" at bounding box center [688, 502] width 28 height 25
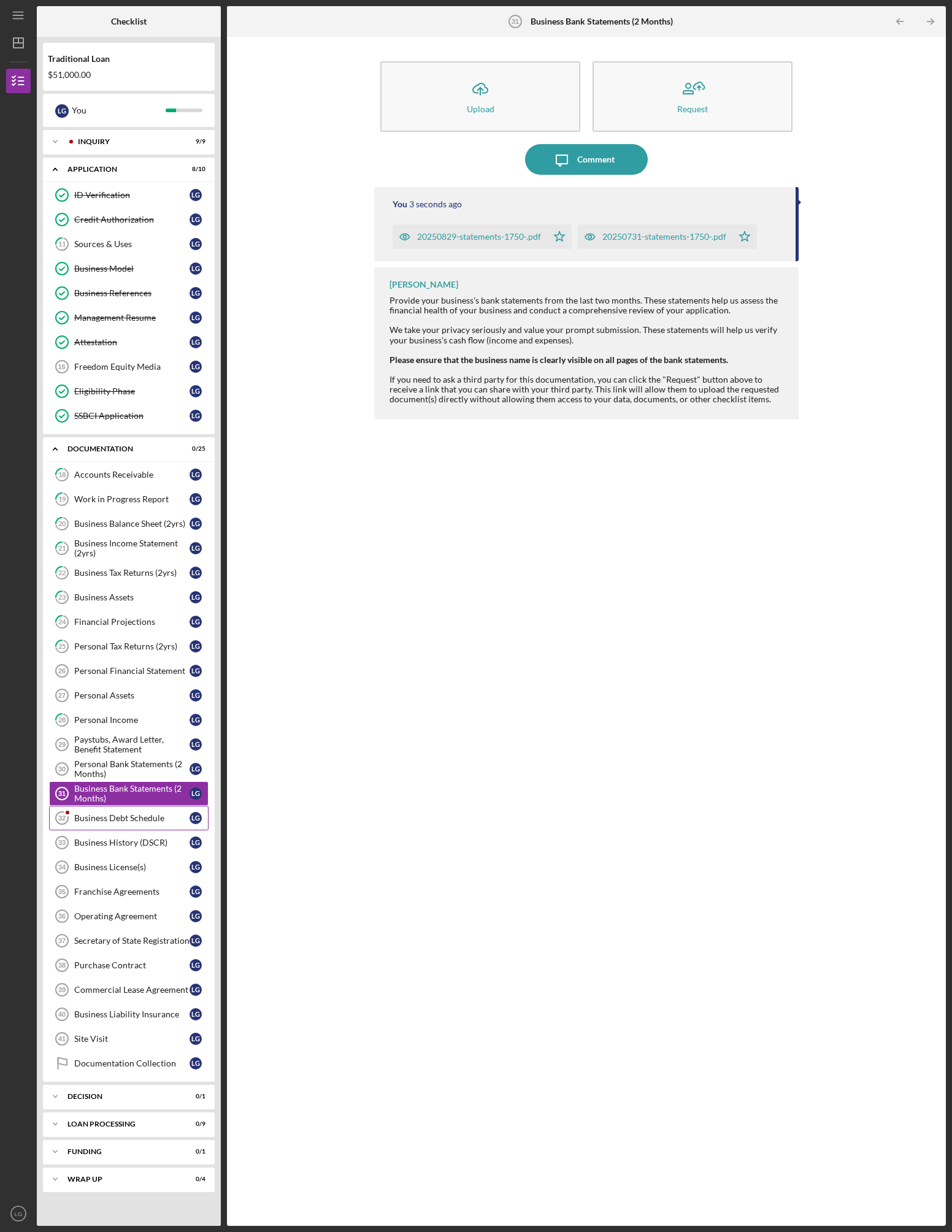
click at [124, 815] on div "Business Debt Schedule" at bounding box center [132, 818] width 115 height 10
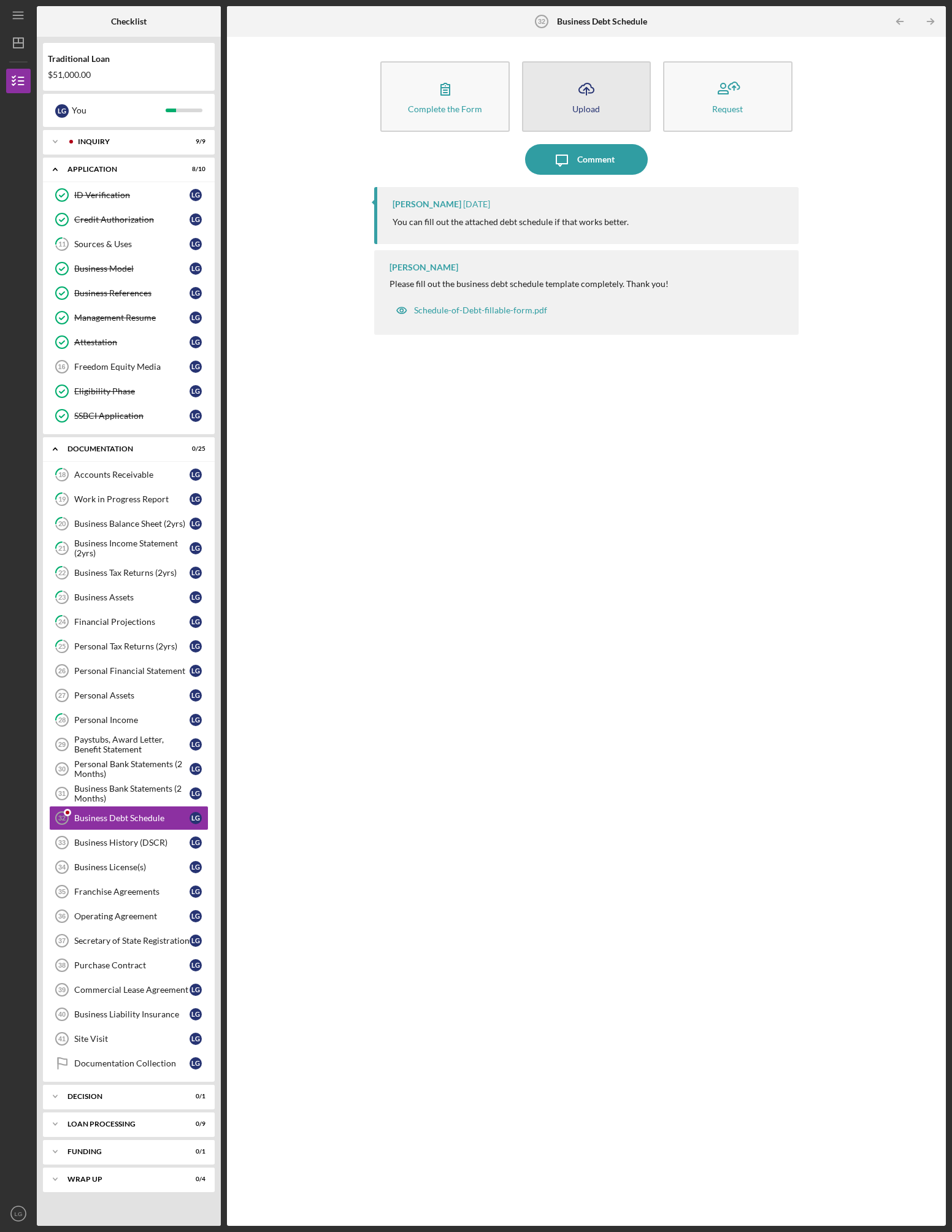
click at [583, 102] on icon "Icon/Upload" at bounding box center [586, 89] width 31 height 31
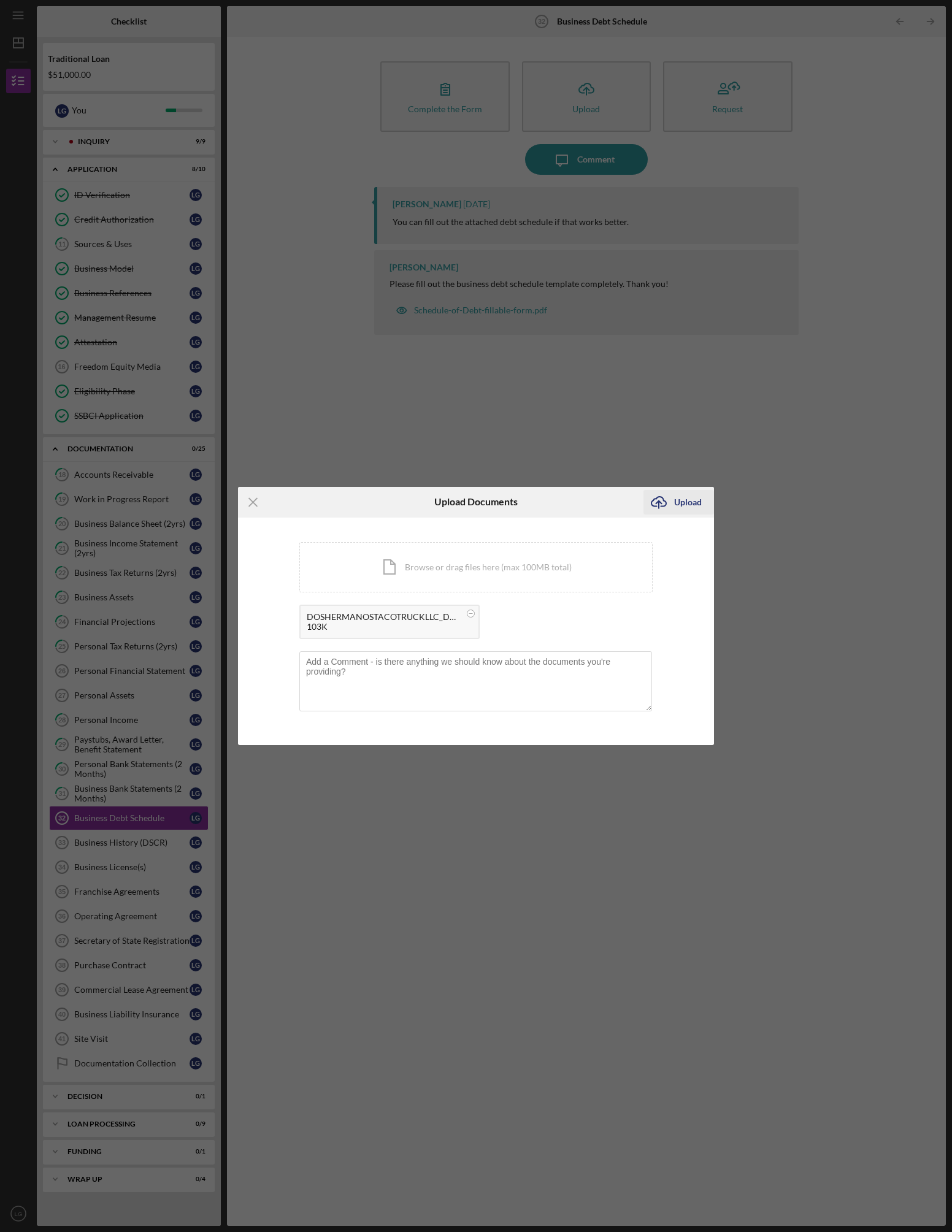
click at [678, 504] on div "Upload" at bounding box center [688, 502] width 28 height 25
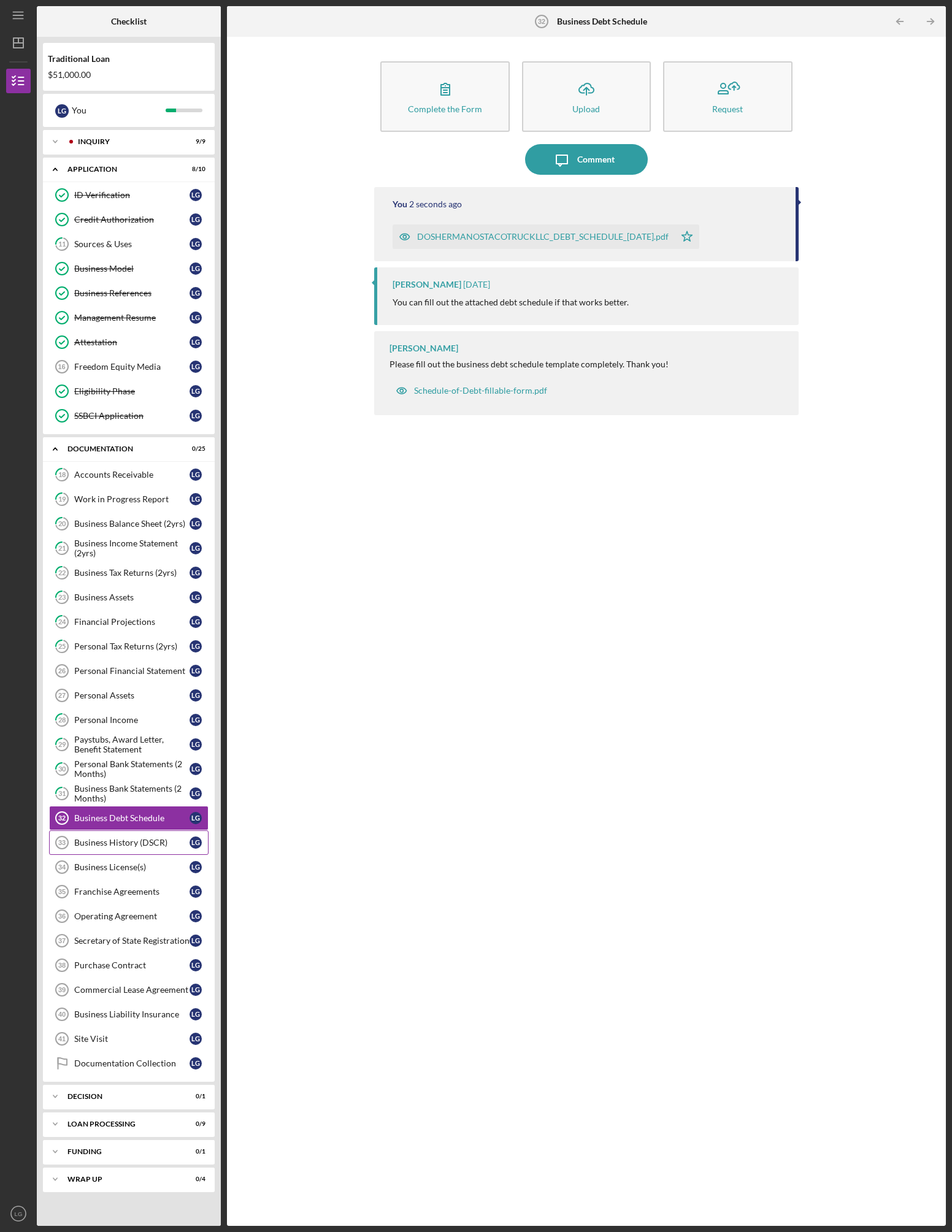
click at [127, 847] on div "Business History (DSCR)" at bounding box center [132, 843] width 115 height 10
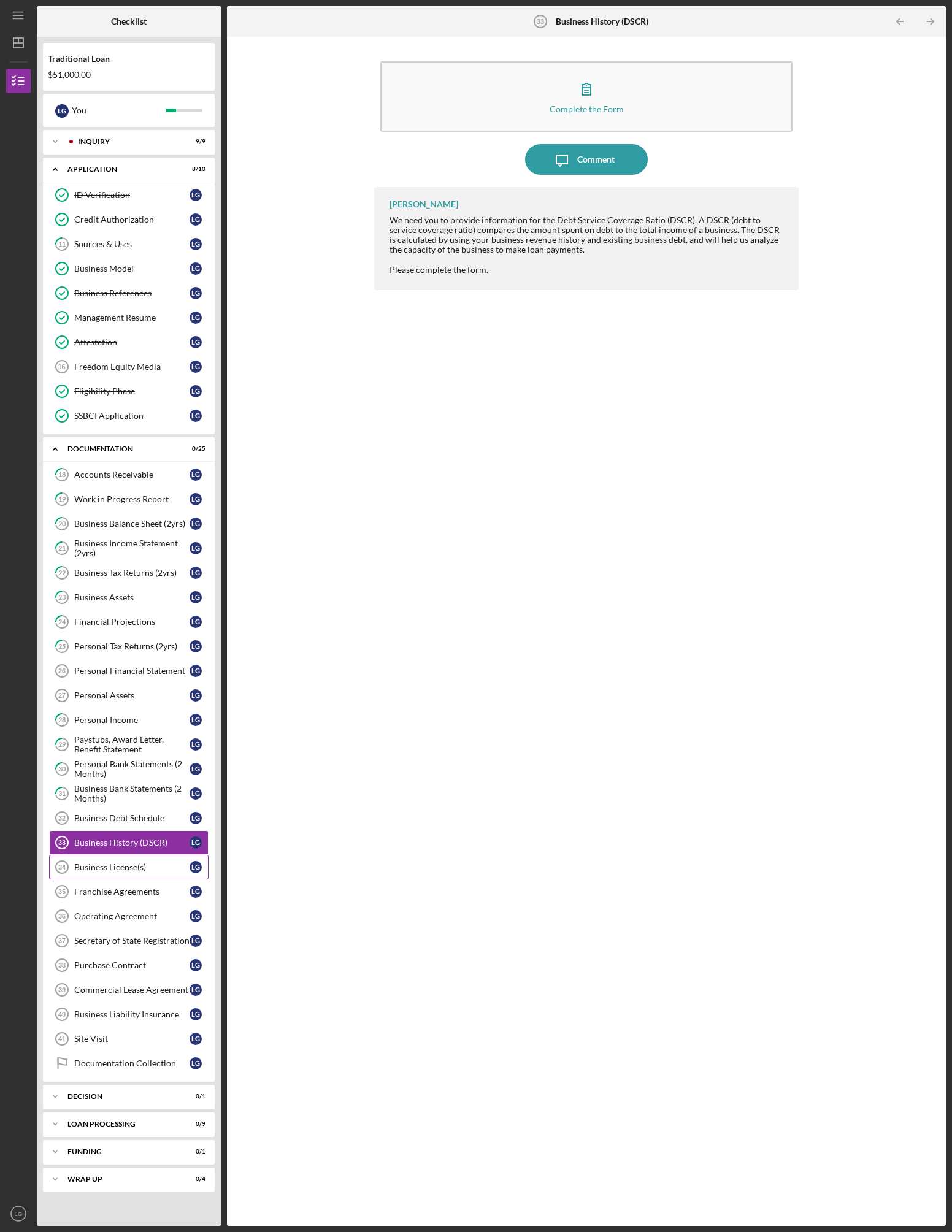
click at [119, 868] on div "Business License(s)" at bounding box center [132, 868] width 115 height 10
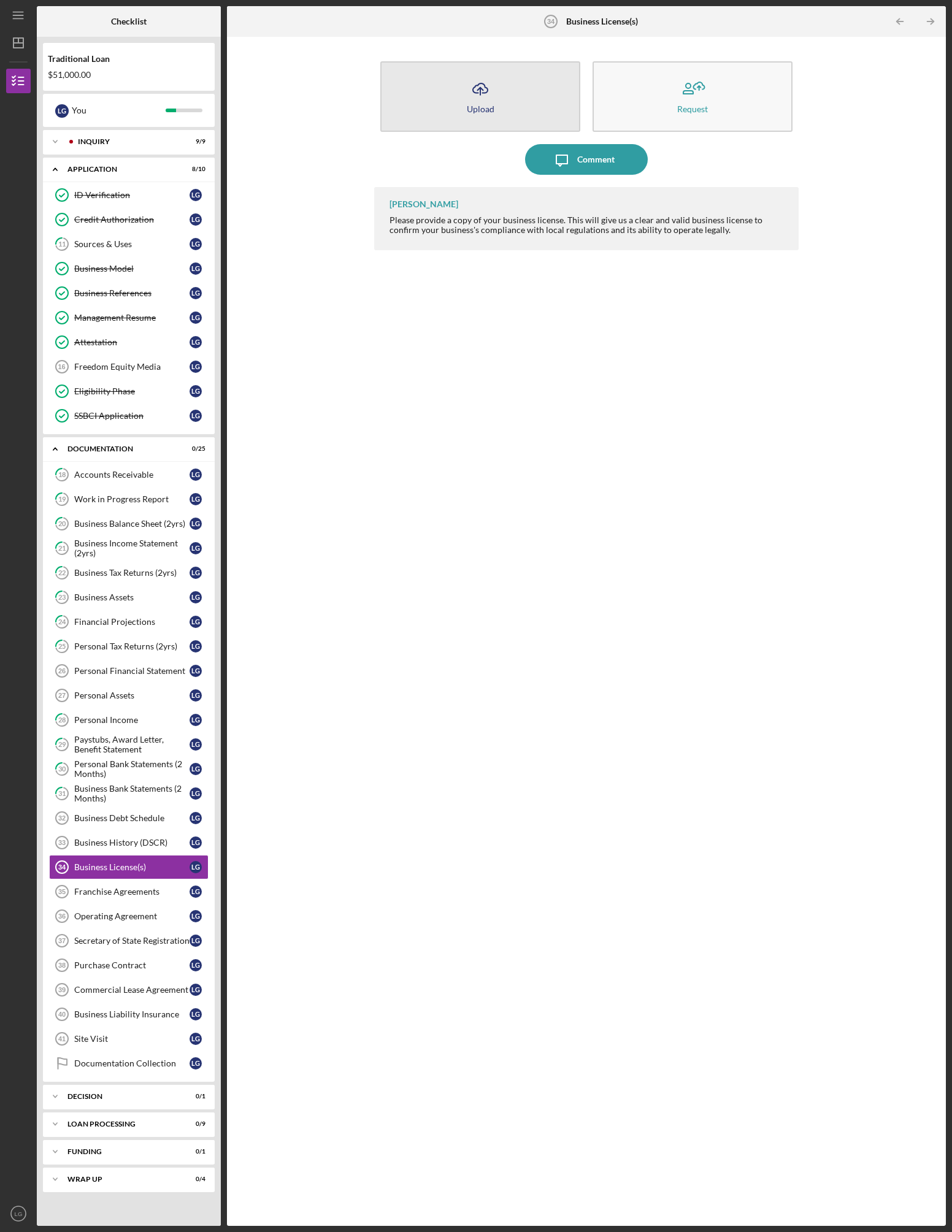
click at [484, 93] on icon "button" at bounding box center [480, 88] width 15 height 9
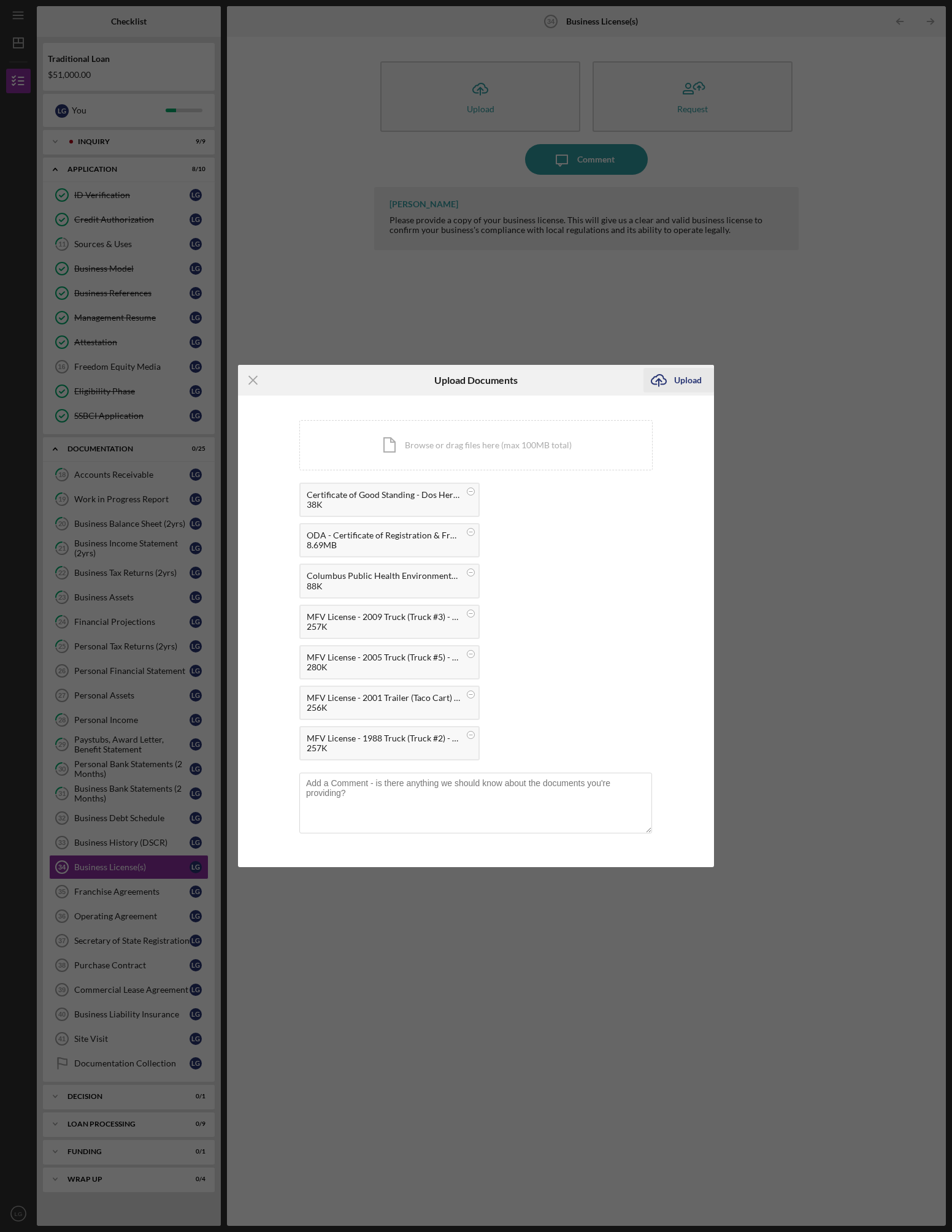
click at [680, 380] on div "Upload" at bounding box center [688, 380] width 28 height 25
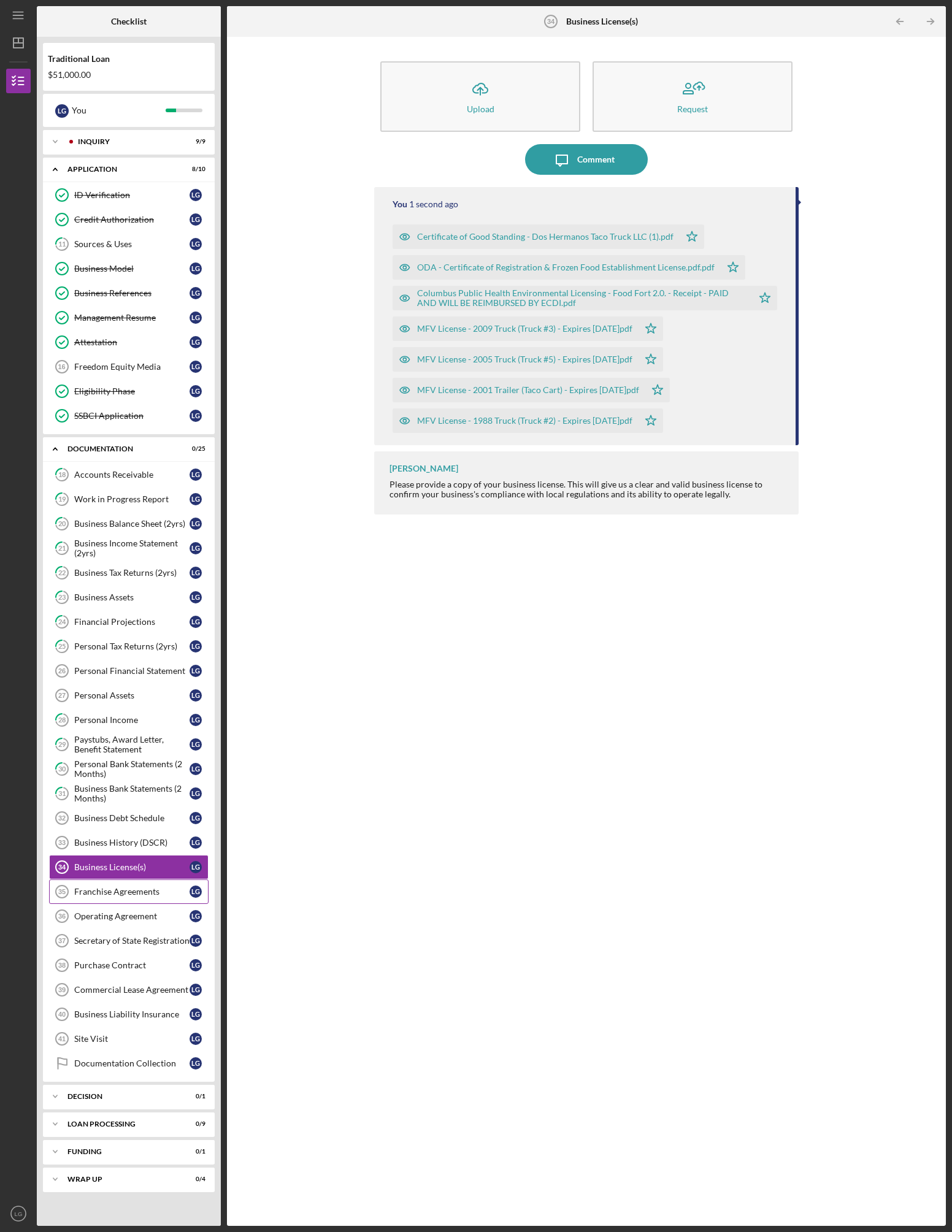
click at [129, 888] on div "Franchise Agreements" at bounding box center [132, 892] width 115 height 10
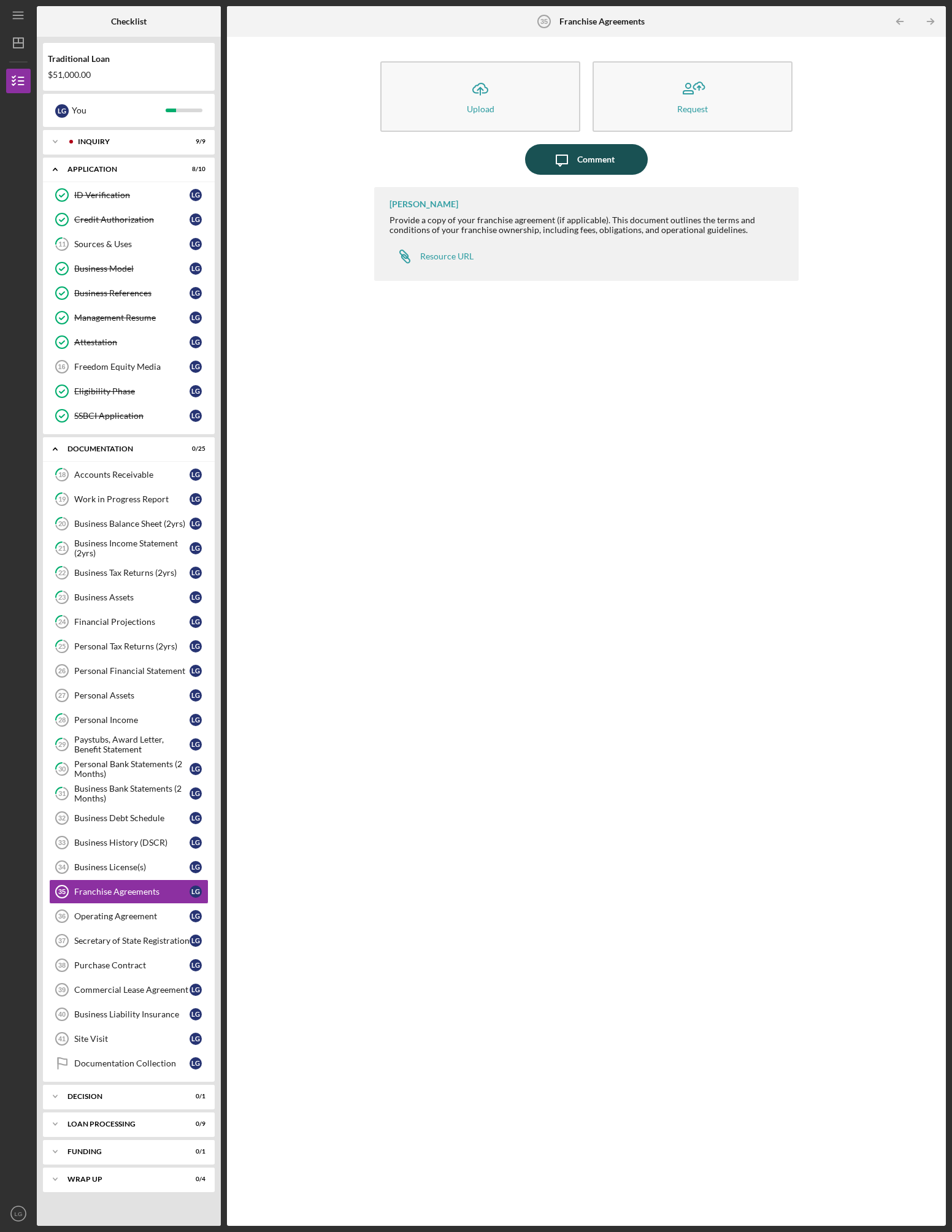
click at [598, 156] on div "Comment" at bounding box center [595, 160] width 37 height 31
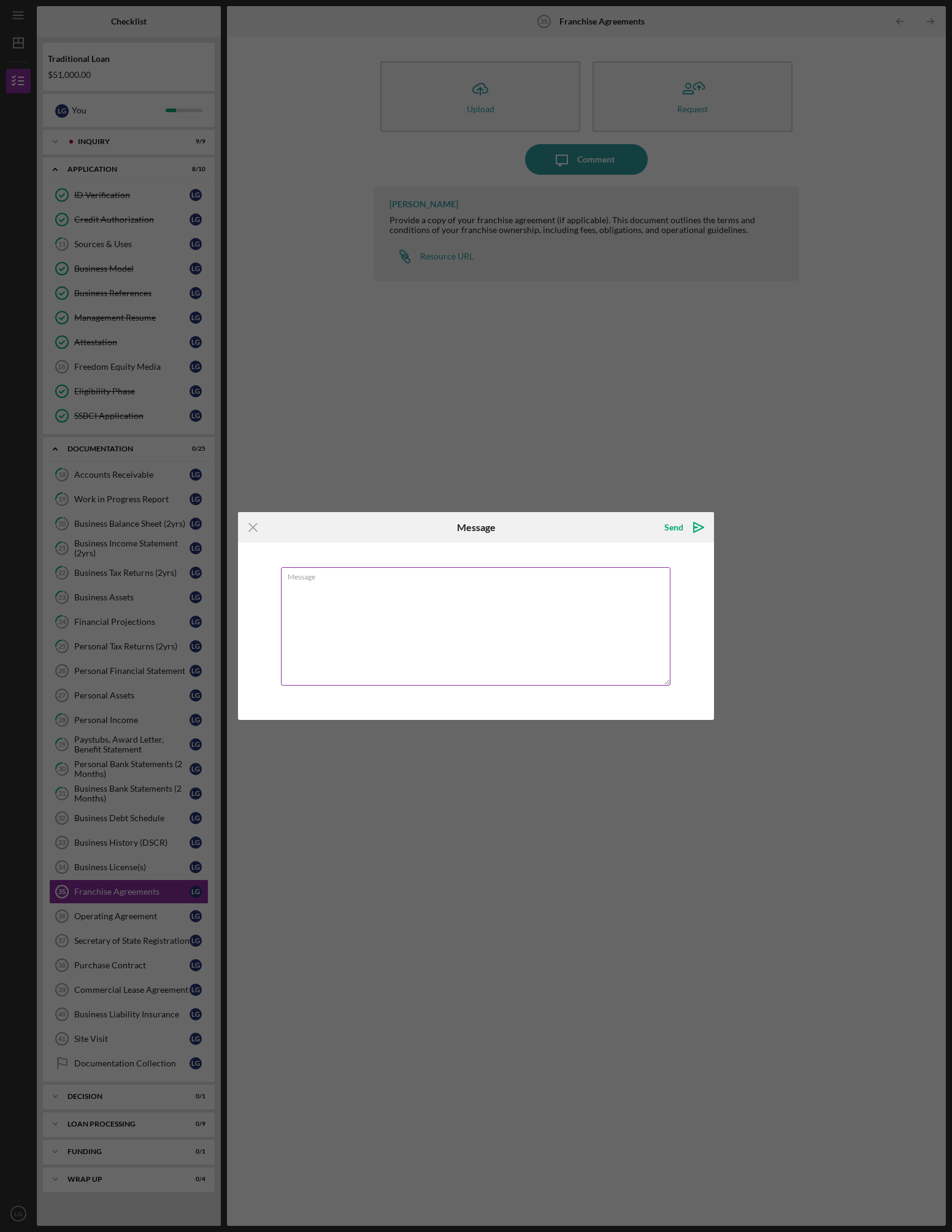
click at [484, 638] on textarea "Message" at bounding box center [476, 627] width 390 height 119
type textarea "Not applicable."
click at [684, 514] on div "Send Icon/icon-invite-send" at bounding box center [683, 527] width 62 height 31
click at [683, 523] on icon "Icon/icon-invite-send" at bounding box center [699, 527] width 31 height 31
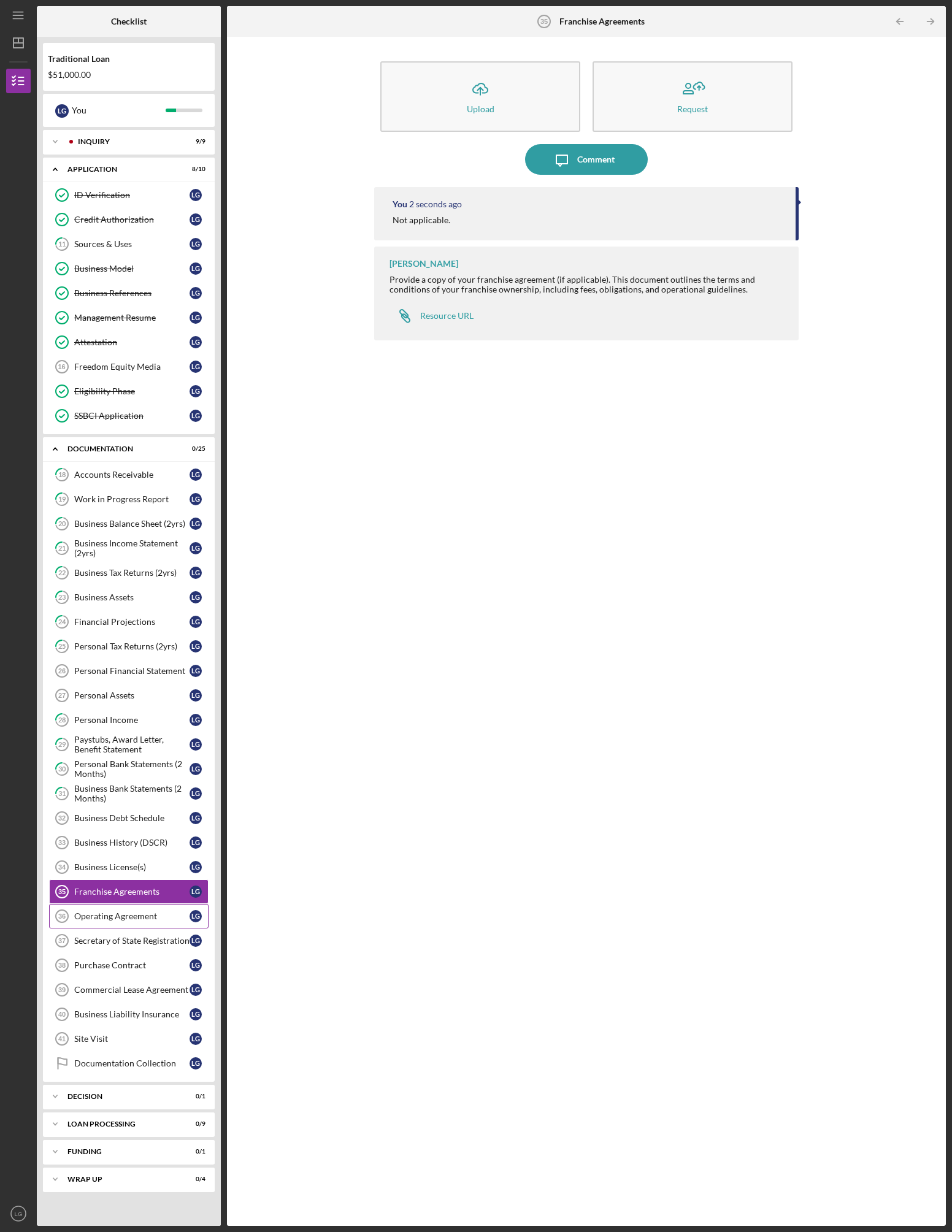
click at [111, 914] on div "Operating Agreement" at bounding box center [132, 917] width 115 height 10
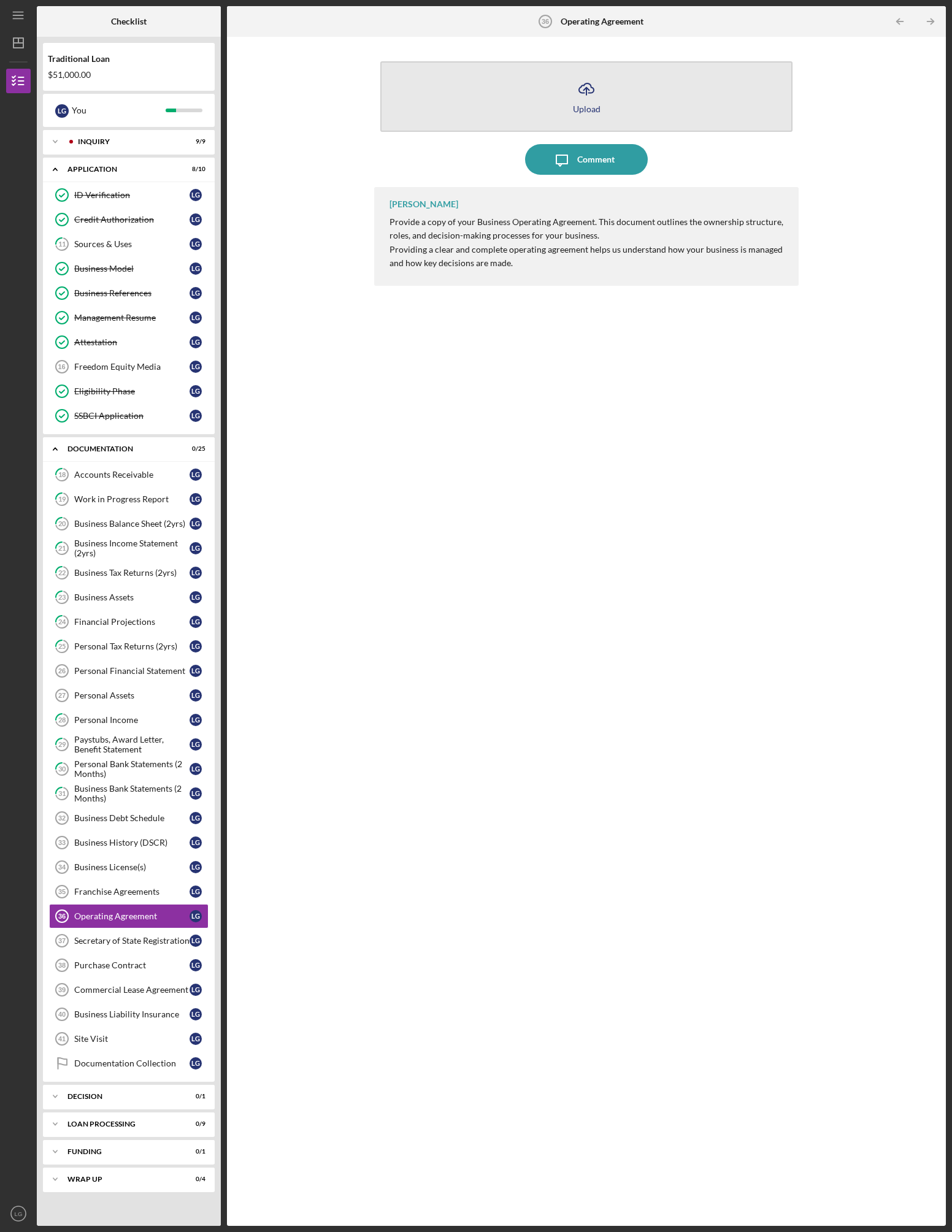
click at [593, 104] on div "Upload" at bounding box center [587, 108] width 28 height 9
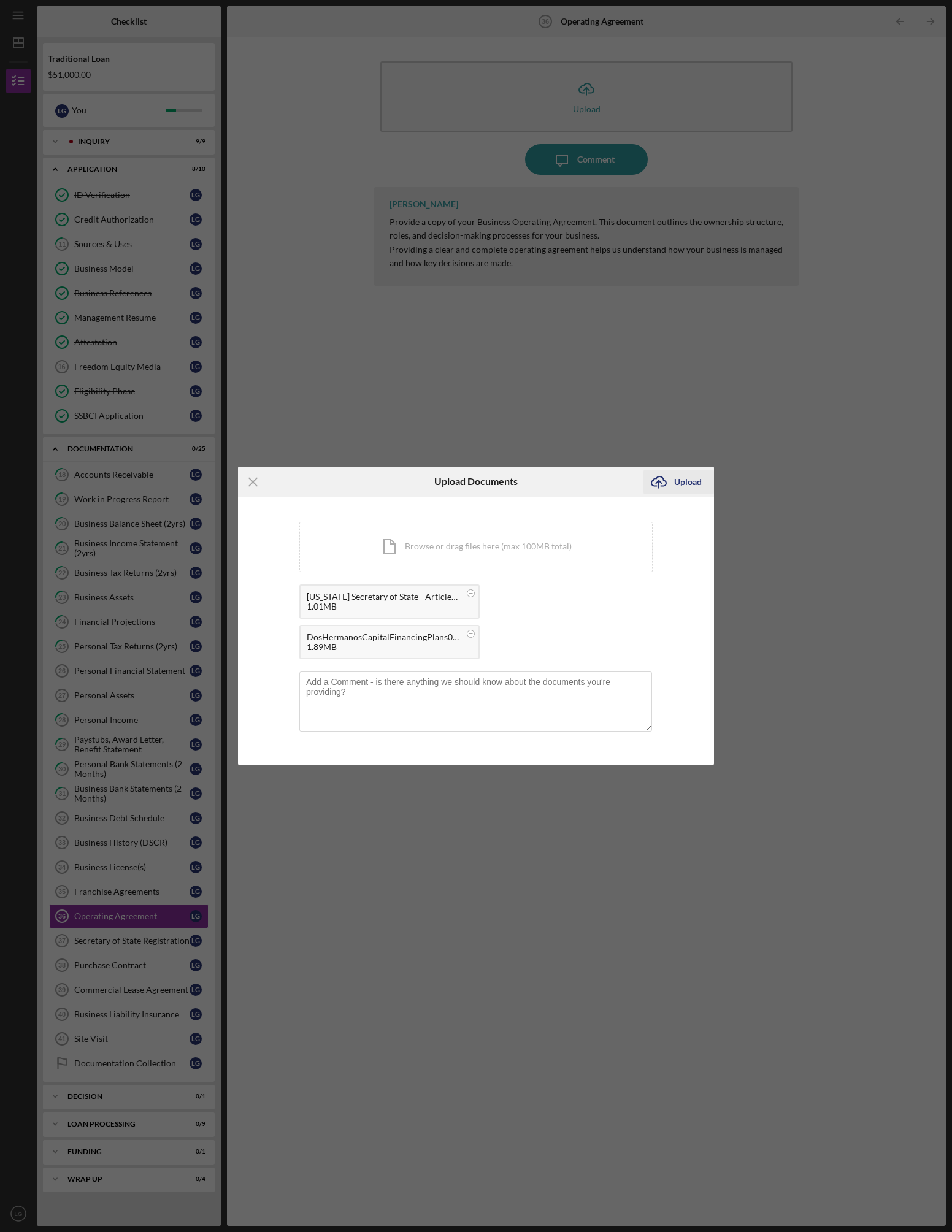
click at [670, 474] on icon "Icon/Upload" at bounding box center [658, 482] width 31 height 31
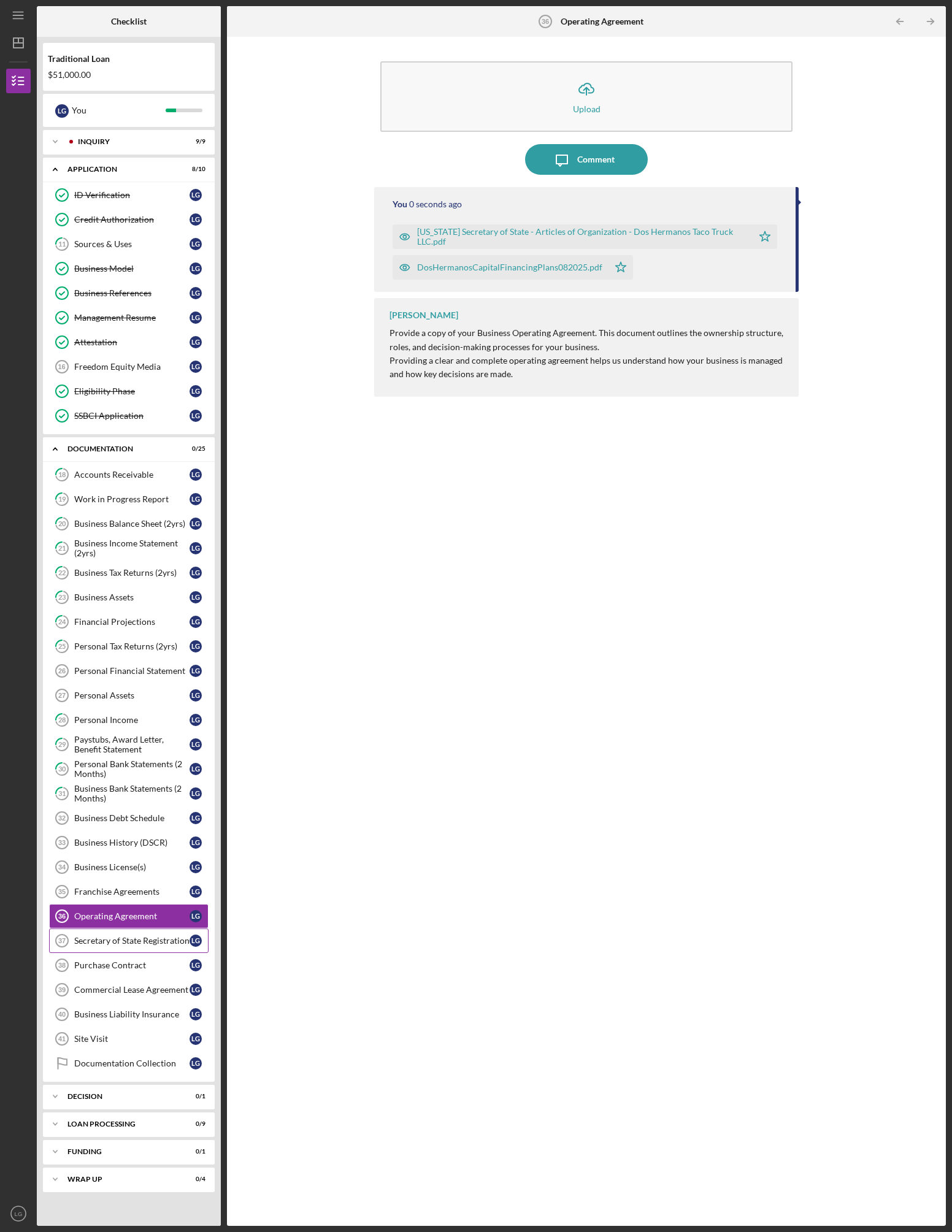
click at [123, 942] on div "Secretary of State Registration" at bounding box center [132, 941] width 115 height 10
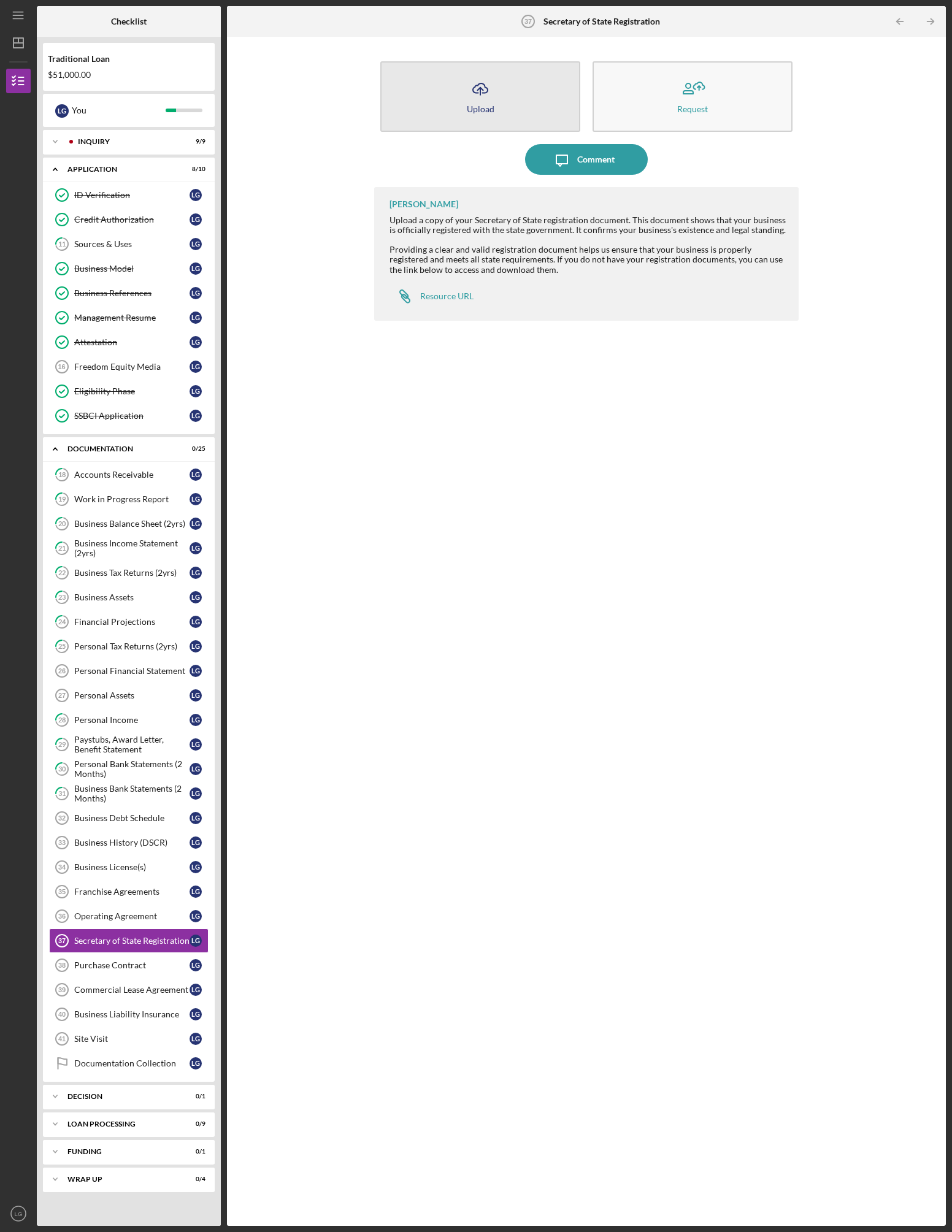
click at [491, 112] on div "Upload" at bounding box center [480, 108] width 28 height 9
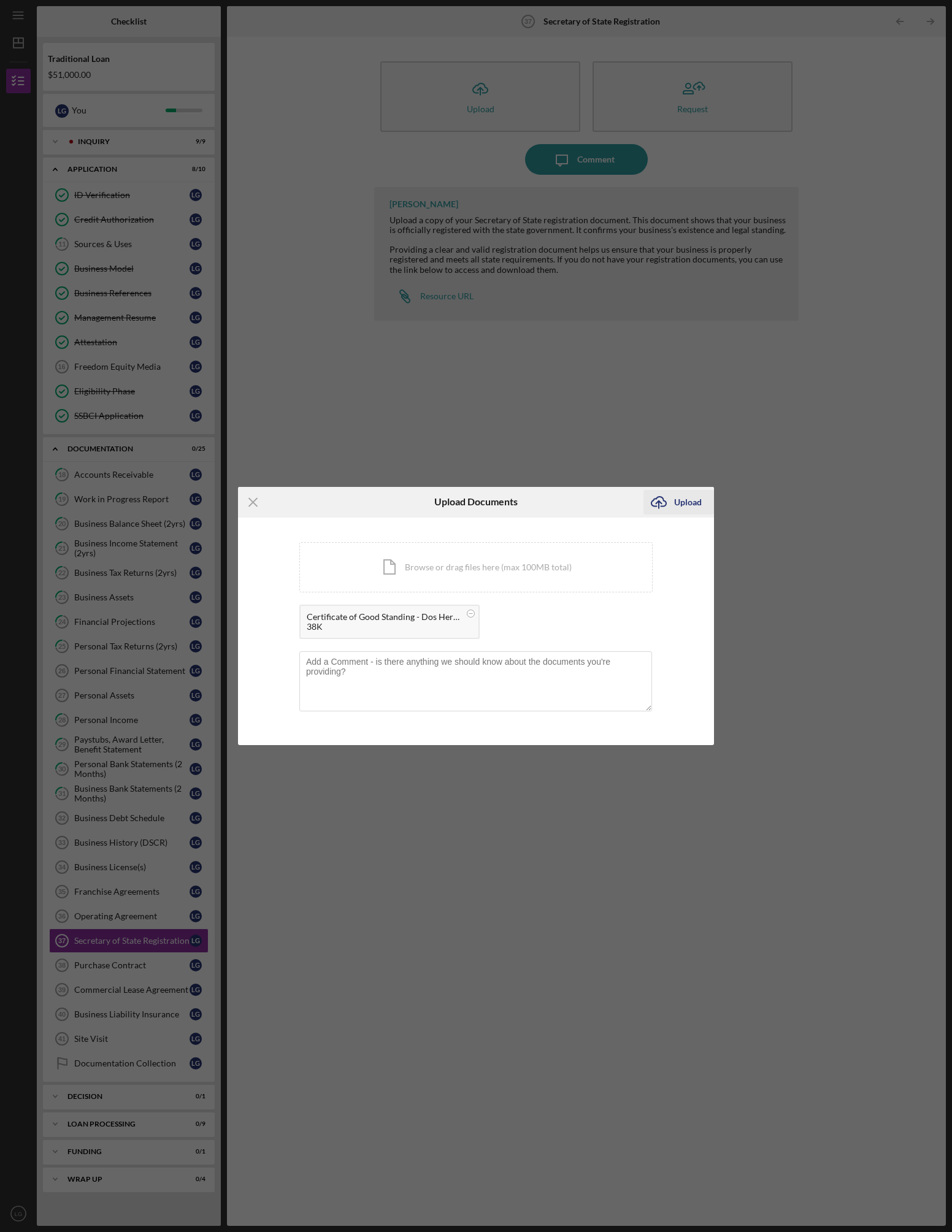
click at [673, 503] on button "Icon/Upload Upload" at bounding box center [678, 502] width 71 height 25
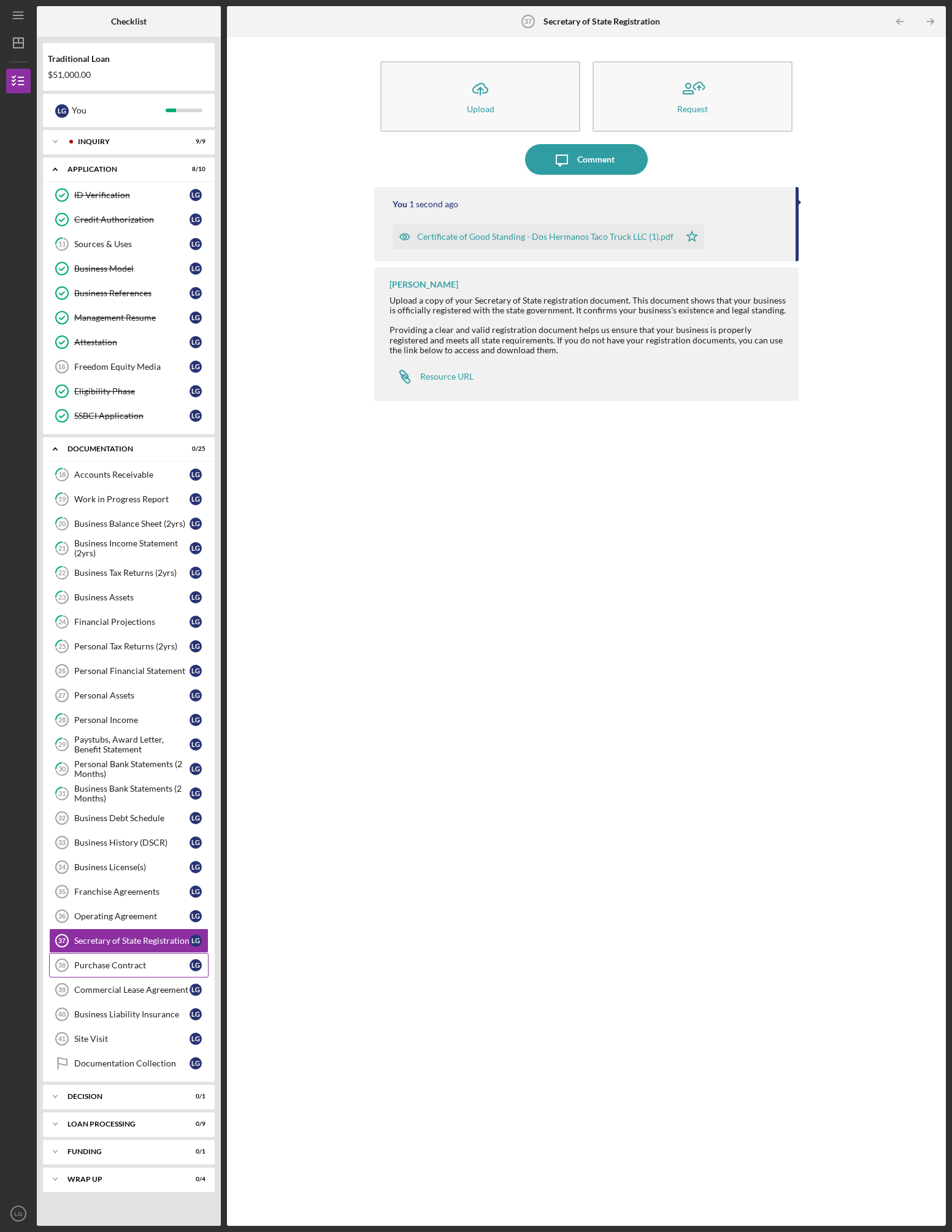
click at [129, 965] on div "Purchase Contract" at bounding box center [132, 965] width 115 height 10
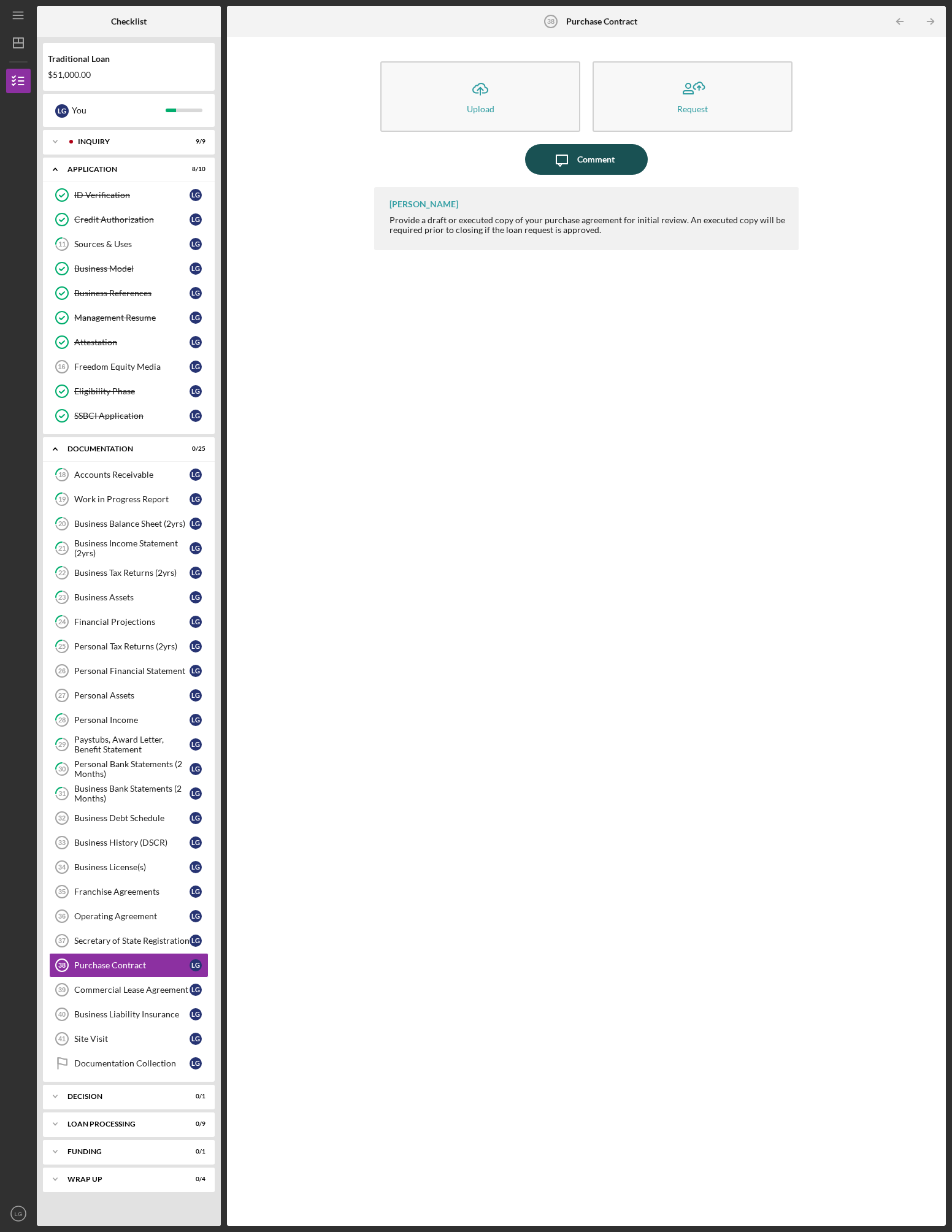
click at [589, 161] on div "Comment" at bounding box center [595, 160] width 37 height 31
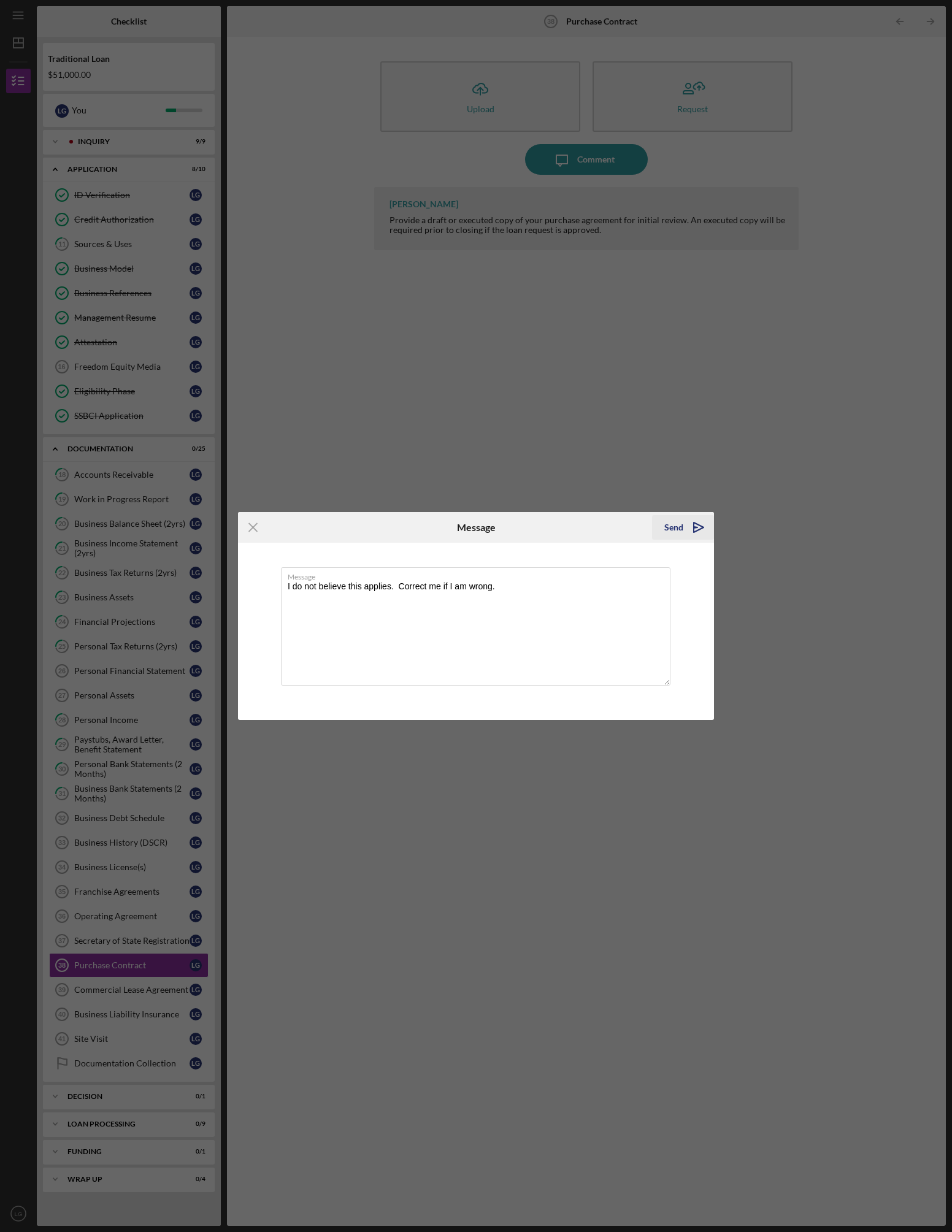
type textarea "I do not believe this applies. Correct me if I am wrong."
click at [680, 524] on div "Send" at bounding box center [674, 527] width 19 height 25
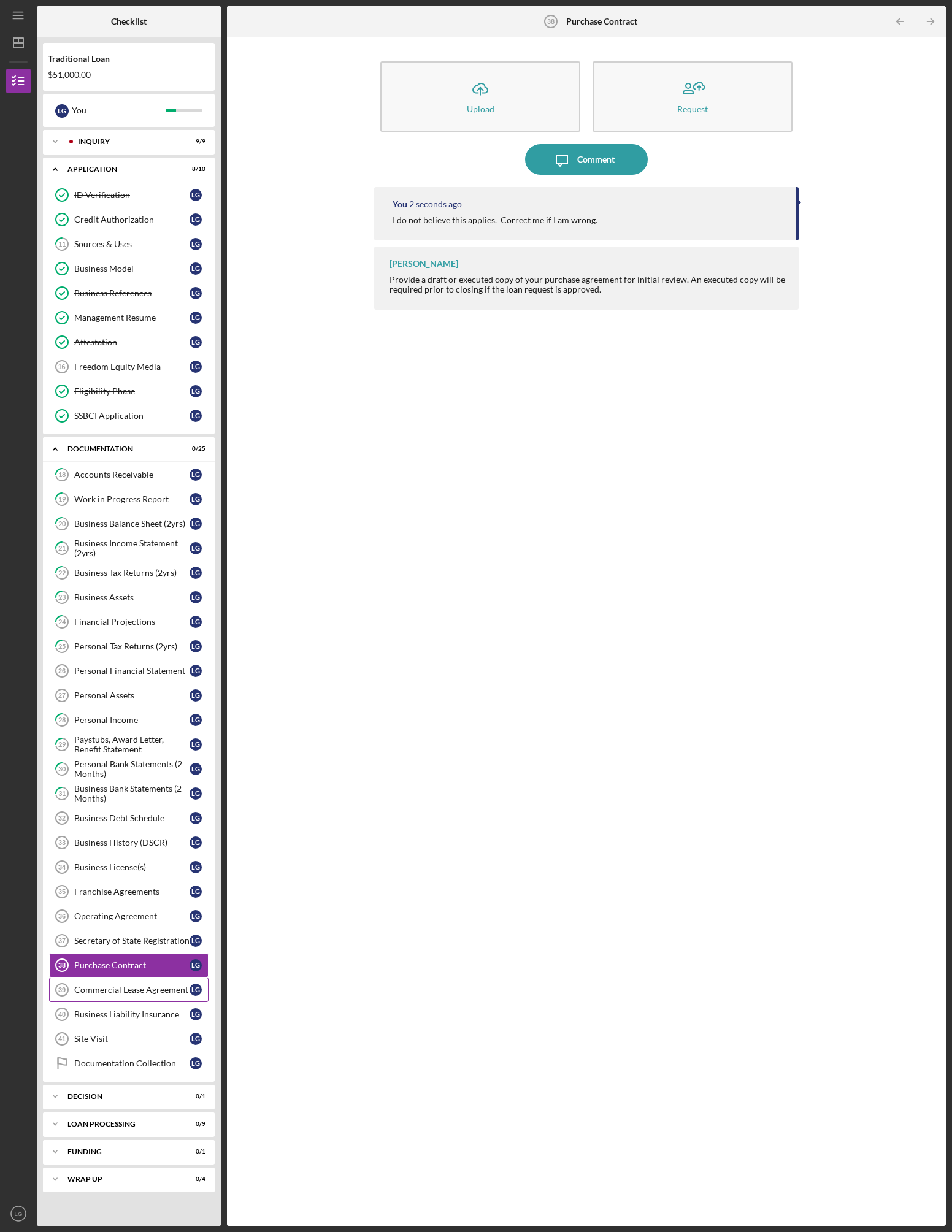
click at [144, 985] on div "Commercial Lease Agreement" at bounding box center [132, 990] width 115 height 10
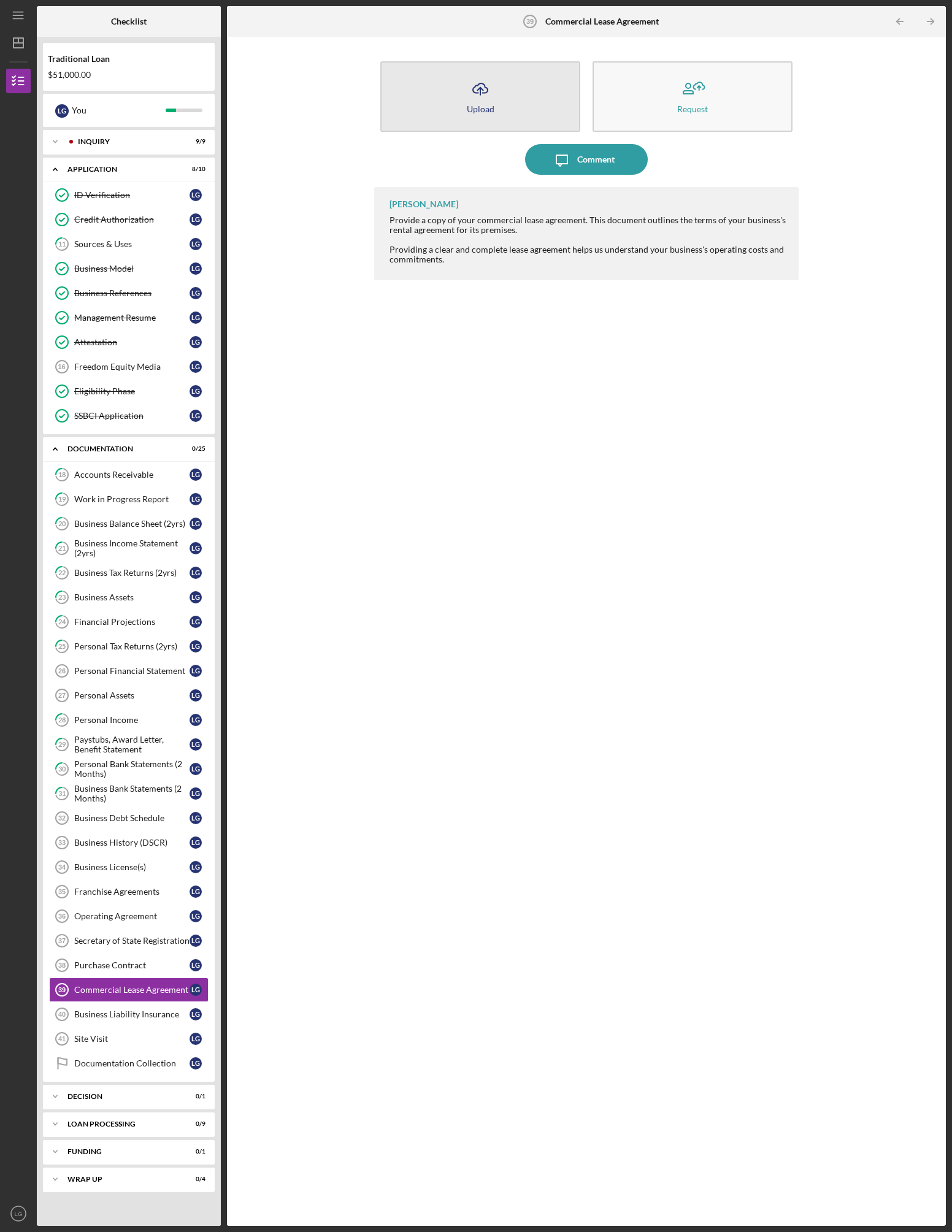
click at [504, 76] on button "Icon/Upload Upload" at bounding box center [480, 96] width 200 height 71
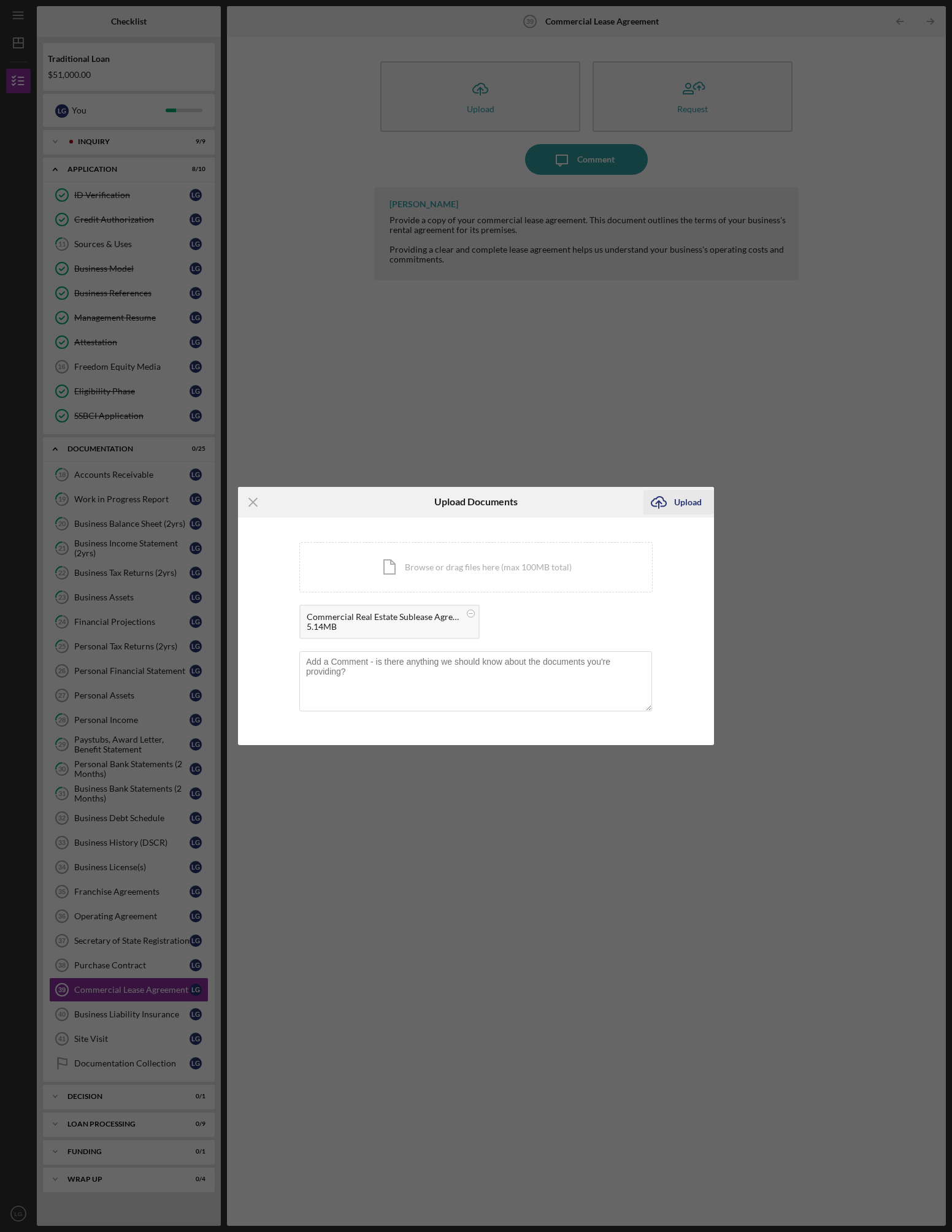
click at [680, 497] on div "Upload" at bounding box center [688, 502] width 28 height 25
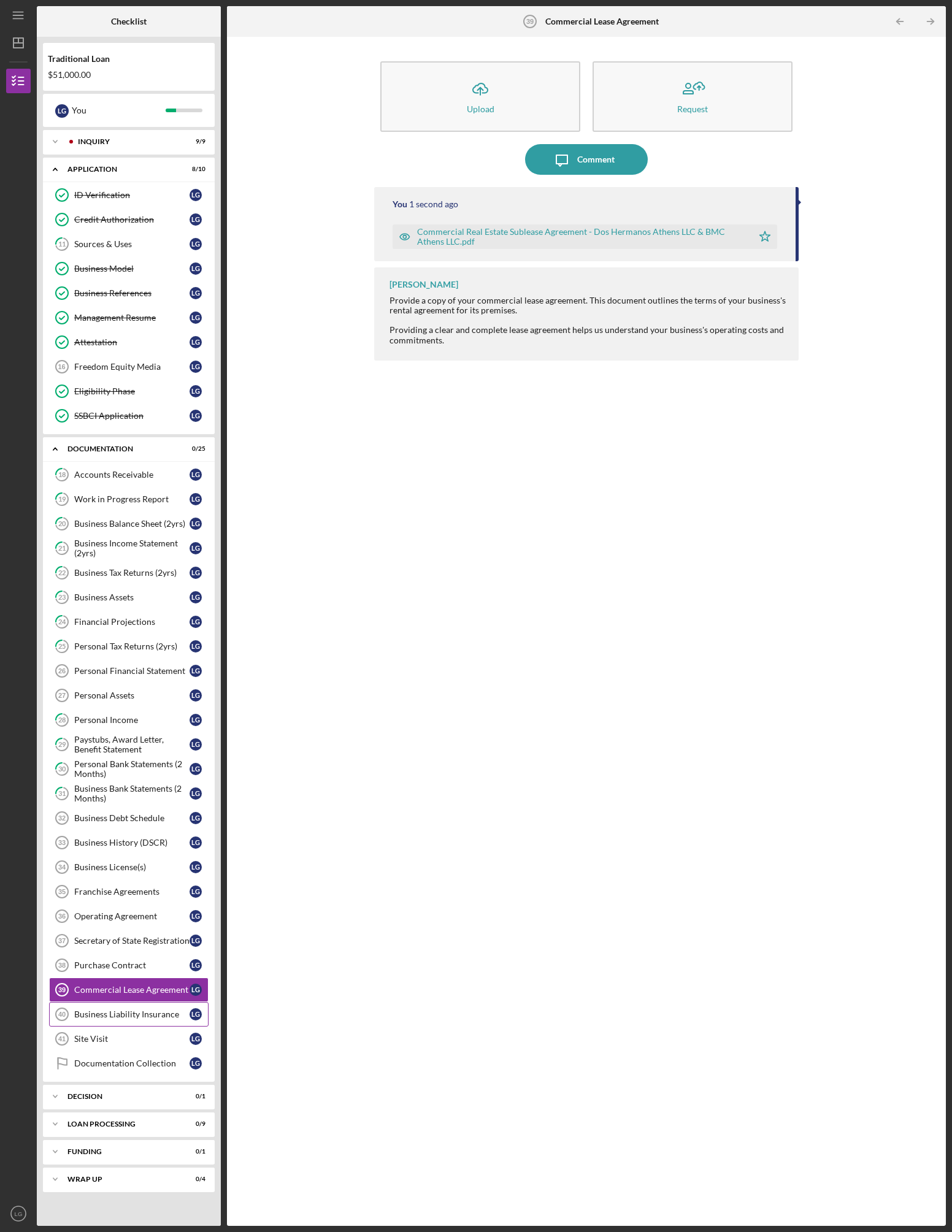
click at [110, 1024] on link "Business Liability Insurance 40 Business Liability Insurance L G" at bounding box center [129, 1014] width 160 height 25
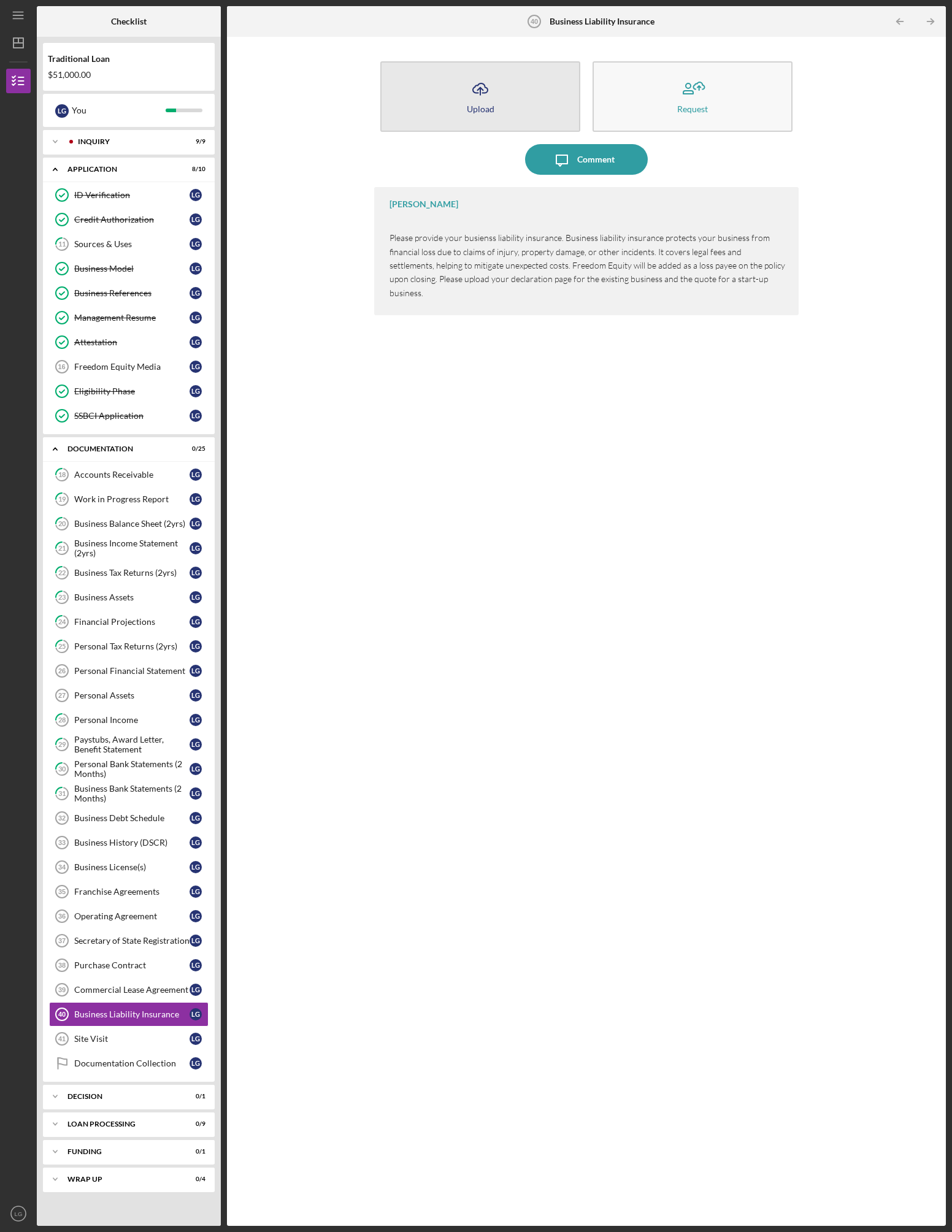
drag, startPoint x: 507, startPoint y: 101, endPoint x: 563, endPoint y: 97, distance: 56.1
click at [511, 100] on button "Icon/Upload Upload" at bounding box center [480, 96] width 200 height 71
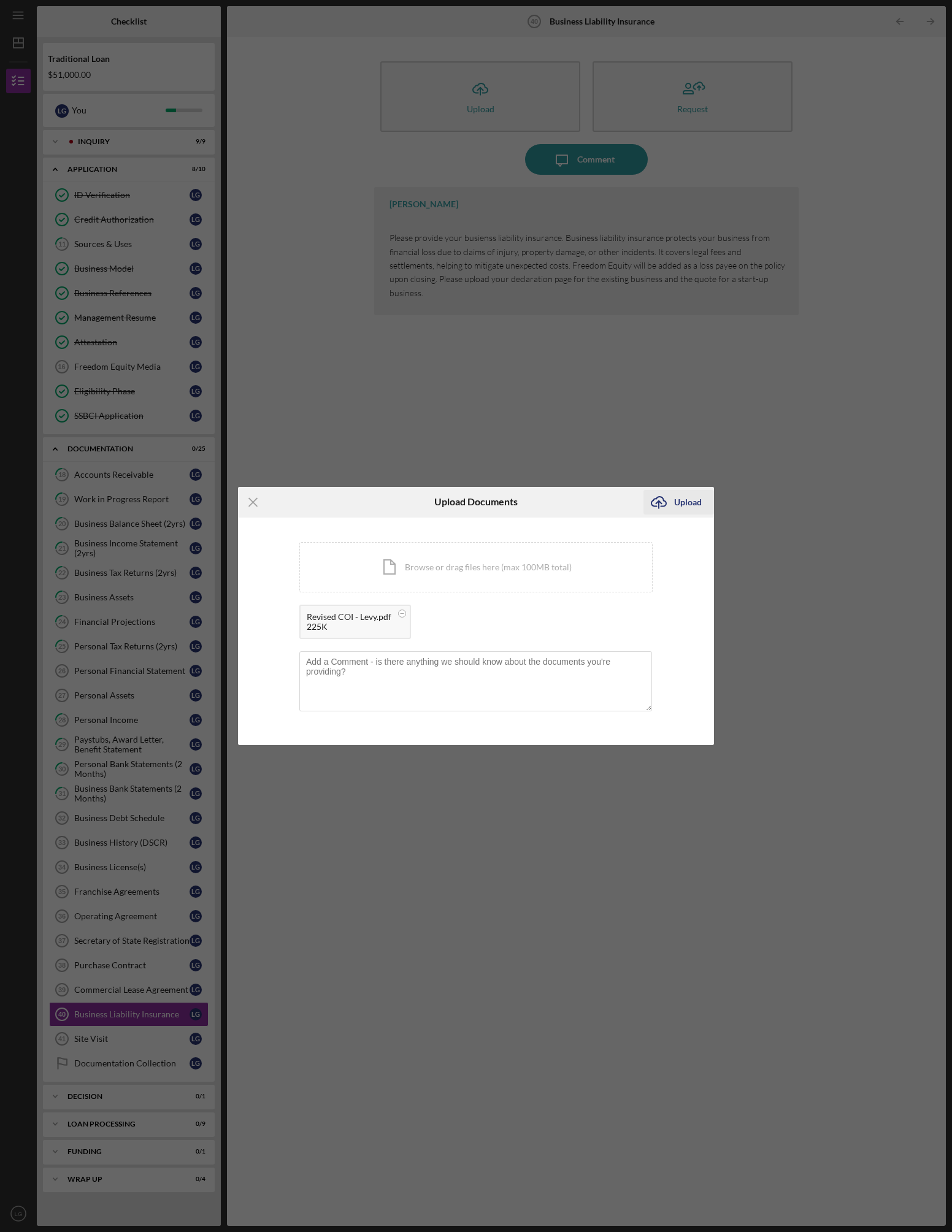
click at [693, 503] on div "Upload" at bounding box center [688, 502] width 28 height 25
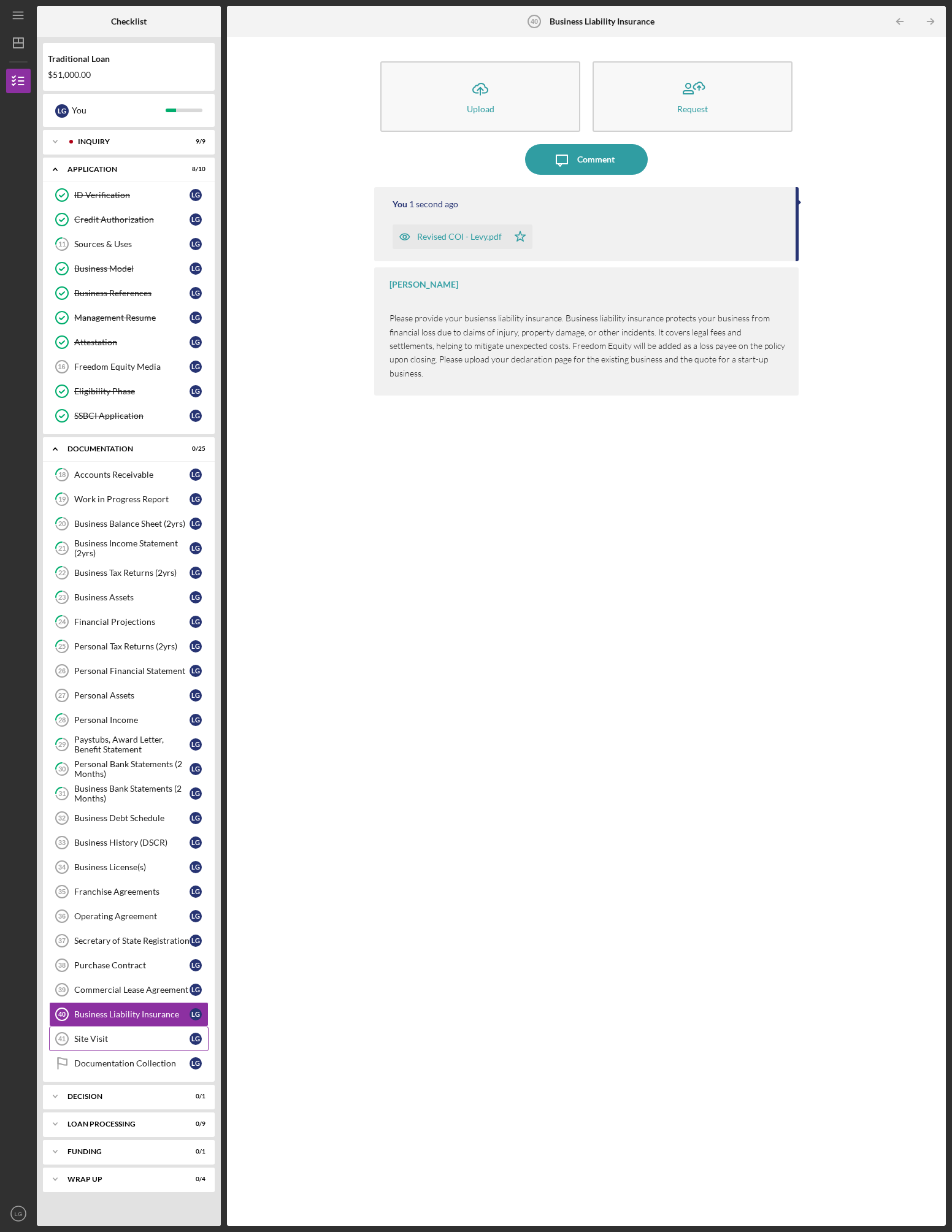
click at [142, 1040] on div "Site Visit" at bounding box center [132, 1039] width 115 height 10
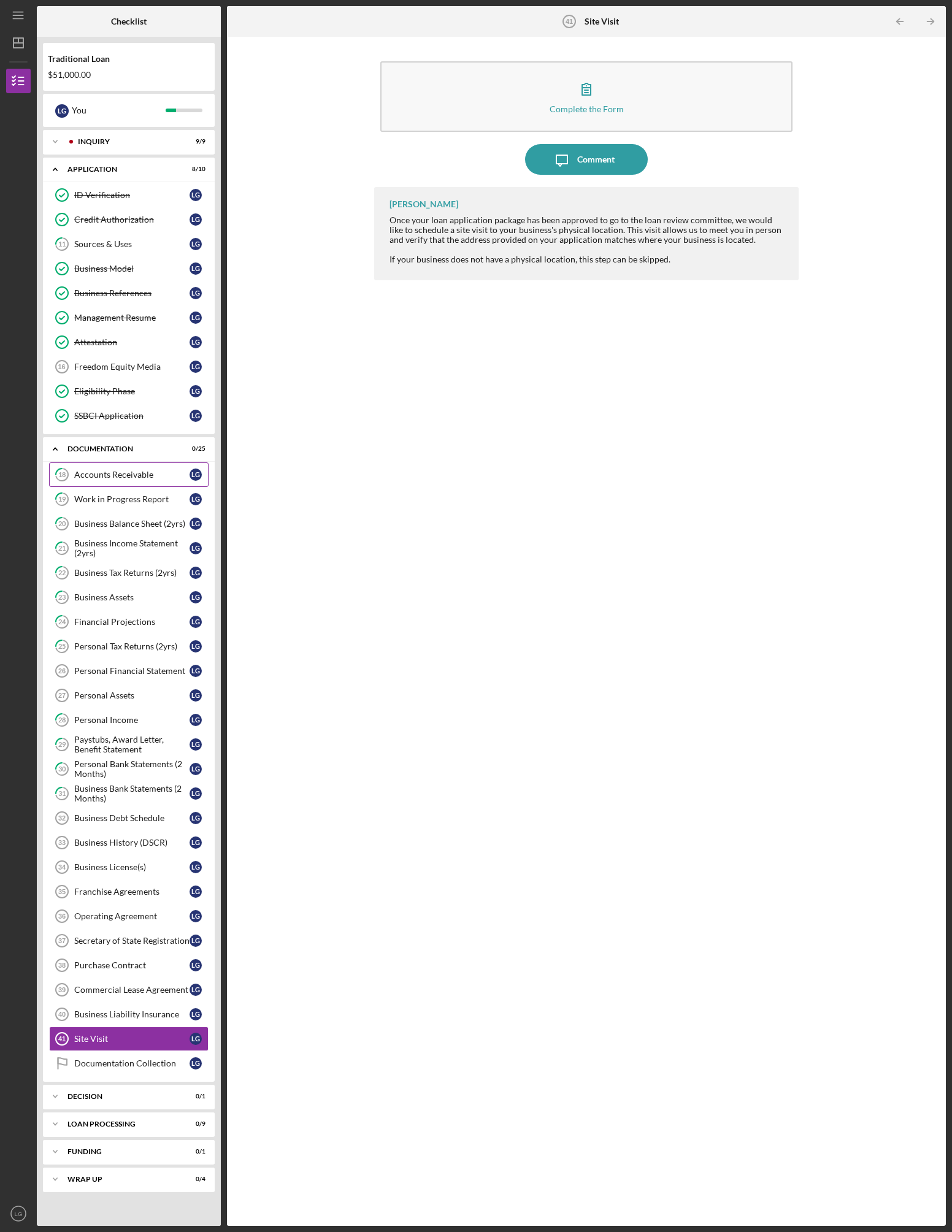
click at [122, 479] on div "Accounts Receivable" at bounding box center [132, 475] width 115 height 10
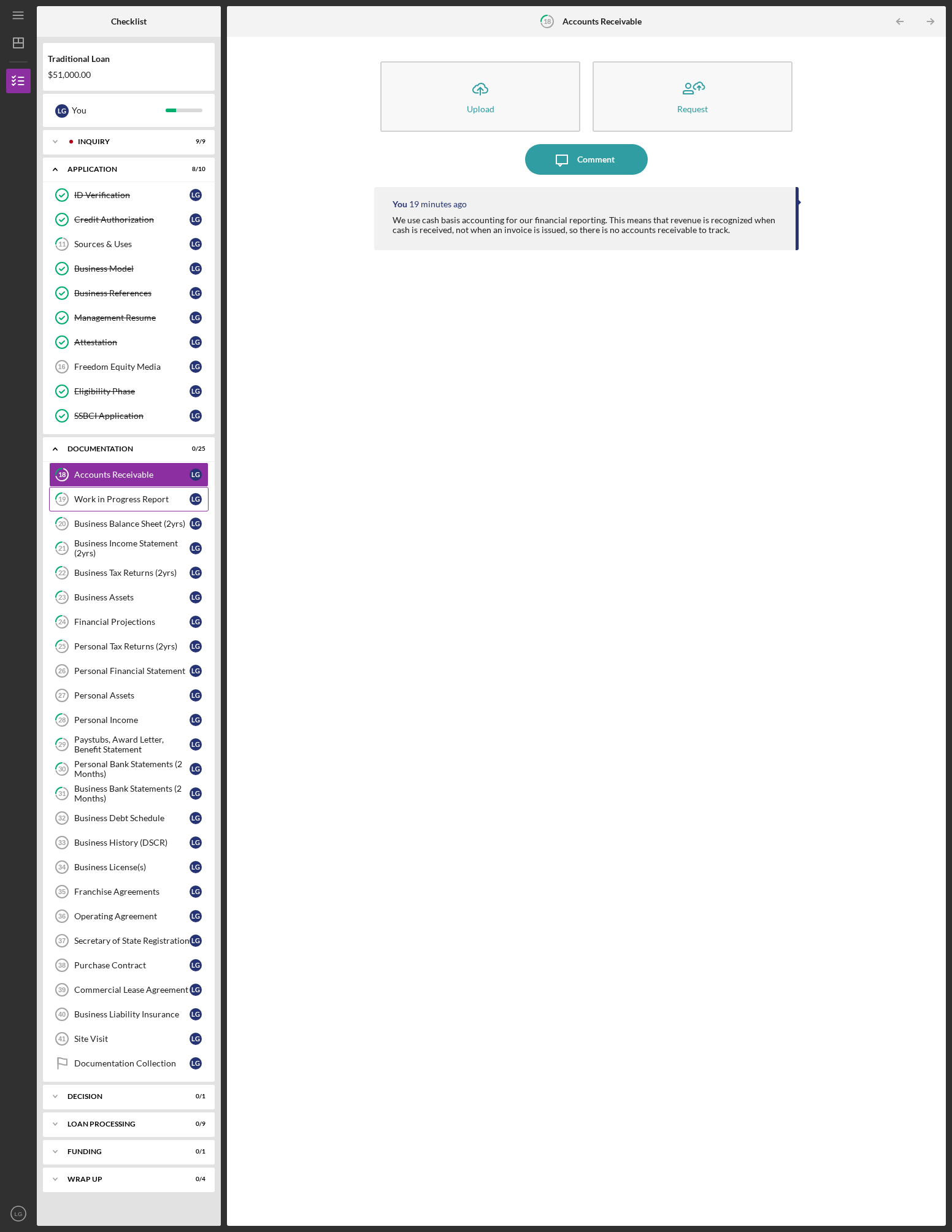
click at [119, 498] on div "Work in Progress Report" at bounding box center [132, 499] width 115 height 10
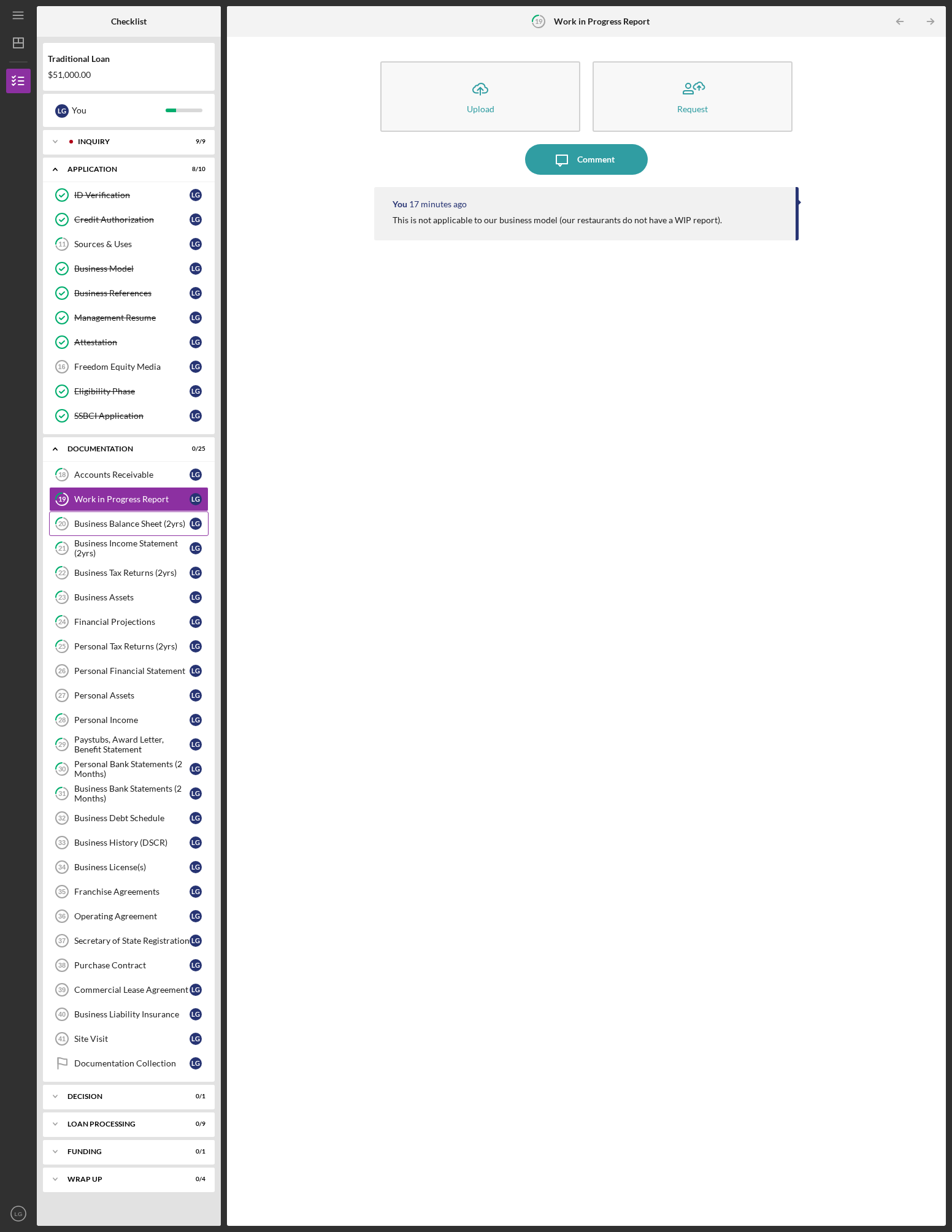
click at [120, 528] on div "Business Balance Sheet (2yrs)" at bounding box center [132, 524] width 115 height 10
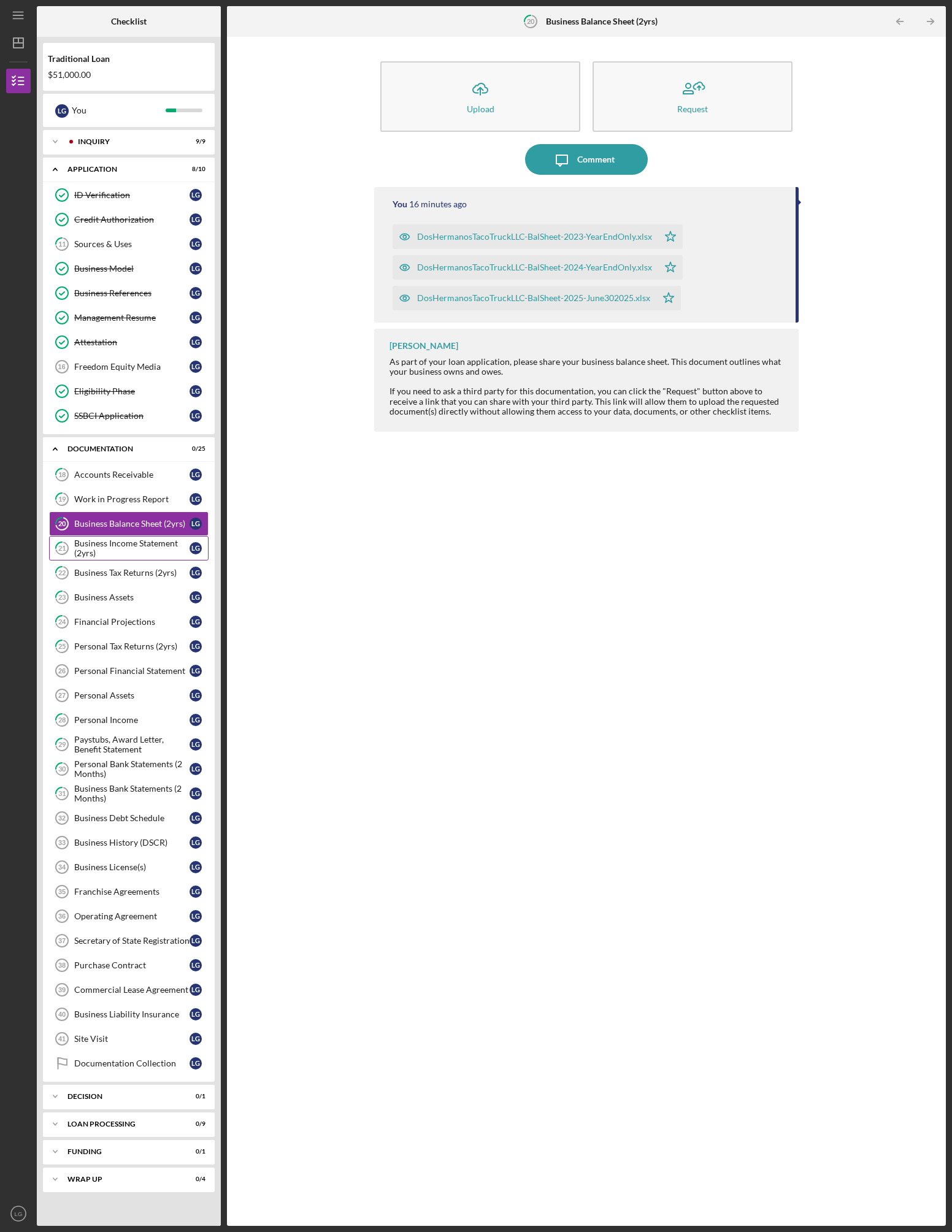
click at [116, 545] on div "Business Income Statement (2yrs)" at bounding box center [132, 548] width 115 height 20
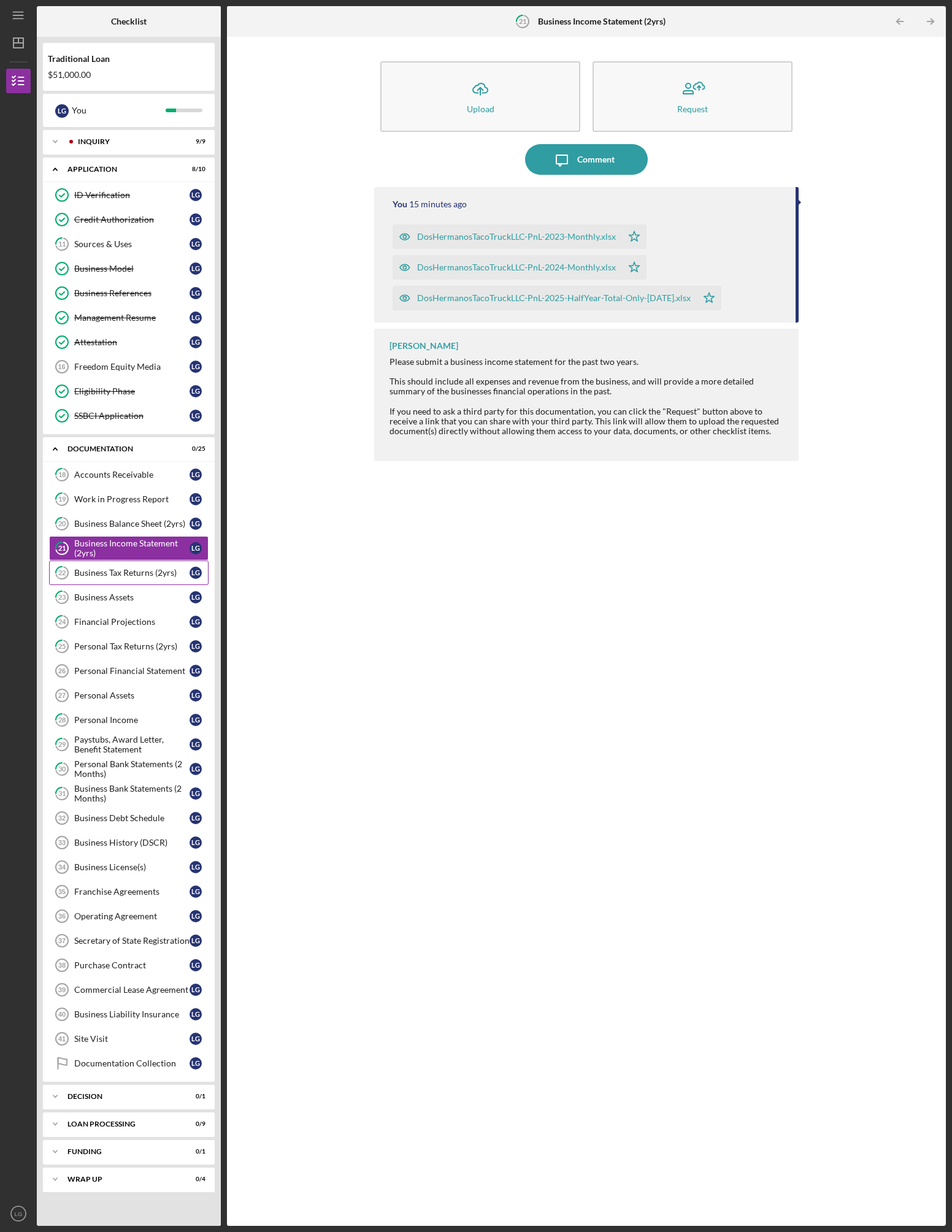
click at [115, 566] on link "22 Business Tax Returns (2yrs) L G" at bounding box center [129, 572] width 160 height 25
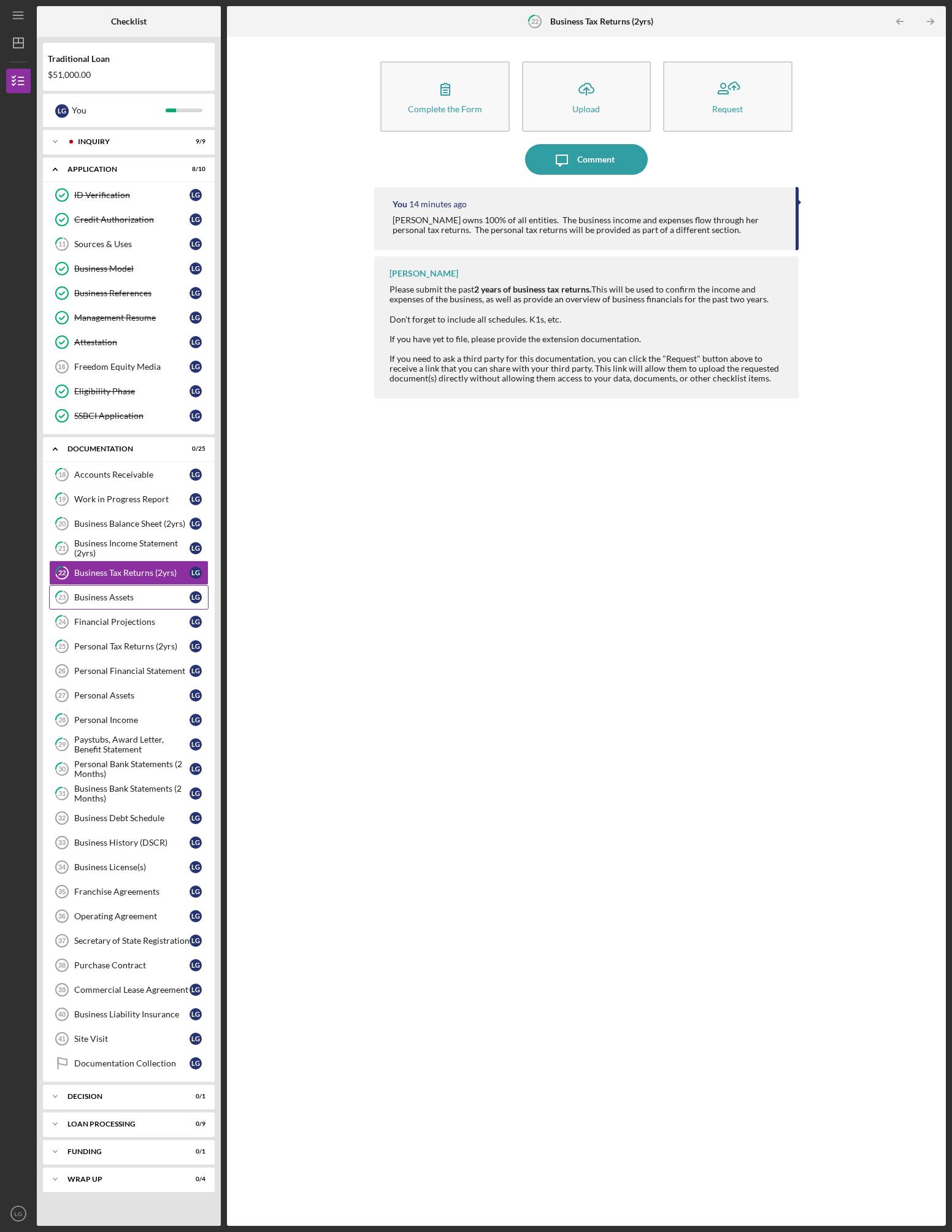
click at [121, 598] on div "Business Assets" at bounding box center [132, 598] width 115 height 10
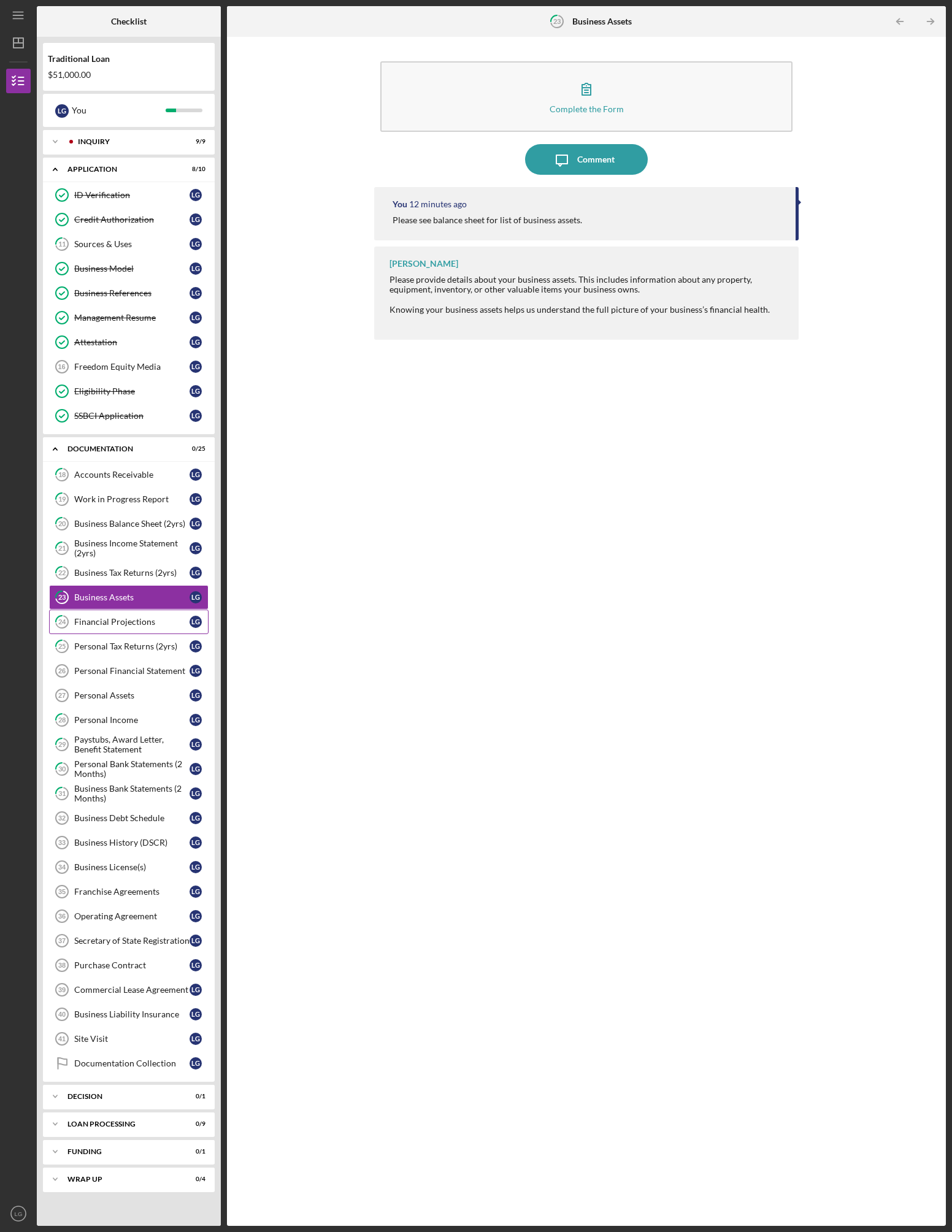
click at [120, 624] on div "Financial Projections" at bounding box center [132, 622] width 115 height 10
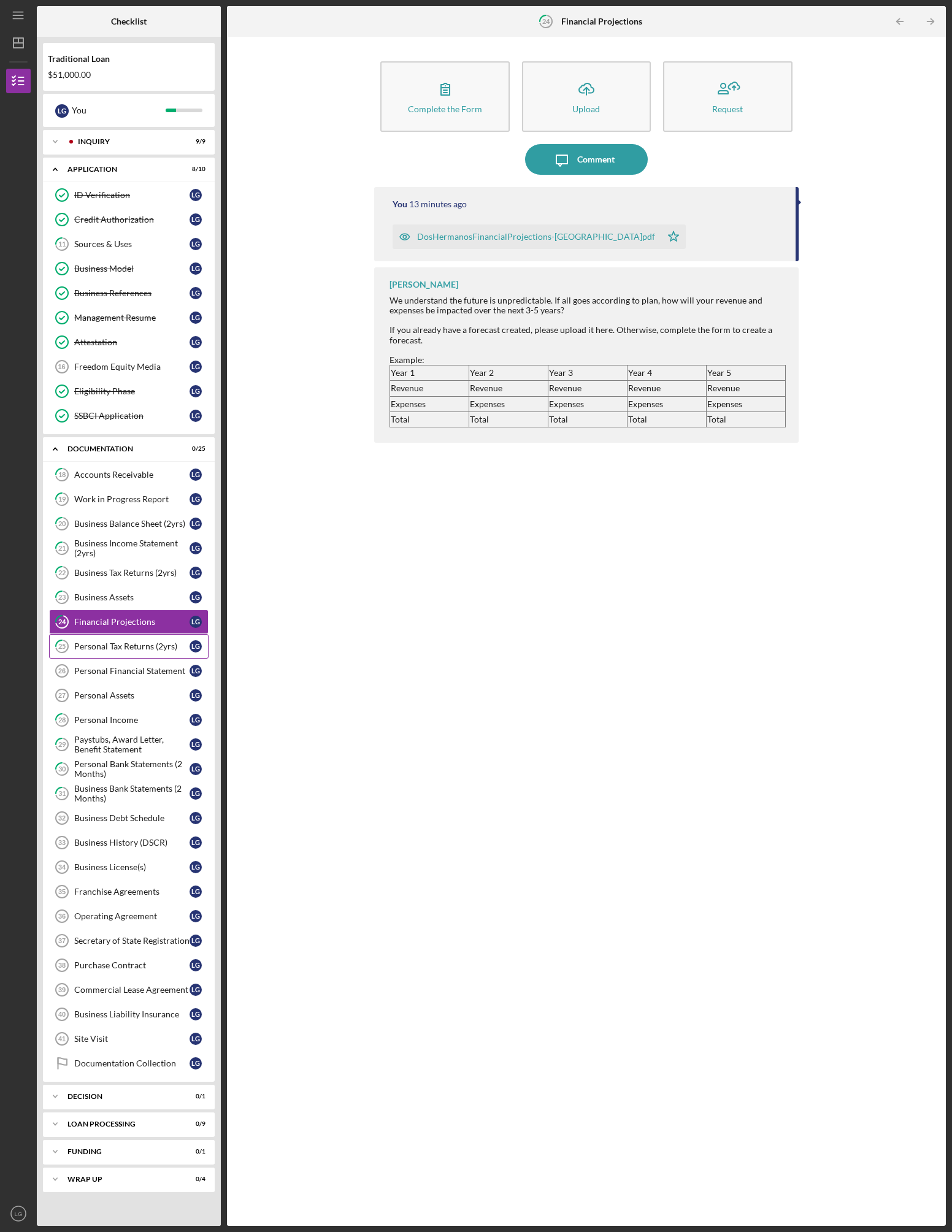
click at [115, 649] on div "Personal Tax Returns (2yrs)" at bounding box center [132, 647] width 115 height 10
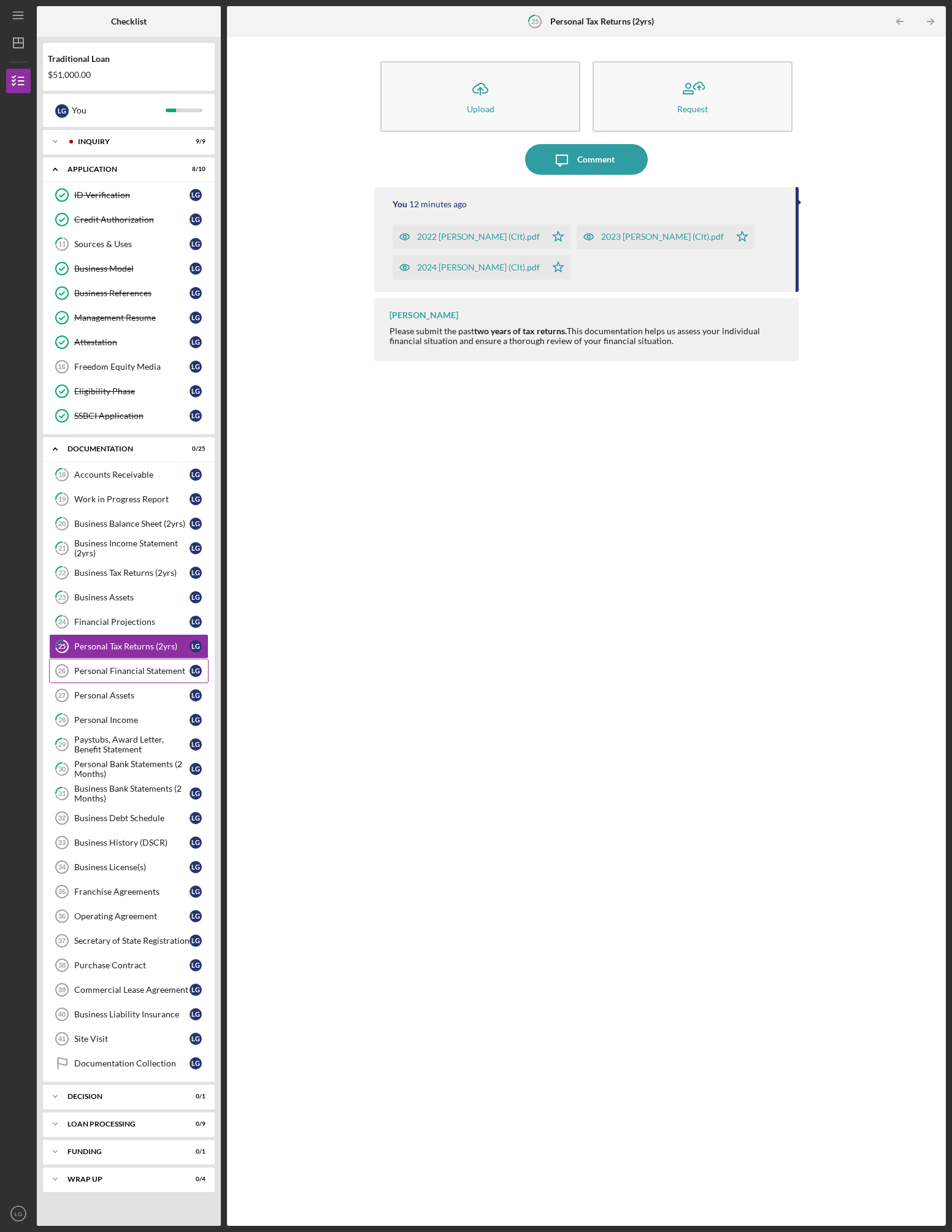
click at [115, 674] on div "Personal Financial Statement" at bounding box center [132, 671] width 115 height 10
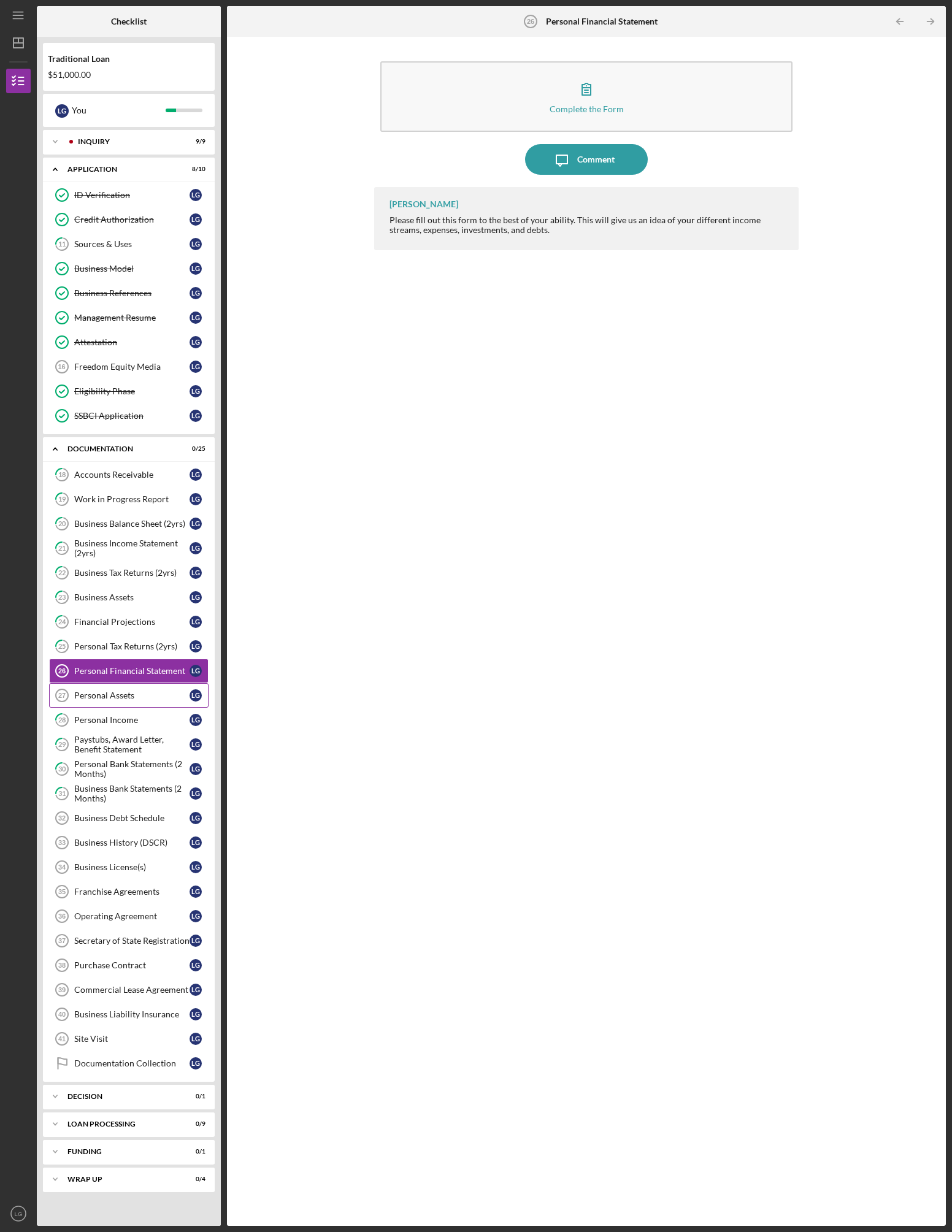
click at [103, 694] on div "Personal Assets" at bounding box center [132, 695] width 115 height 10
click at [103, 723] on div "Personal Income" at bounding box center [132, 720] width 115 height 10
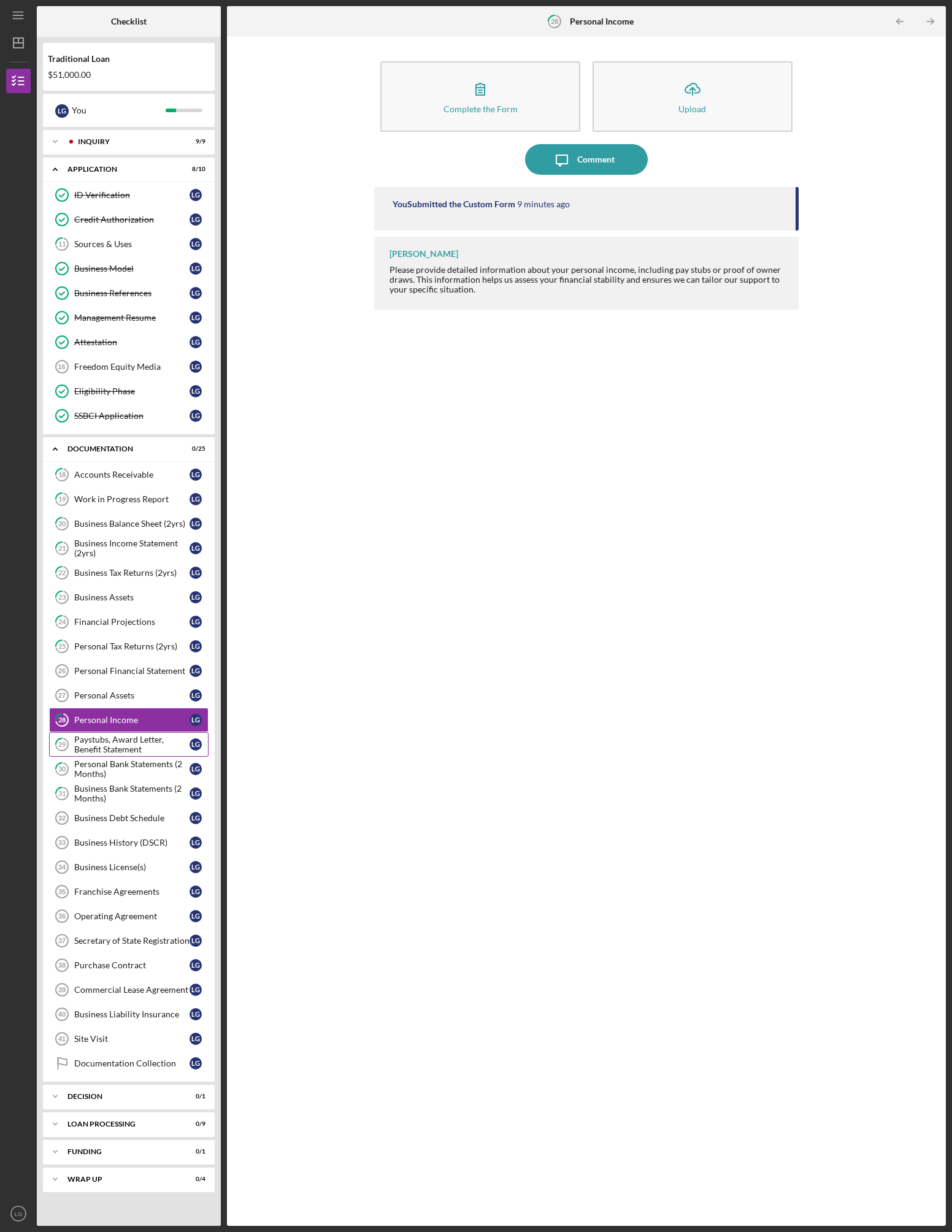
click at [108, 741] on div "Paystubs, Award Letter, Benefit Statement" at bounding box center [132, 744] width 115 height 20
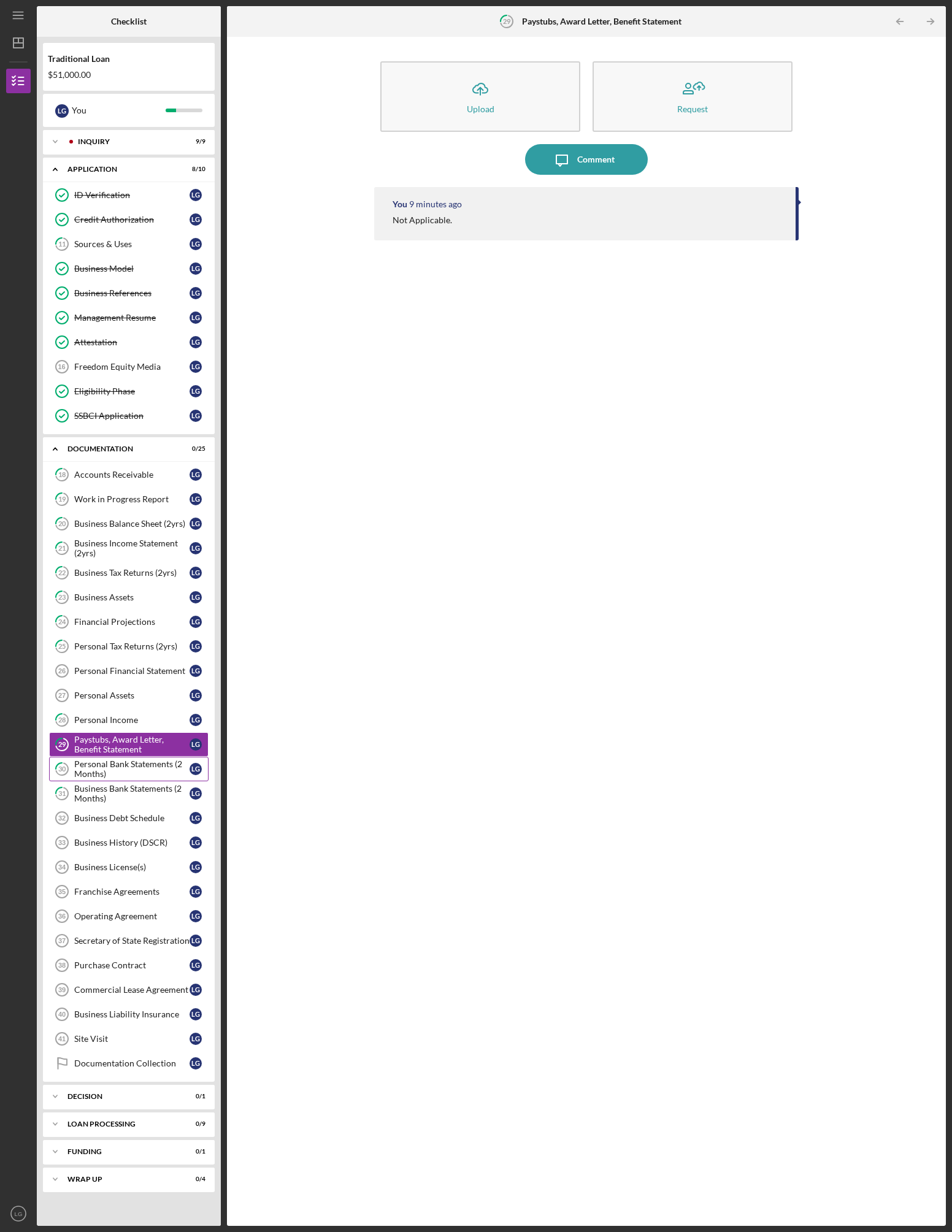
click at [114, 773] on div "Personal Bank Statements (2 Months)" at bounding box center [132, 769] width 115 height 20
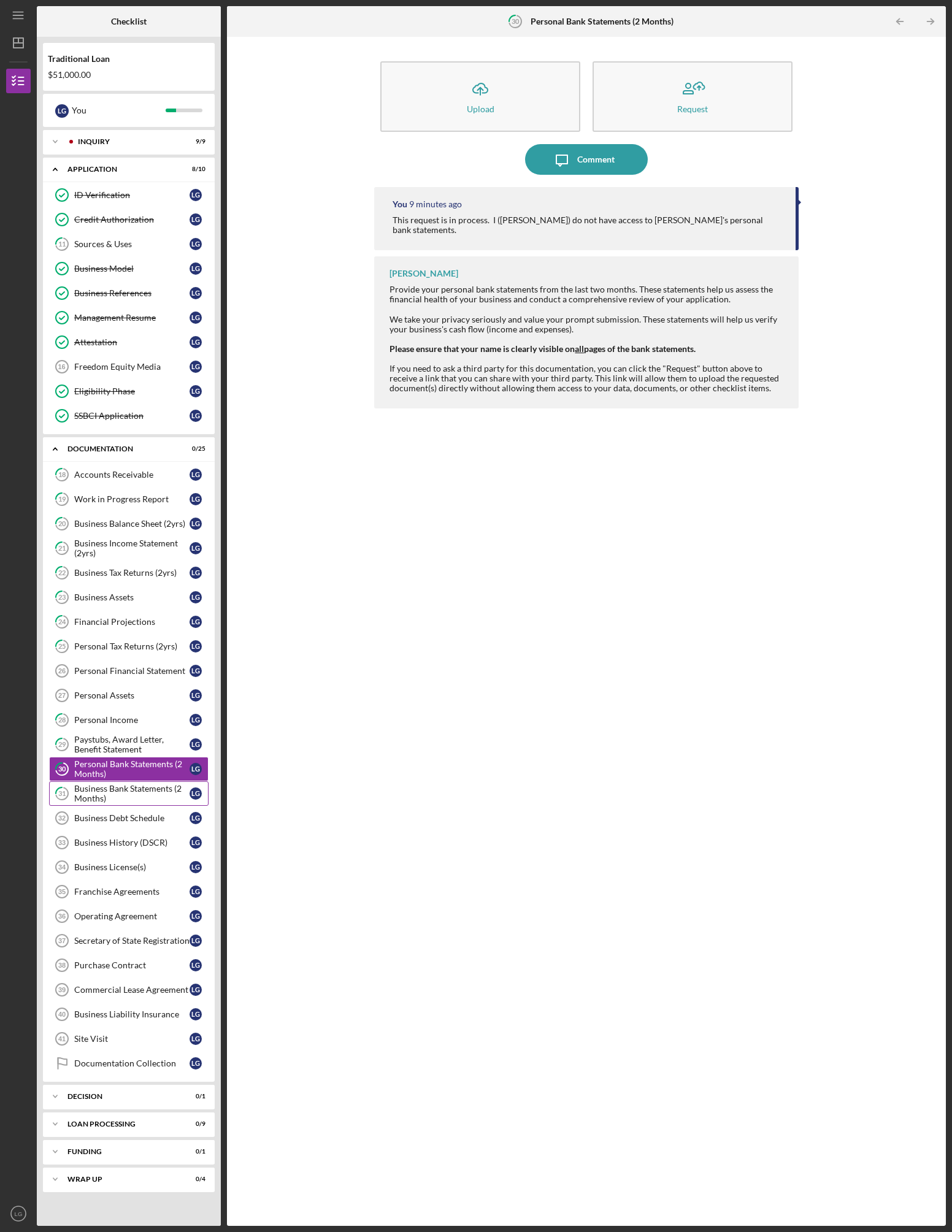
click at [113, 796] on div "Business Bank Statements (2 Months)" at bounding box center [132, 793] width 115 height 20
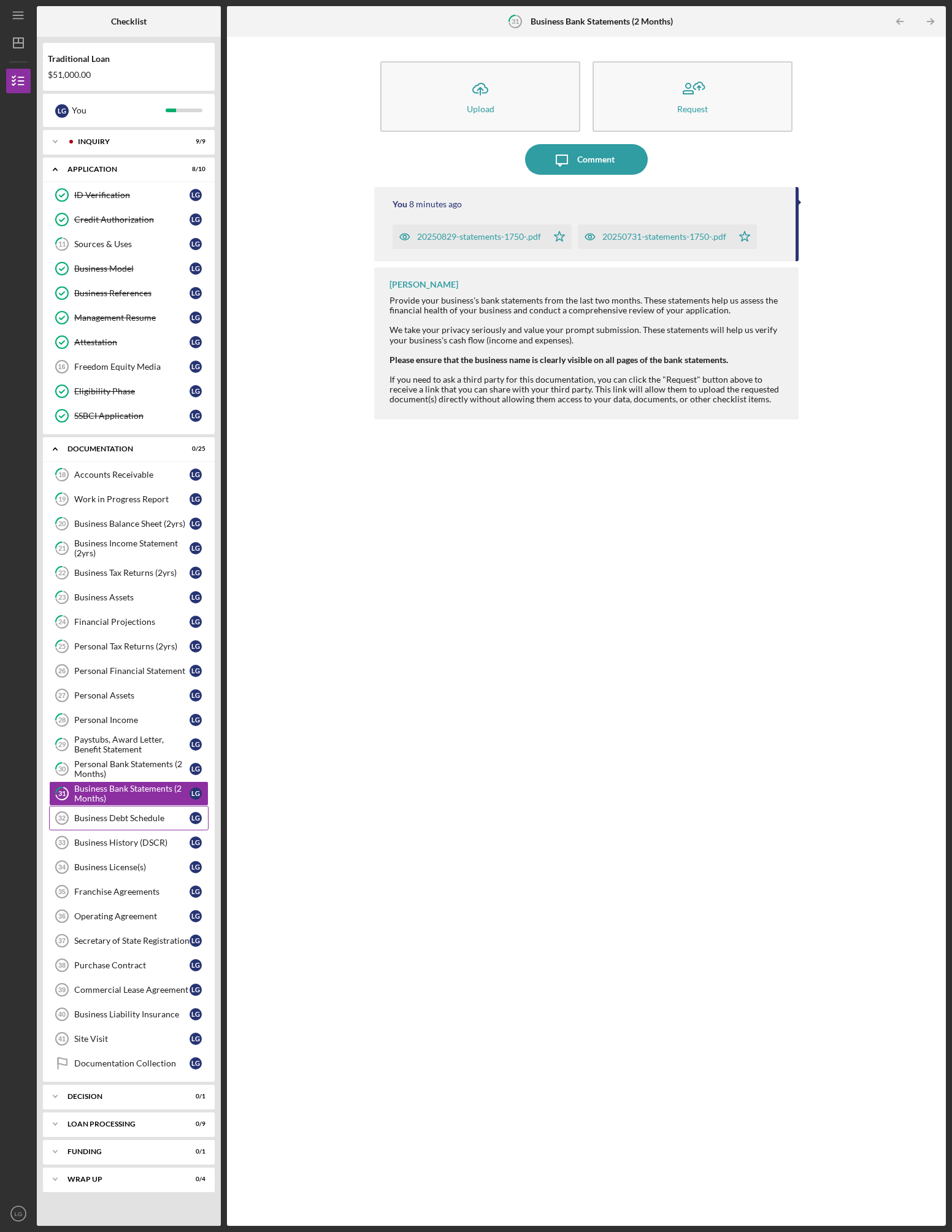
click at [117, 820] on div "Business Debt Schedule" at bounding box center [132, 818] width 115 height 10
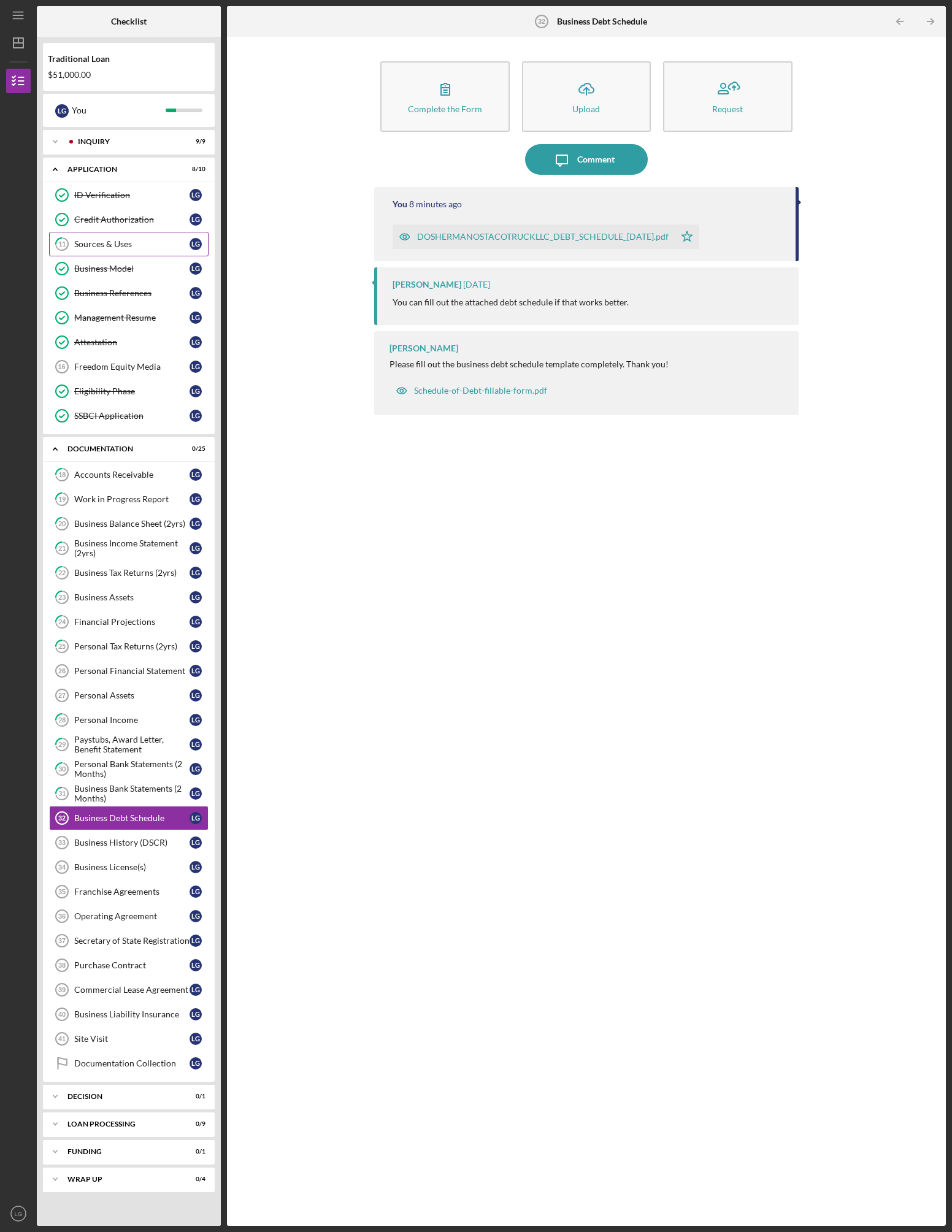
click at [122, 236] on link "11 Sources & Uses L G" at bounding box center [129, 244] width 160 height 25
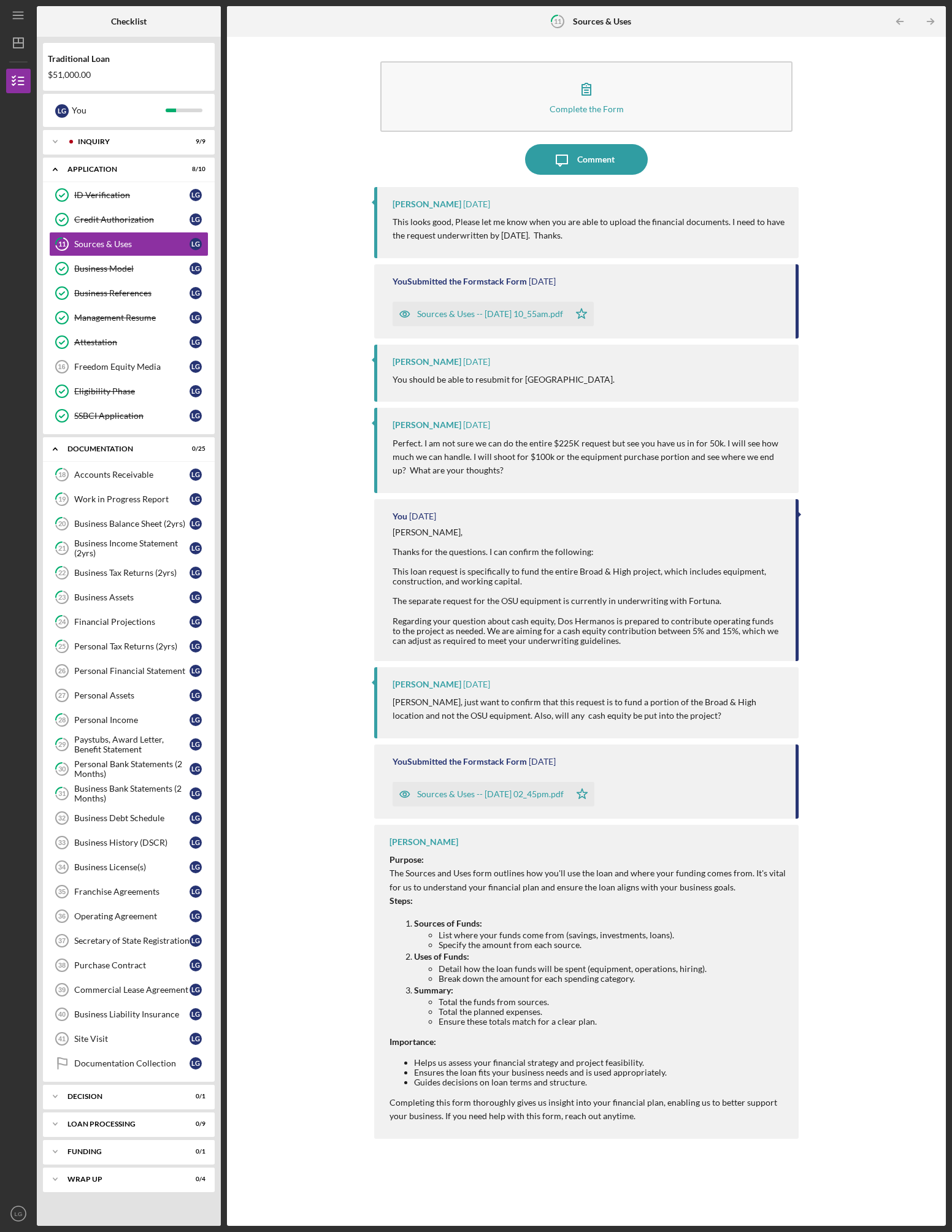
click at [280, 150] on div "Complete the Form Form Icon/Message Comment [PERSON_NAME] [DATE] This looks goo…" at bounding box center [586, 631] width 707 height 1177
